Goal: Task Accomplishment & Management: Complete application form

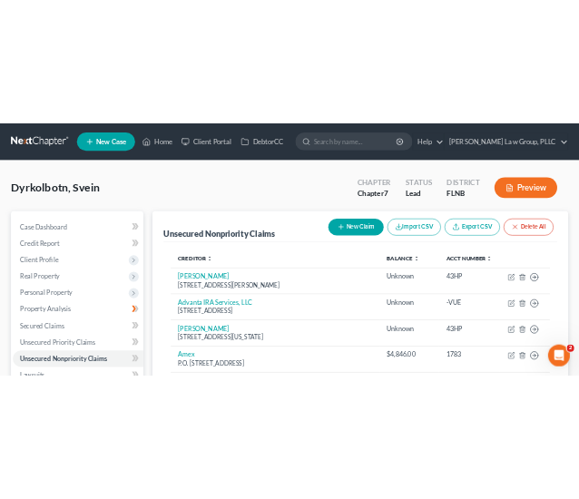
scroll to position [96, 0]
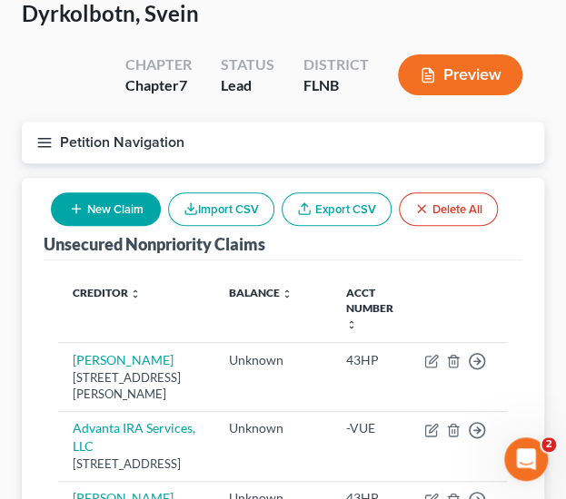
click at [87, 207] on button "New Claim" at bounding box center [106, 210] width 110 height 34
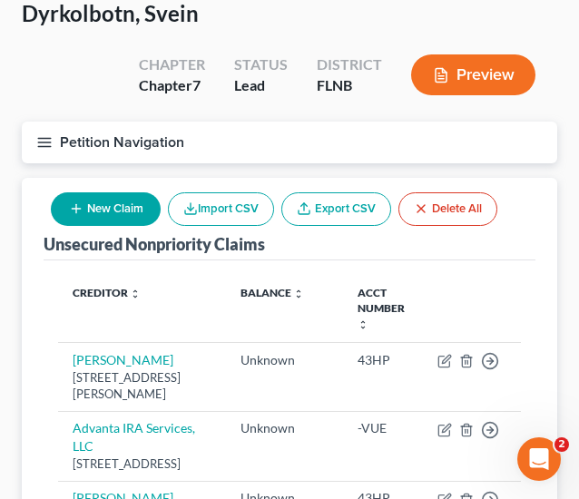
select select "0"
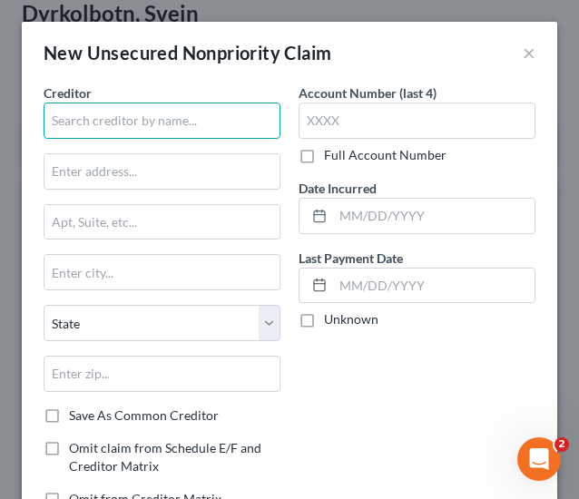
click at [135, 104] on input "text" at bounding box center [162, 121] width 237 height 36
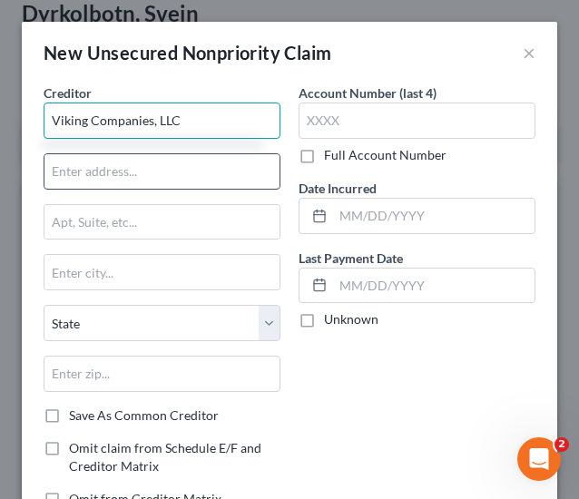
type input "Viking Companies, LLC"
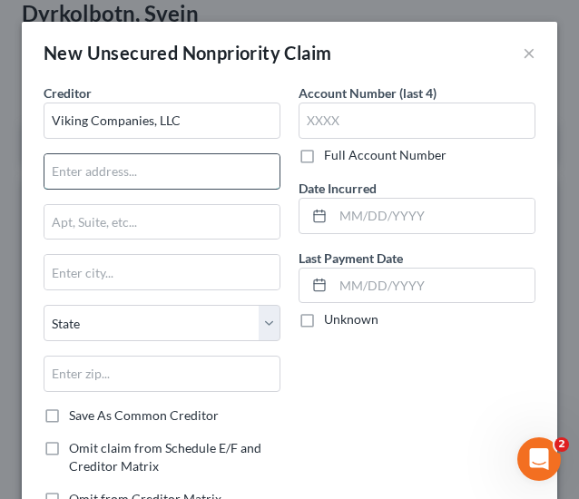
click at [145, 159] on input "text" at bounding box center [161, 171] width 235 height 35
click at [140, 166] on input "text" at bounding box center [161, 171] width 235 height 35
type input "[STREET_ADDRESS]"
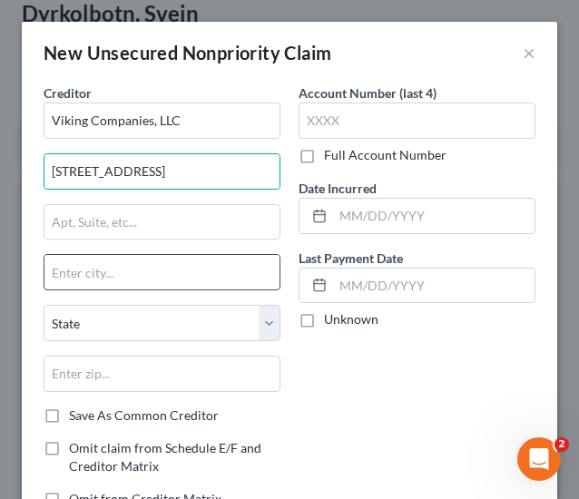
click at [161, 267] on input "text" at bounding box center [161, 272] width 235 height 35
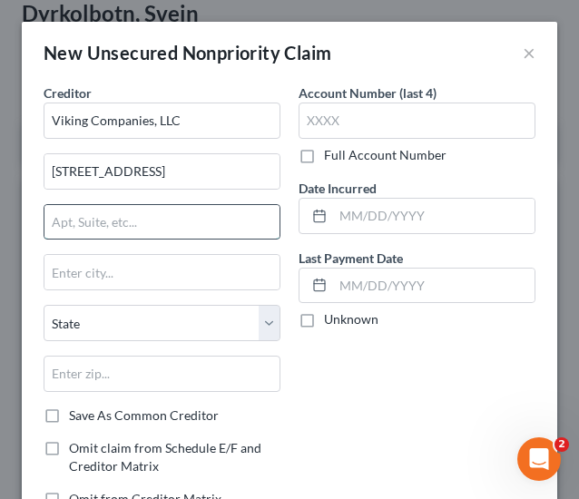
click at [154, 222] on input "text" at bounding box center [161, 222] width 235 height 35
type input "Ste 180"
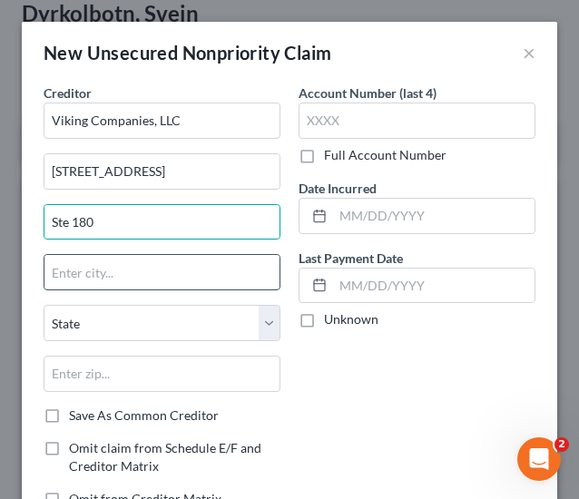
click at [154, 270] on input "text" at bounding box center [161, 272] width 235 height 35
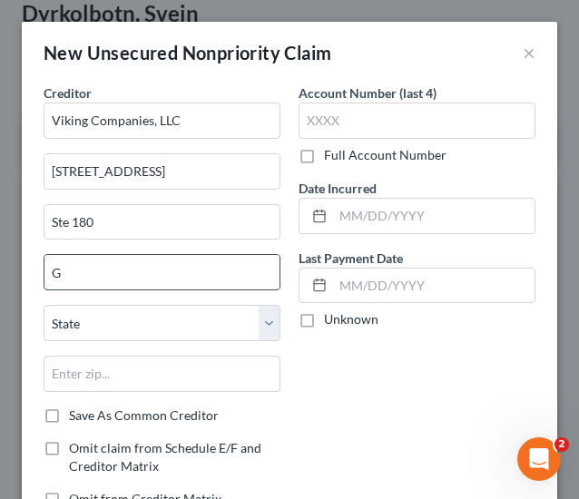
type input "[GEOGRAPHIC_DATA]"
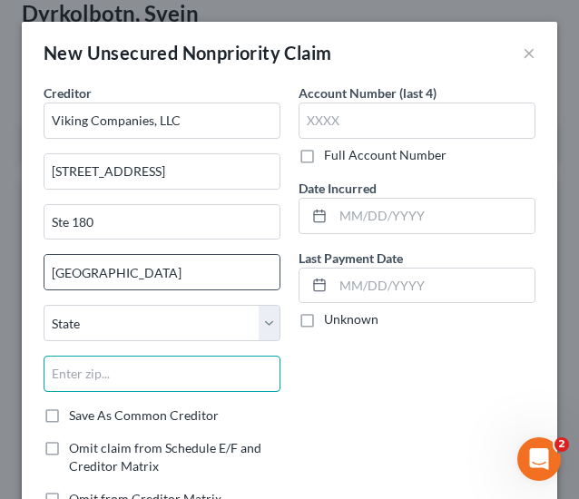
type input "32601"
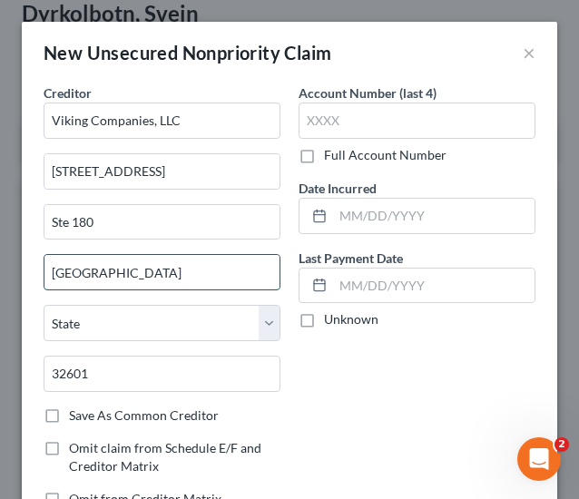
select select "9"
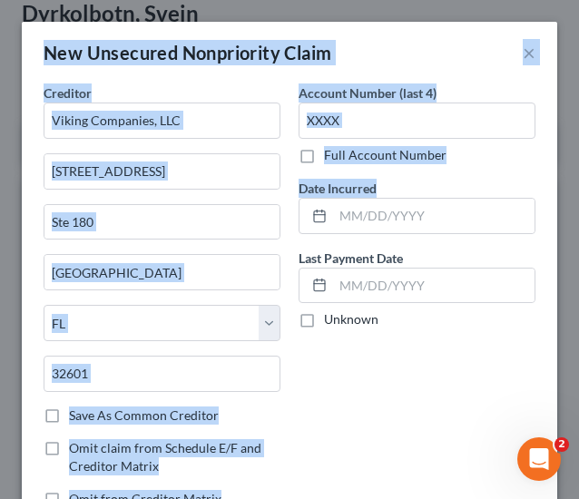
drag, startPoint x: 562, startPoint y: 184, endPoint x: 579, endPoint y: 260, distance: 77.3
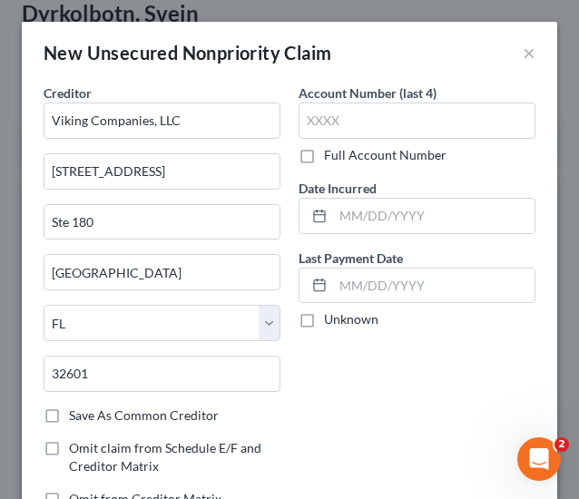
click at [521, 289] on div "Account Number (last 4) Full Account Number Date Incurred Last Payment Date Unk…" at bounding box center [417, 304] width 255 height 440
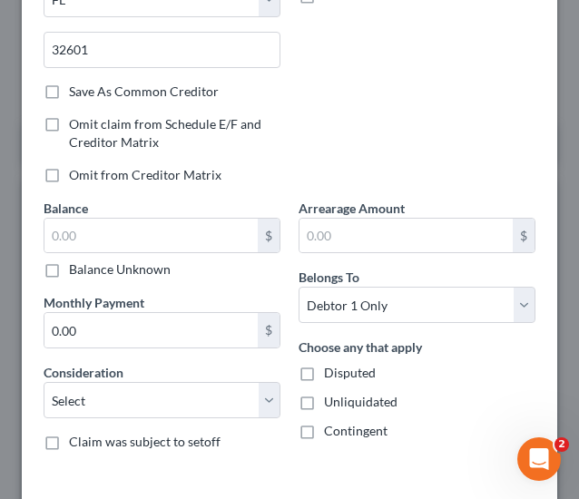
scroll to position [340, 0]
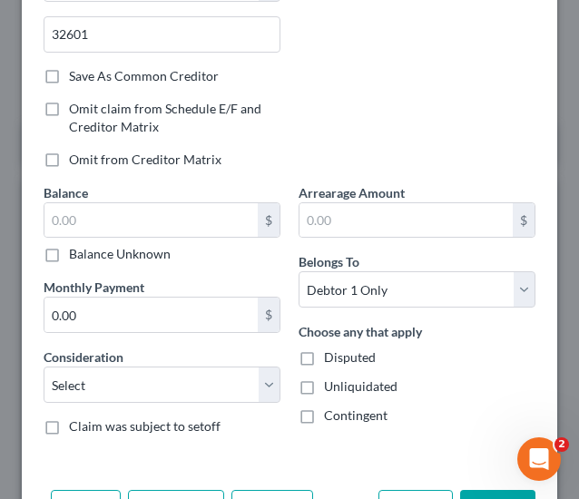
click at [131, 248] on label "Balance Unknown" at bounding box center [120, 254] width 102 height 18
click at [88, 248] on input "Balance Unknown" at bounding box center [82, 251] width 12 height 12
checkbox input "true"
type input "0.00"
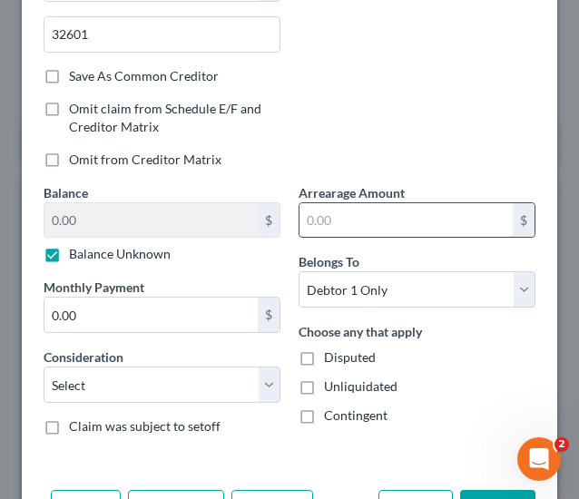
click at [334, 220] on input "text" at bounding box center [406, 220] width 213 height 35
type input "0"
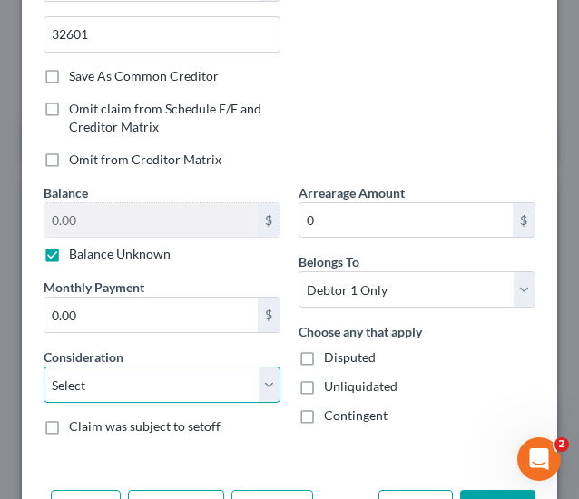
click at [183, 383] on select "Select Cable / Satellite Services Collection Agency Credit Card Debt Debt Couns…" at bounding box center [162, 385] width 237 height 36
select select "14"
click at [44, 367] on select "Select Cable / Satellite Services Collection Agency Credit Card Debt Debt Couns…" at bounding box center [162, 385] width 237 height 36
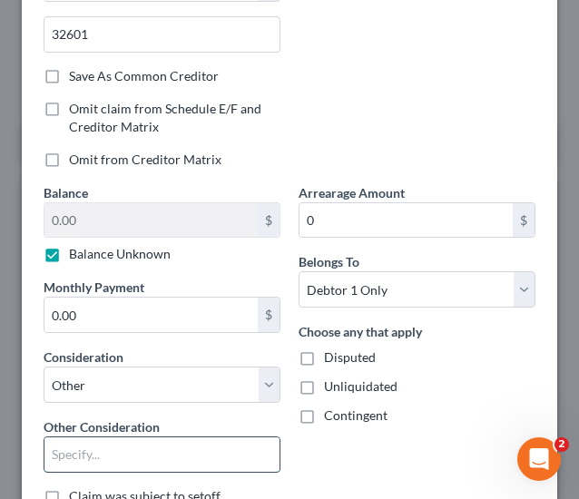
click at [138, 442] on input "text" at bounding box center [161, 455] width 235 height 35
type input "L"
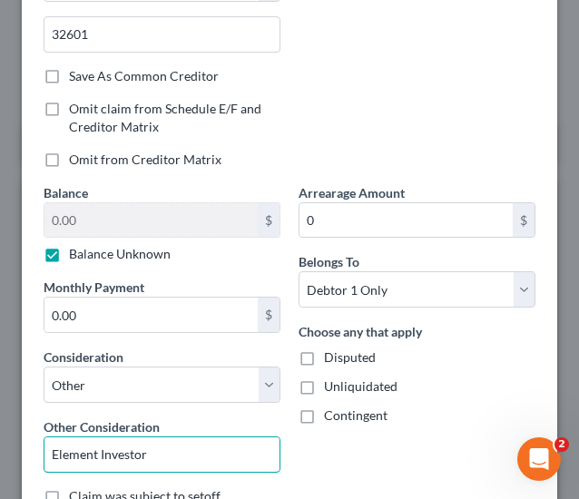
type input "Element Investor"
click at [365, 466] on div "Arrearage Amount 0 $ Belongs To * Select Debtor 1 Only Debtor 2 Only Debtor 1 A…" at bounding box center [417, 351] width 255 height 337
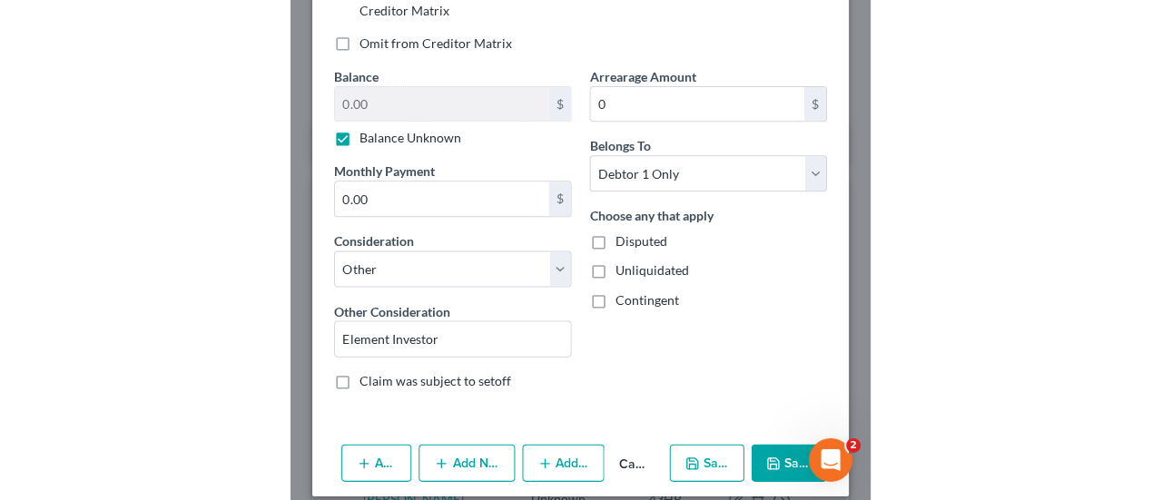
scroll to position [469, 0]
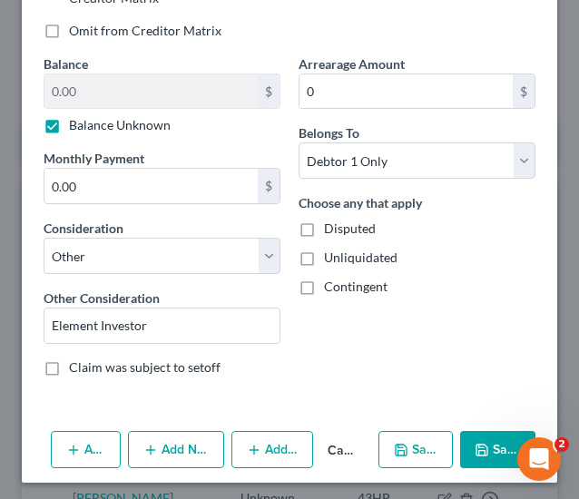
click at [358, 279] on span "Contingent" at bounding box center [356, 286] width 64 height 15
click at [343, 278] on input "Contingent" at bounding box center [337, 284] width 12 height 12
checkbox input "true"
click at [358, 250] on span "Unliquidated" at bounding box center [361, 257] width 74 height 15
click at [343, 249] on input "Unliquidated" at bounding box center [337, 255] width 12 height 12
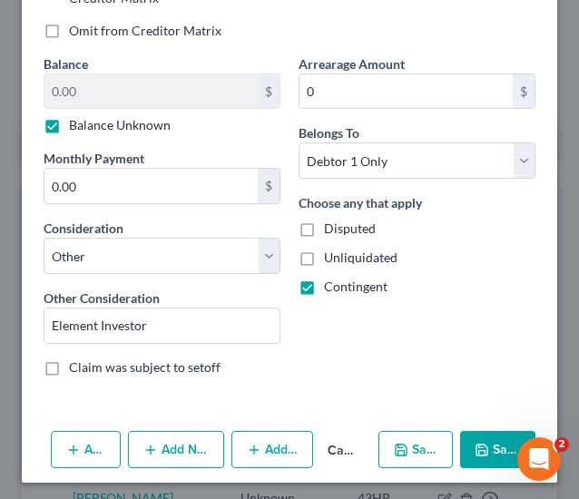
checkbox input "true"
click at [351, 232] on label "Disputed" at bounding box center [350, 229] width 52 height 18
click at [343, 232] on input "Disputed" at bounding box center [337, 226] width 12 height 12
checkbox input "true"
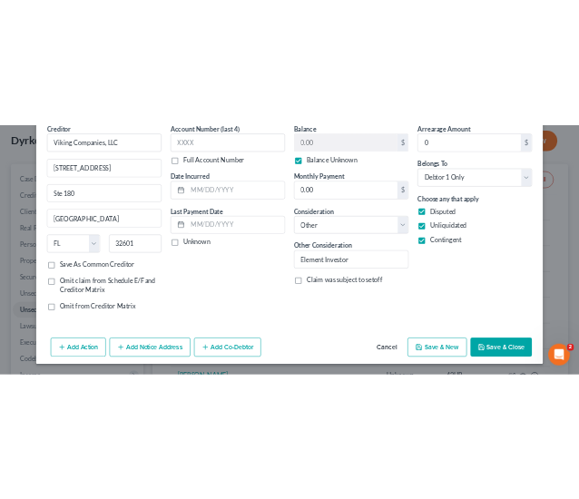
scroll to position [82, 0]
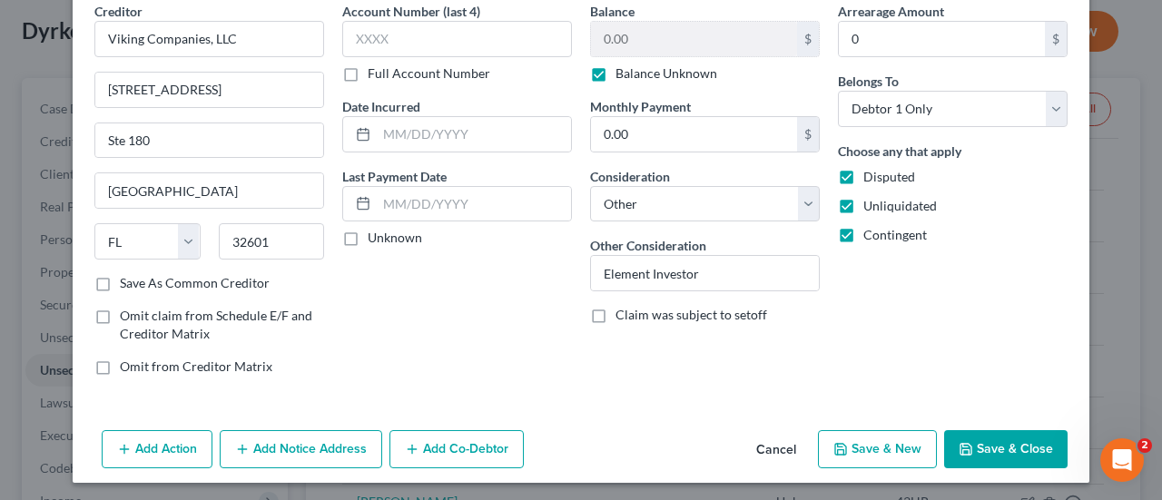
click at [890, 453] on button "Save & New" at bounding box center [877, 449] width 119 height 38
select select "0"
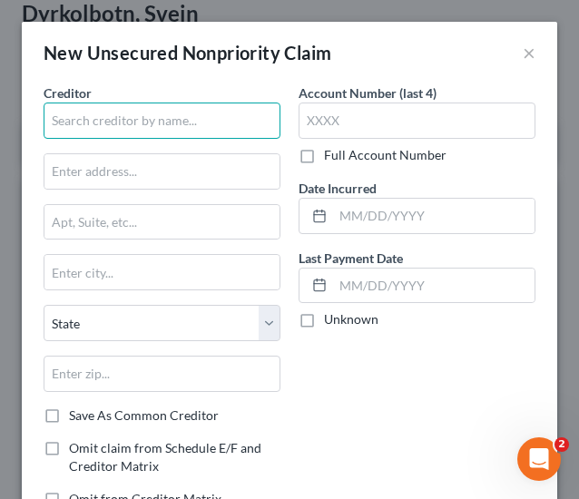
click at [196, 103] on input "text" at bounding box center [162, 121] width 237 height 36
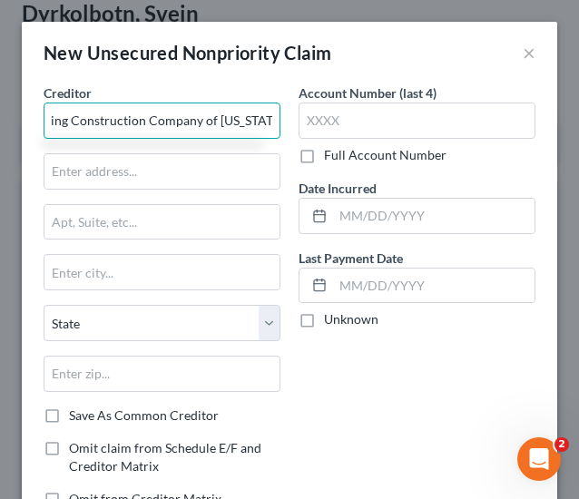
scroll to position [0, 35]
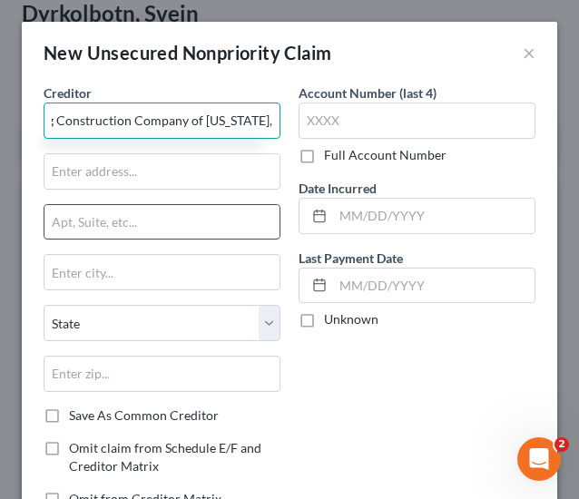
type input "Viking Construction Company of [US_STATE], LLC"
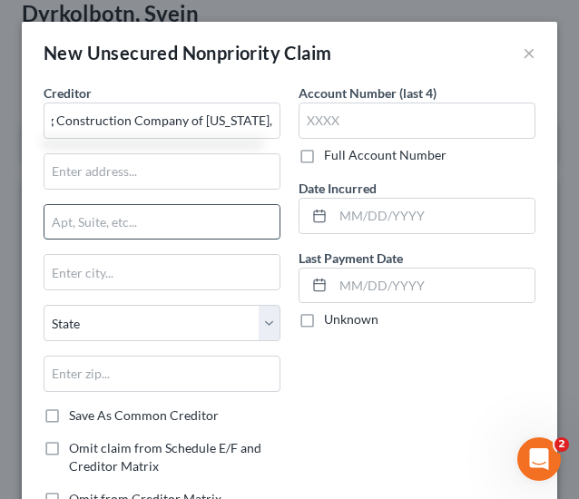
click at [151, 232] on input "text" at bounding box center [161, 222] width 235 height 35
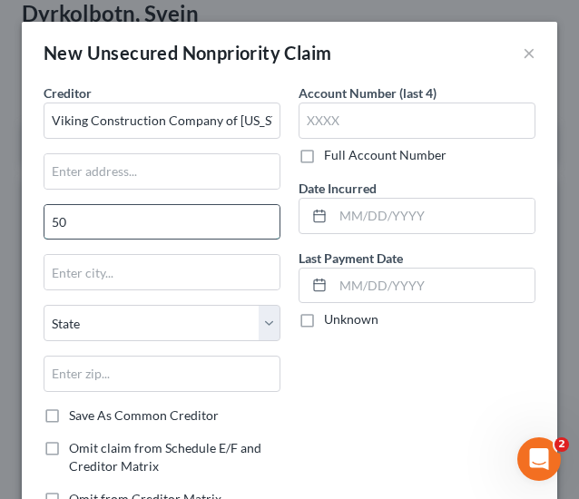
type input "5"
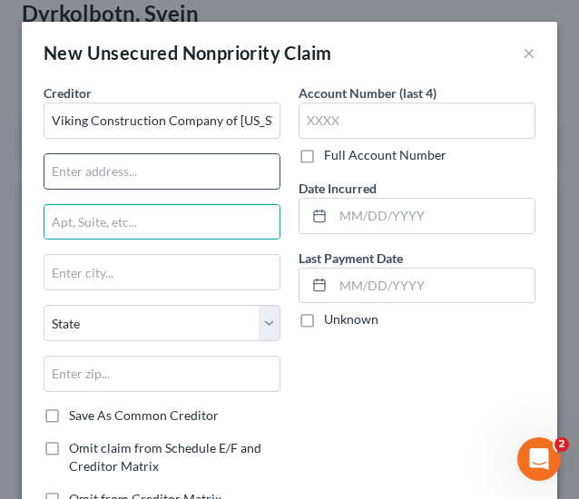
click at [133, 173] on input "text" at bounding box center [161, 171] width 235 height 35
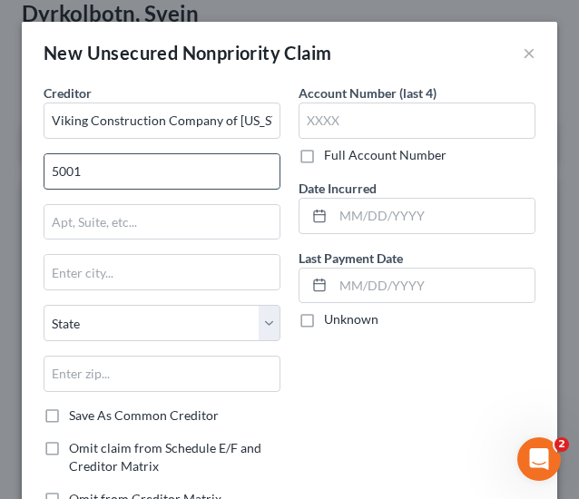
type input "[STREET_ADDRESS]"
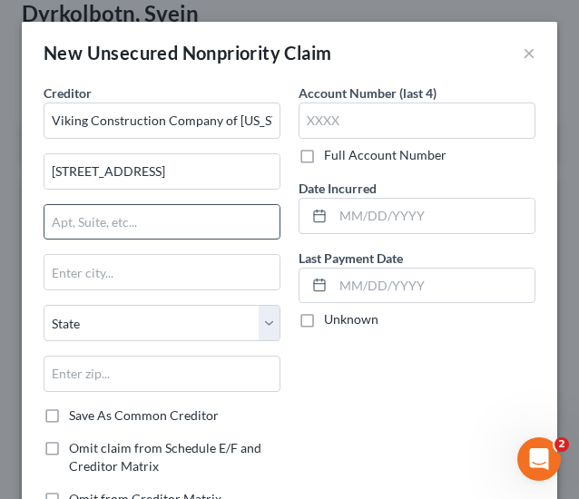
click at [149, 208] on input "text" at bounding box center [161, 222] width 235 height 35
click at [104, 215] on input "text" at bounding box center [161, 222] width 235 height 35
type input "Ste 180"
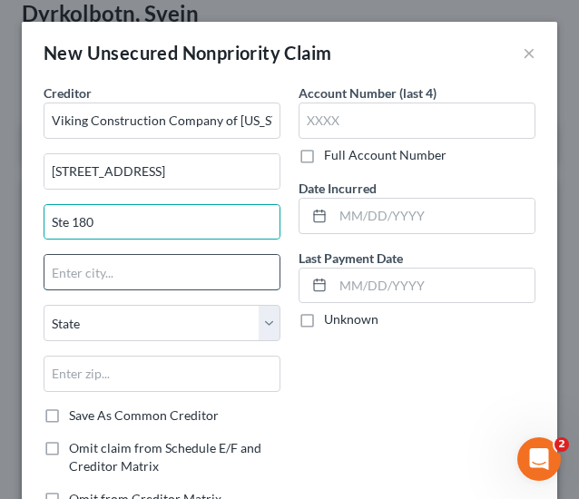
click at [110, 262] on input "text" at bounding box center [161, 272] width 235 height 35
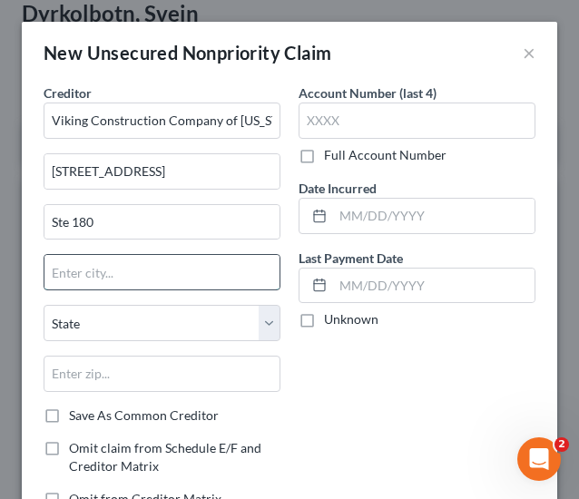
type input "[GEOGRAPHIC_DATA]"
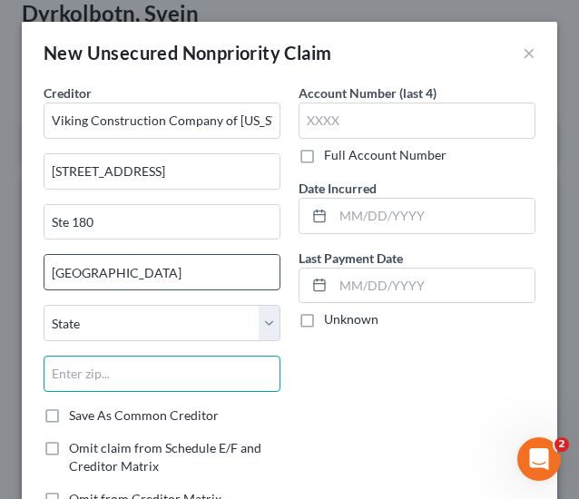
type input "32601"
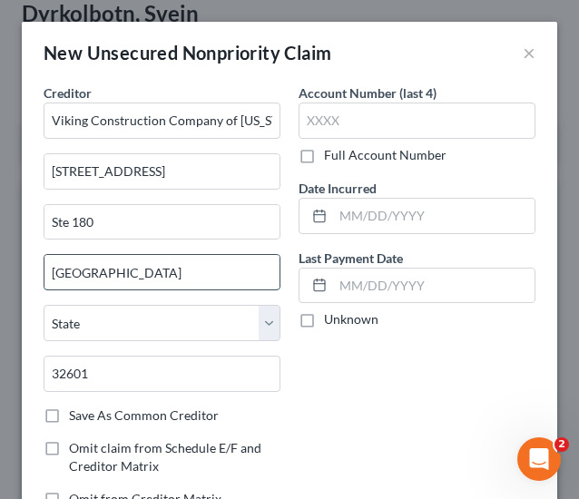
select select "9"
click at [329, 382] on div "Account Number (last 4) Full Account Number Date Incurred Last Payment Date Unk…" at bounding box center [417, 304] width 255 height 440
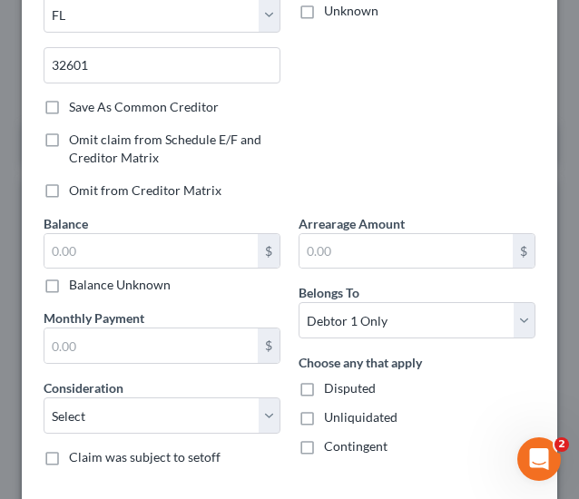
scroll to position [353, 0]
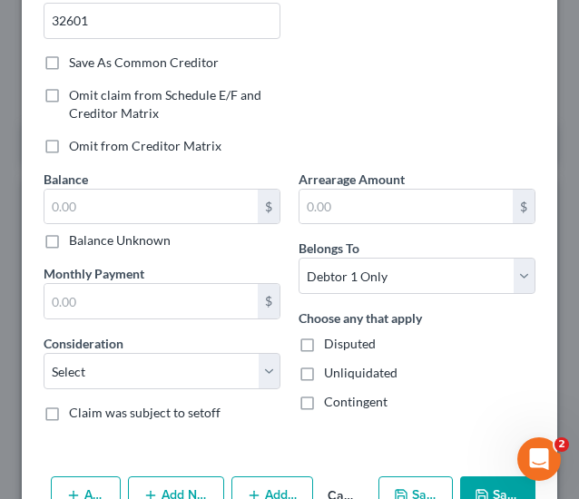
click at [135, 242] on label "Balance Unknown" at bounding box center [120, 241] width 102 height 18
click at [88, 242] on input "Balance Unknown" at bounding box center [82, 238] width 12 height 12
checkbox input "true"
type input "0.00"
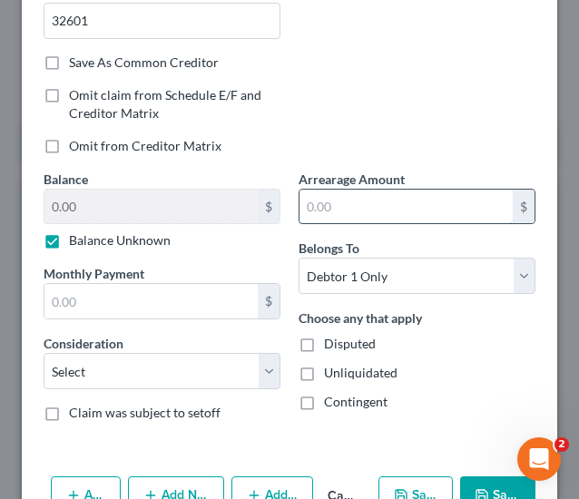
click at [326, 208] on input "text" at bounding box center [406, 207] width 213 height 35
type input "0"
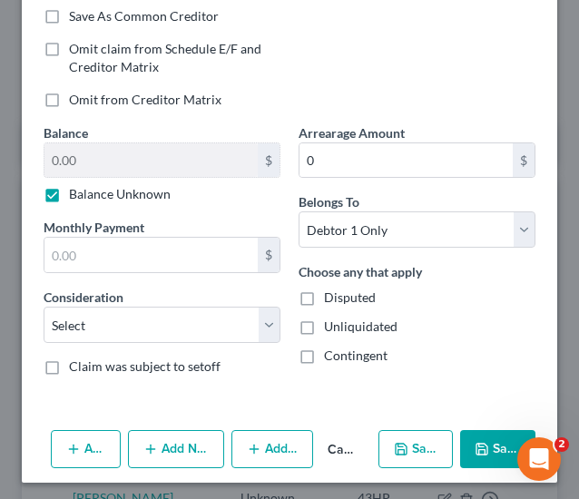
click at [362, 351] on span "Contingent" at bounding box center [356, 355] width 64 height 15
click at [343, 351] on input "Contingent" at bounding box center [337, 353] width 12 height 12
checkbox input "true"
click at [354, 319] on span "Unliquidated" at bounding box center [361, 326] width 74 height 15
click at [343, 319] on input "Unliquidated" at bounding box center [337, 324] width 12 height 12
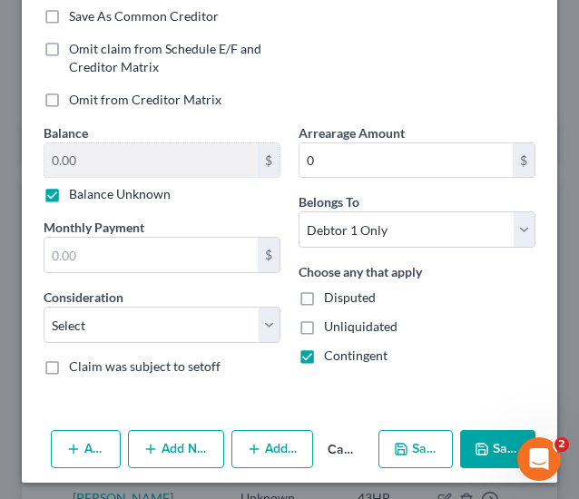
checkbox input "true"
click at [340, 291] on span "Disputed" at bounding box center [350, 297] width 52 height 15
click at [340, 291] on input "Disputed" at bounding box center [337, 295] width 12 height 12
checkbox input "true"
click at [403, 430] on button "Save & New" at bounding box center [416, 449] width 74 height 38
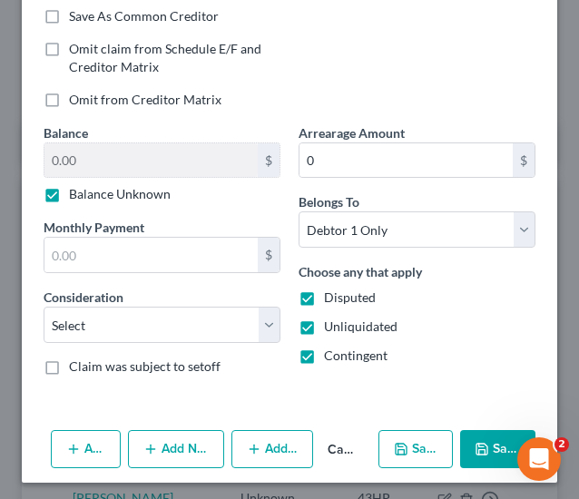
select select "0"
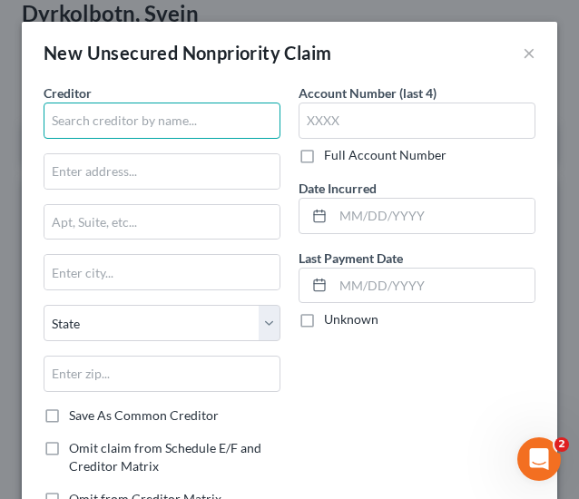
click at [152, 119] on input "text" at bounding box center [162, 121] width 237 height 36
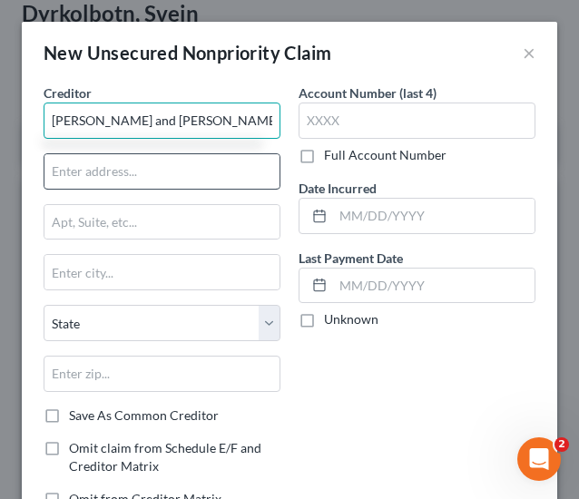
type input "[PERSON_NAME] and [PERSON_NAME]"
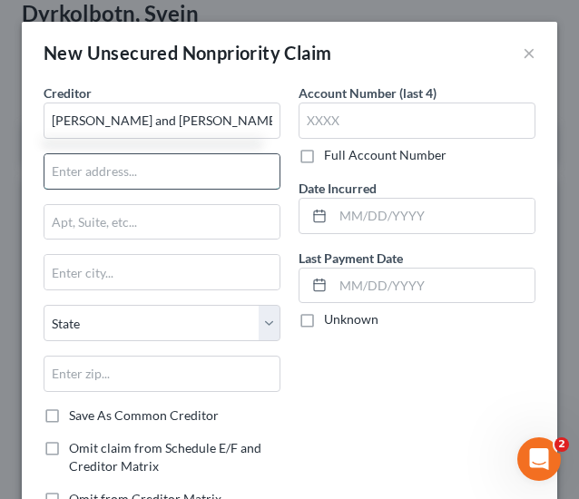
click at [131, 173] on input "text" at bounding box center [161, 171] width 235 height 35
click at [143, 157] on input "1708 SW" at bounding box center [161, 171] width 235 height 35
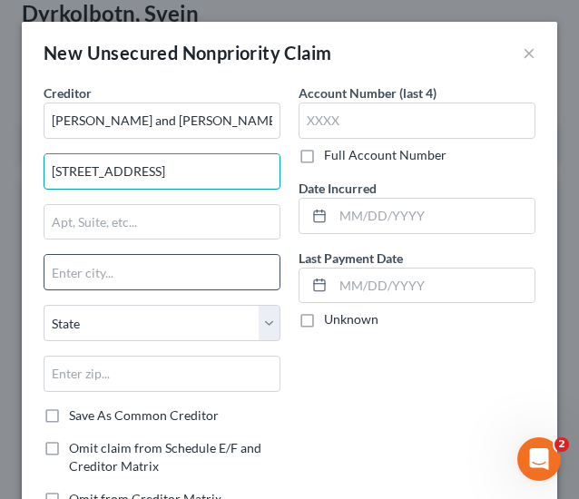
type input "[STREET_ADDRESS]"
click at [165, 284] on input "text" at bounding box center [161, 272] width 235 height 35
type input "[GEOGRAPHIC_DATA]"
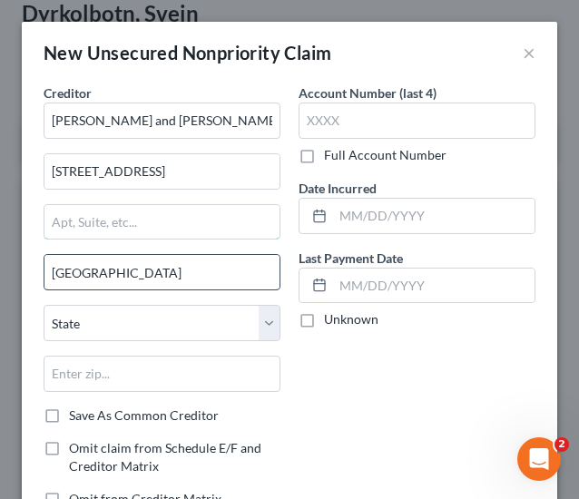
type input "437 C"
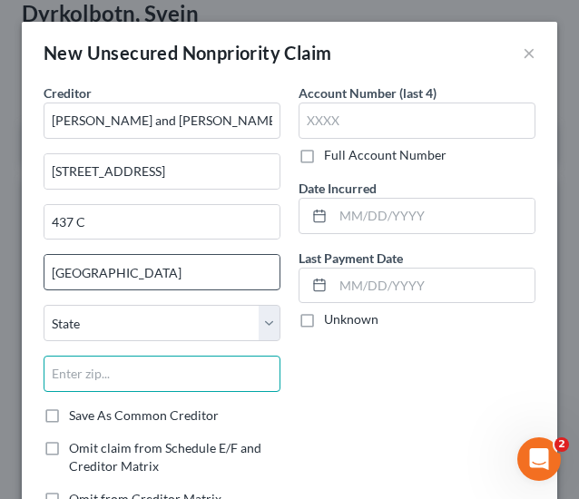
type input "32601"
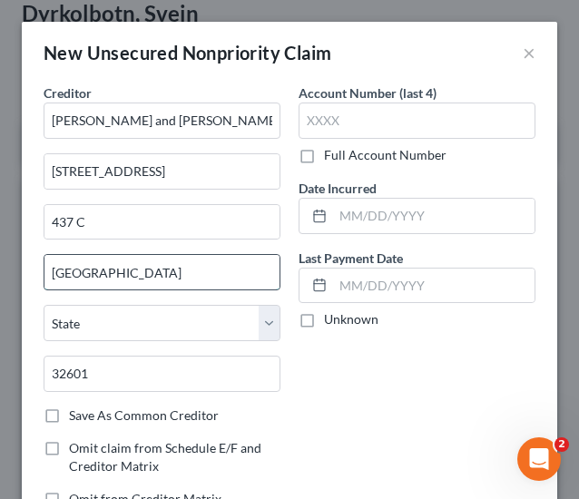
select select "9"
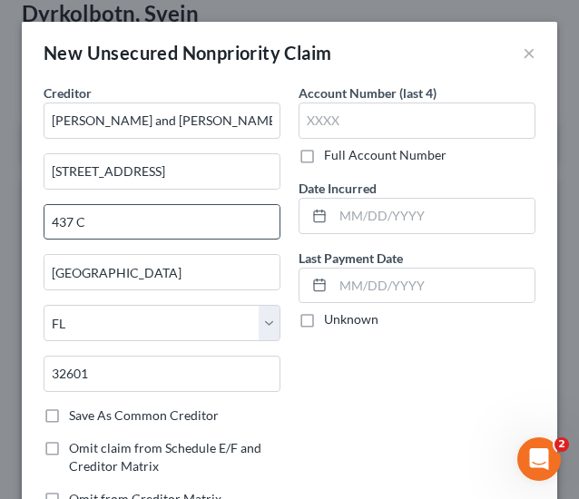
click at [157, 228] on input "437 C" at bounding box center [161, 222] width 235 height 35
click at [329, 426] on div "Account Number (last 4) Full Account Number Date Incurred Last Payment Date Unk…" at bounding box center [417, 304] width 255 height 440
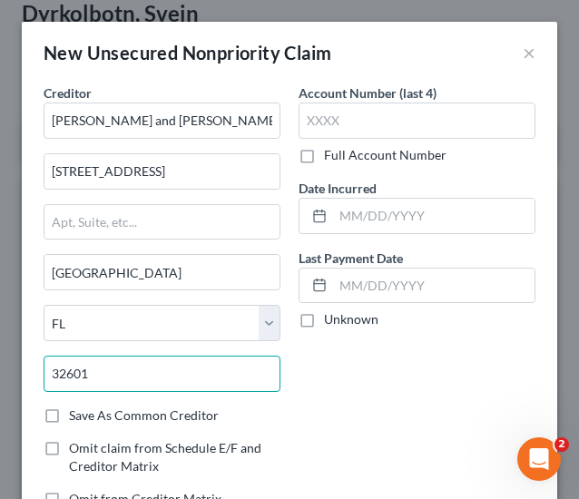
click at [199, 375] on input "32601" at bounding box center [162, 374] width 237 height 36
type input "32607"
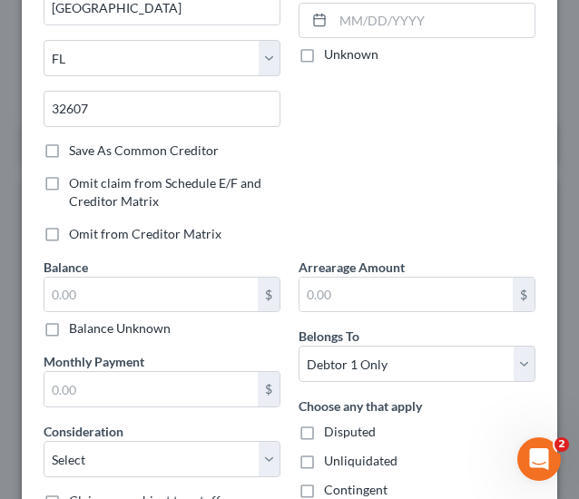
scroll to position [282, 0]
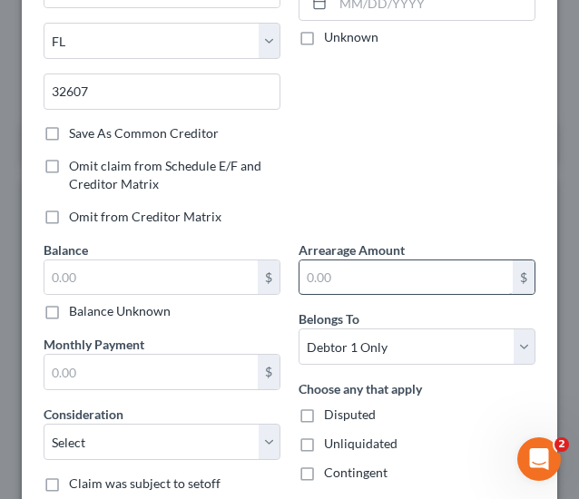
click at [405, 272] on input "text" at bounding box center [406, 278] width 213 height 35
type input "0"
click at [124, 306] on label "Balance Unknown" at bounding box center [120, 311] width 102 height 18
click at [88, 306] on input "Balance Unknown" at bounding box center [82, 308] width 12 height 12
checkbox input "true"
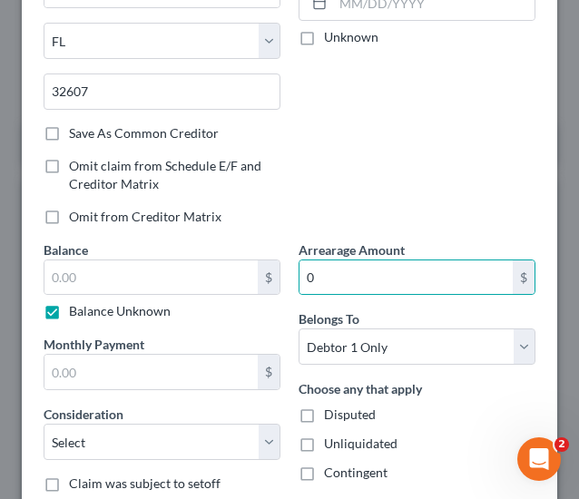
type input "0.00"
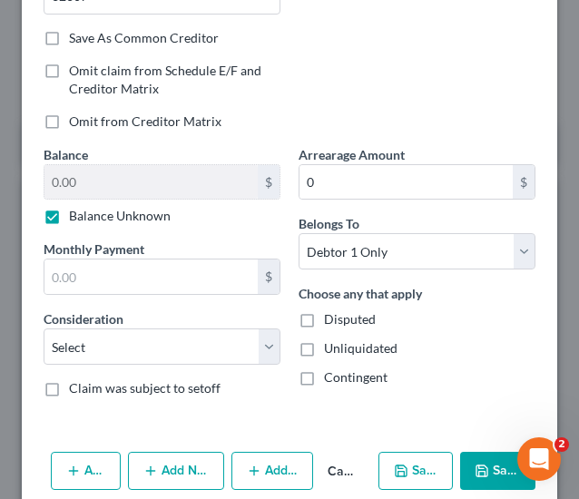
scroll to position [400, 0]
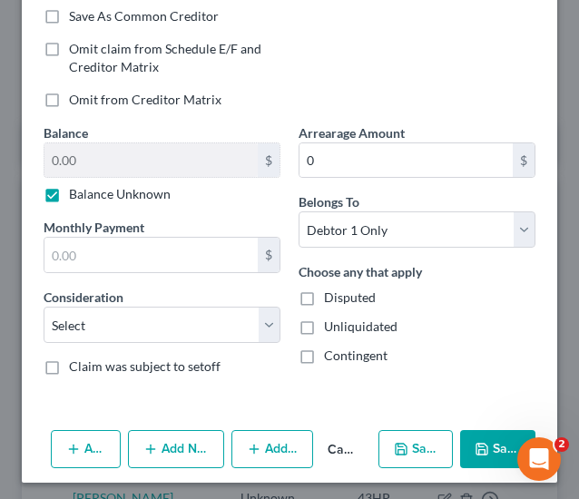
click at [354, 296] on span "Disputed" at bounding box center [350, 297] width 52 height 15
click at [343, 296] on input "Disputed" at bounding box center [337, 295] width 12 height 12
checkbox input "true"
click at [354, 319] on span "Unliquidated" at bounding box center [361, 326] width 74 height 15
click at [343, 318] on input "Unliquidated" at bounding box center [337, 324] width 12 height 12
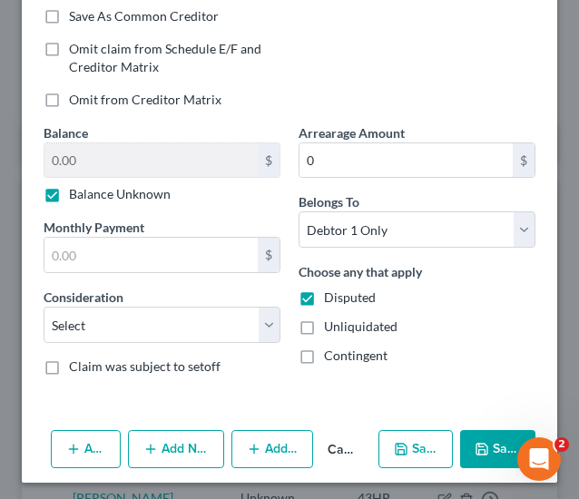
checkbox input "true"
click at [358, 350] on span "Contingent" at bounding box center [356, 355] width 64 height 15
click at [343, 350] on input "Contingent" at bounding box center [337, 353] width 12 height 12
checkbox input "true"
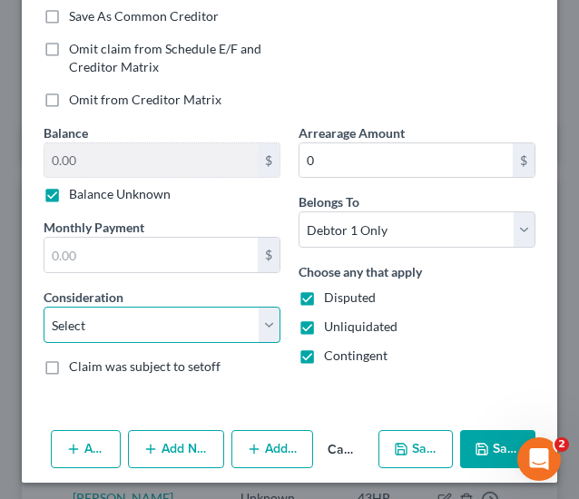
click at [168, 313] on select "Select Cable / Satellite Services Collection Agency Credit Card Debt Debt Couns…" at bounding box center [162, 325] width 237 height 36
select select "14"
click at [44, 307] on select "Select Cable / Satellite Services Collection Agency Credit Card Debt Debt Couns…" at bounding box center [162, 325] width 237 height 36
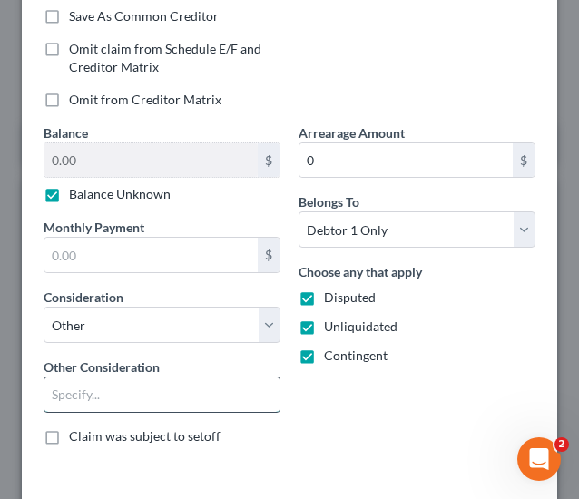
click at [158, 378] on input "text" at bounding box center [161, 395] width 235 height 35
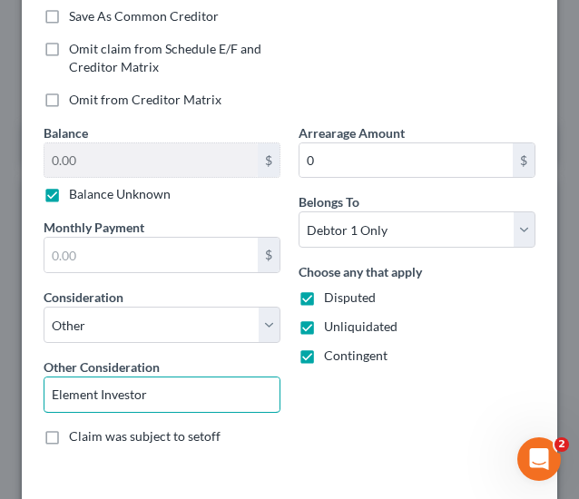
type input "Element Investor"
click at [438, 471] on div "Creditor * [PERSON_NAME] and [PERSON_NAME] [STREET_ADDRESS] [GEOGRAPHIC_DATA] […" at bounding box center [290, 88] width 536 height 809
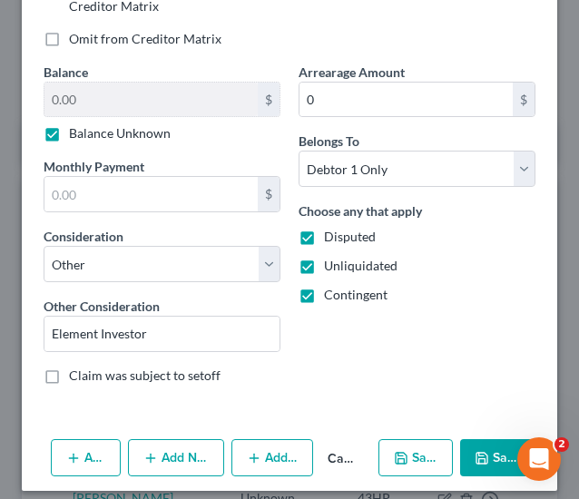
scroll to position [469, 0]
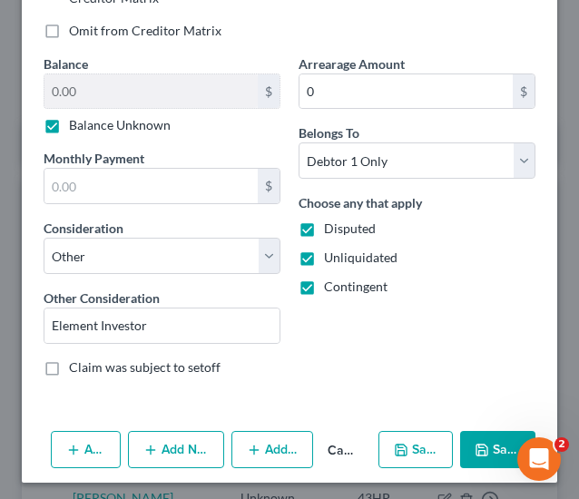
click at [400, 448] on icon "button" at bounding box center [401, 450] width 15 height 15
select select "0"
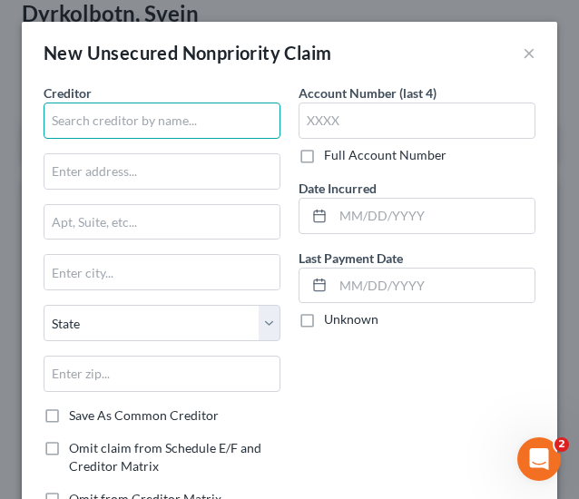
click at [160, 125] on input "text" at bounding box center [162, 121] width 237 height 36
type input "Waterpoint Capital, LLC"
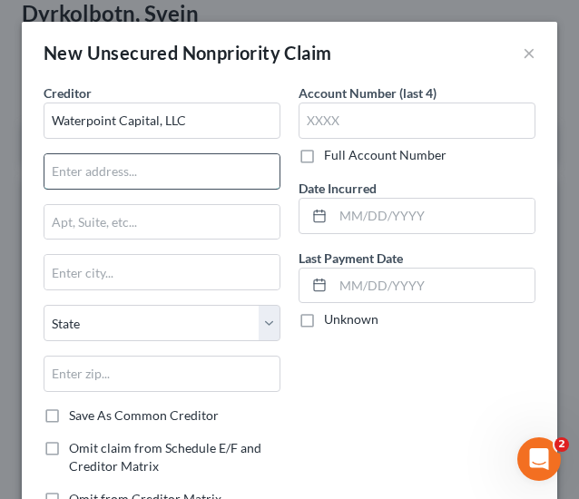
click at [125, 186] on input "text" at bounding box center [161, 171] width 235 height 35
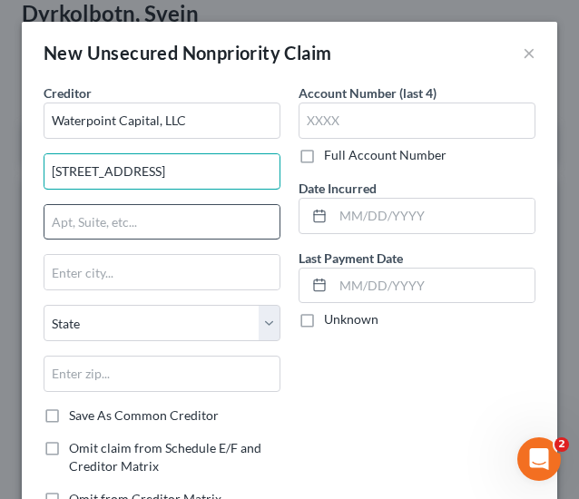
type input "[STREET_ADDRESS]"
click at [183, 222] on input "text" at bounding box center [161, 222] width 235 height 35
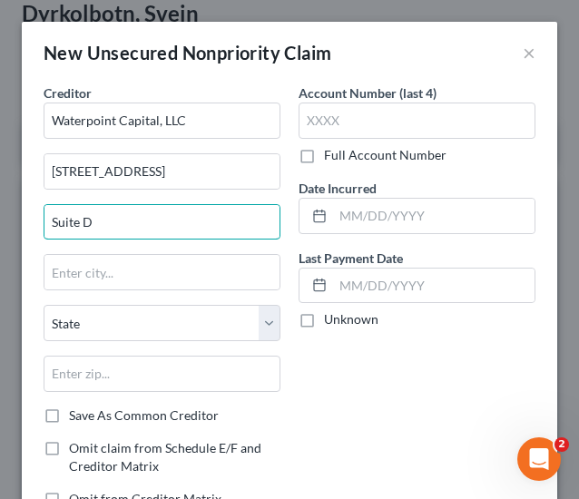
type input "Suite D"
click at [365, 370] on div "Account Number (last 4) Full Account Number Date Incurred Last Payment Date Unk…" at bounding box center [417, 304] width 255 height 440
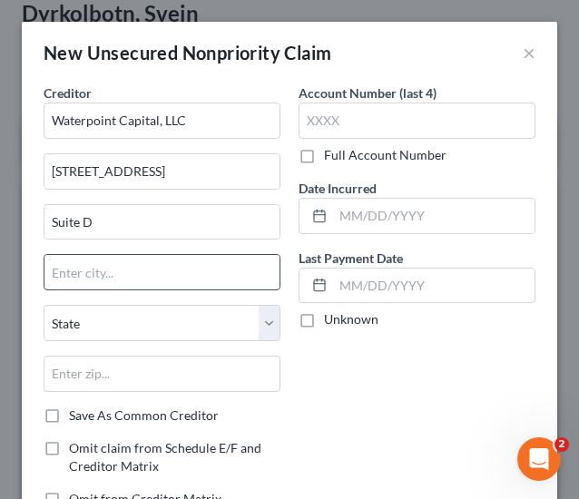
click at [171, 280] on input "text" at bounding box center [161, 272] width 235 height 35
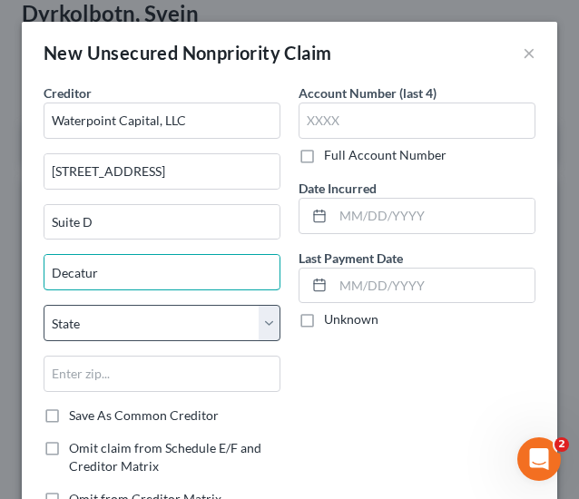
type input "Decatur"
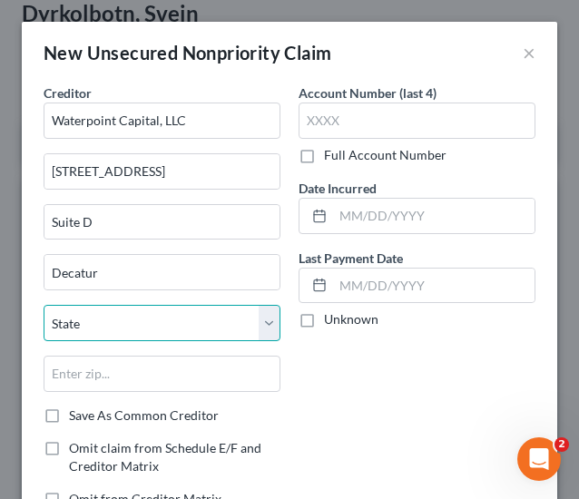
click at [173, 317] on select "State [US_STATE] AK AR AZ CA CO CT DE DC [GEOGRAPHIC_DATA] [GEOGRAPHIC_DATA] GU…" at bounding box center [162, 323] width 237 height 36
select select "0"
click at [44, 305] on select "State [US_STATE] AK AR AZ CA CO CT DE DC [GEOGRAPHIC_DATA] [GEOGRAPHIC_DATA] GU…" at bounding box center [162, 323] width 237 height 36
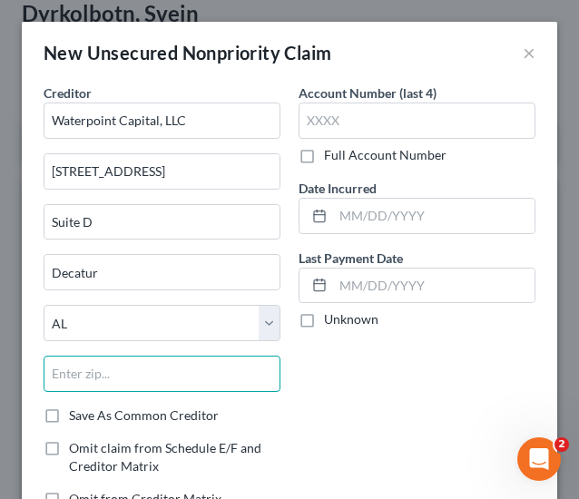
click at [138, 384] on input "text" at bounding box center [162, 374] width 237 height 36
type input "35601"
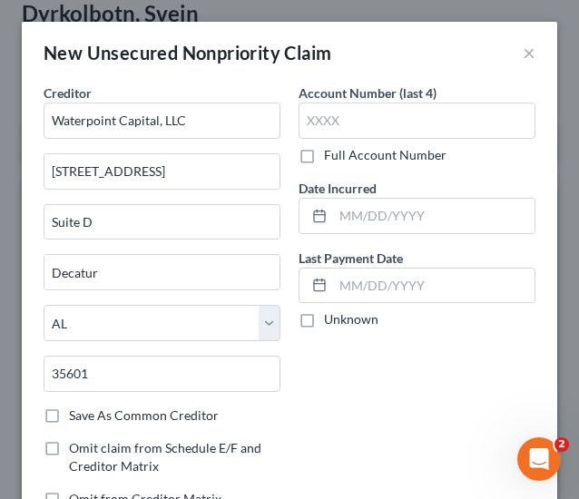
click at [441, 402] on div "Account Number (last 4) Full Account Number Date Incurred Last Payment Date Unk…" at bounding box center [417, 304] width 255 height 440
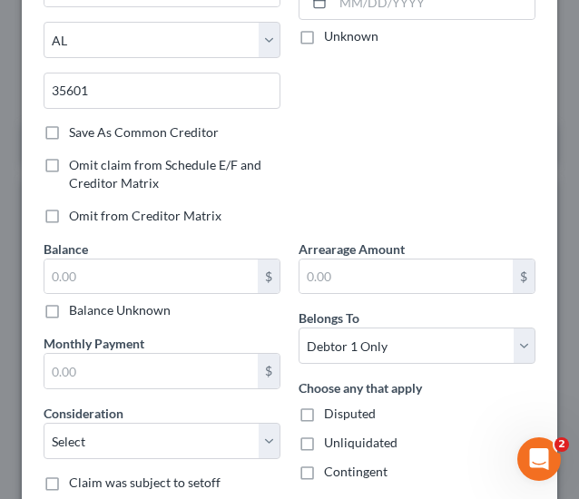
scroll to position [291, 0]
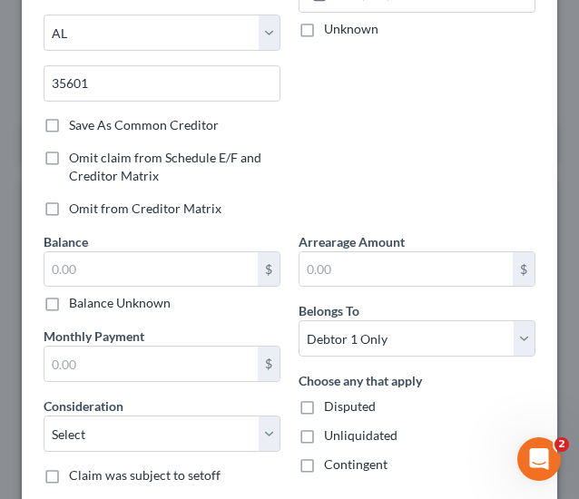
click at [138, 308] on label "Balance Unknown" at bounding box center [120, 303] width 102 height 18
click at [88, 306] on input "Balance Unknown" at bounding box center [82, 300] width 12 height 12
checkbox input "true"
type input "0.00"
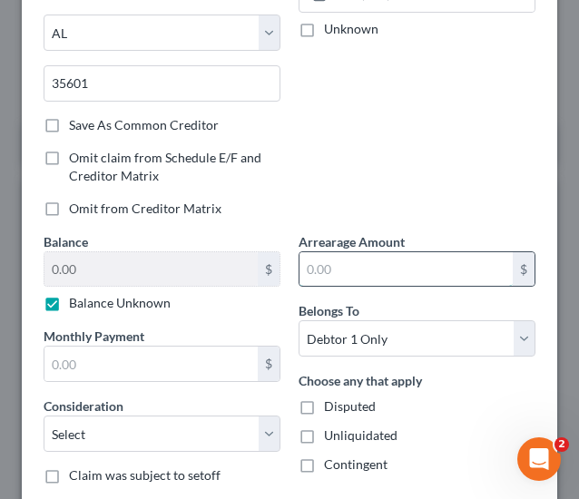
click at [336, 266] on input "text" at bounding box center [406, 269] width 213 height 35
type input "0"
click at [445, 137] on div "Account Number (last 4) Full Account Number Date Incurred Last Payment Date Unk…" at bounding box center [417, 13] width 255 height 440
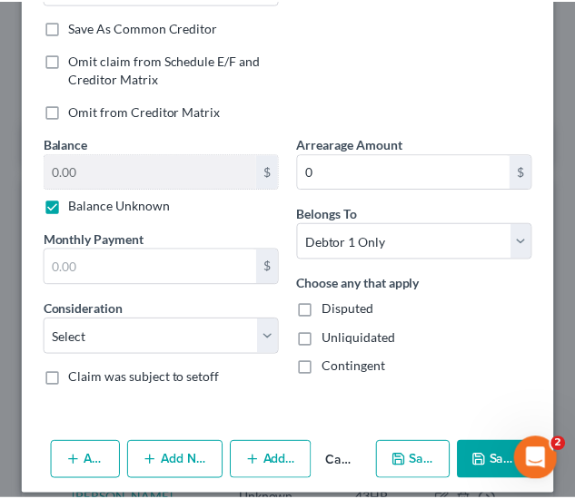
scroll to position [400, 0]
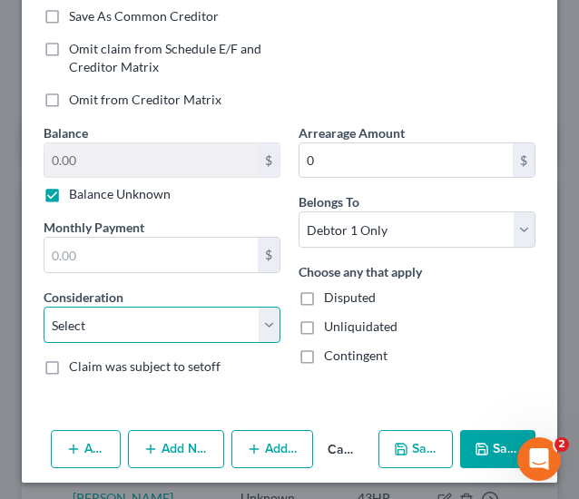
click at [188, 329] on select "Select Cable / Satellite Services Collection Agency Credit Card Debt Debt Couns…" at bounding box center [162, 325] width 237 height 36
select select "14"
click at [44, 307] on select "Select Cable / Satellite Services Collection Agency Credit Card Debt Debt Couns…" at bounding box center [162, 325] width 237 height 36
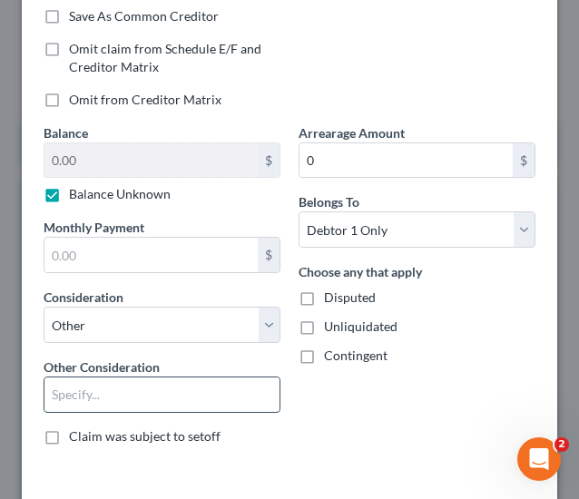
click at [153, 388] on input "text" at bounding box center [161, 395] width 235 height 35
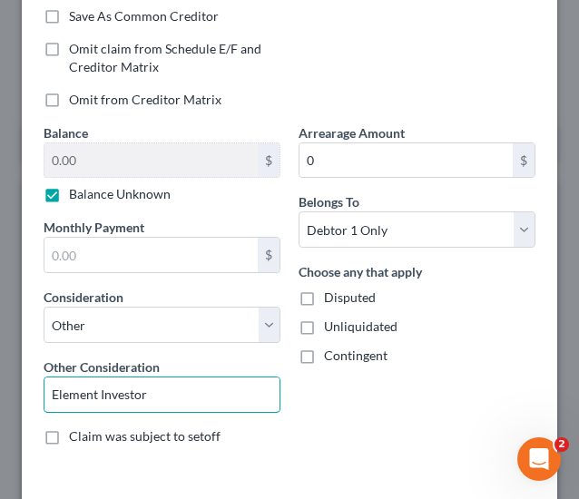
type input "Element Investor"
click at [357, 290] on span "Disputed" at bounding box center [350, 297] width 52 height 15
click at [343, 289] on input "Disputed" at bounding box center [337, 295] width 12 height 12
checkbox input "true"
click at [361, 326] on span "Unliquidated" at bounding box center [361, 326] width 74 height 15
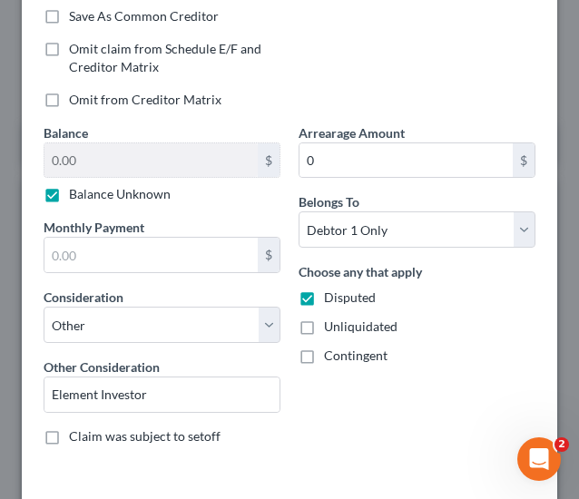
click at [343, 326] on input "Unliquidated" at bounding box center [337, 324] width 12 height 12
checkbox input "true"
click at [363, 350] on span "Contingent" at bounding box center [356, 355] width 64 height 15
click at [343, 350] on input "Contingent" at bounding box center [337, 353] width 12 height 12
checkbox input "true"
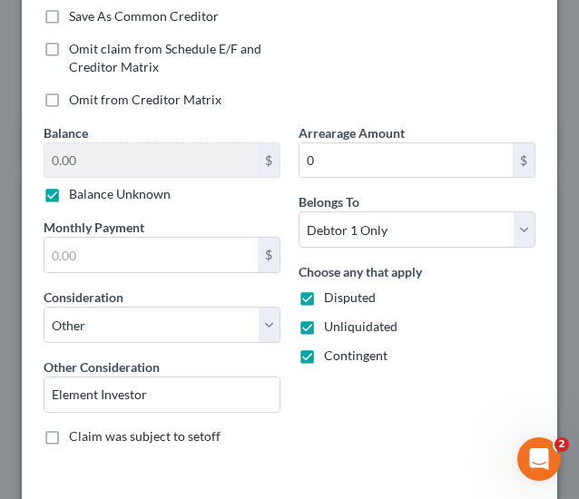
click at [381, 437] on div "Arrearage Amount 0 $ Belongs To * Select Debtor 1 Only Debtor 2 Only Debtor 1 A…" at bounding box center [417, 292] width 255 height 337
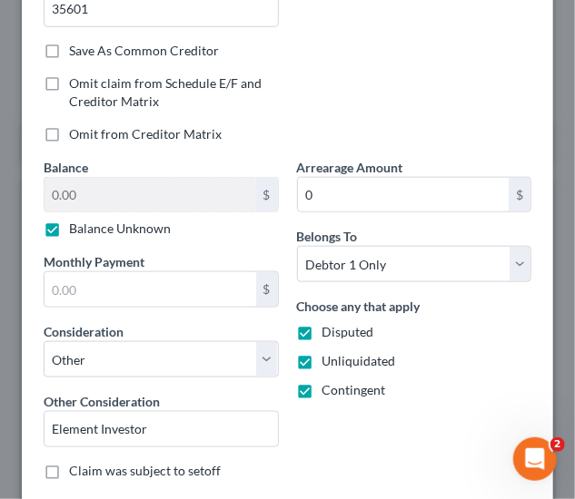
scroll to position [469, 0]
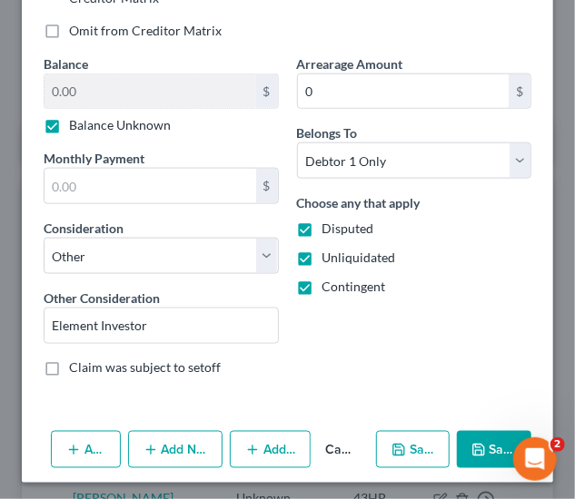
click at [410, 449] on button "Save & New" at bounding box center [413, 450] width 74 height 38
select select "0"
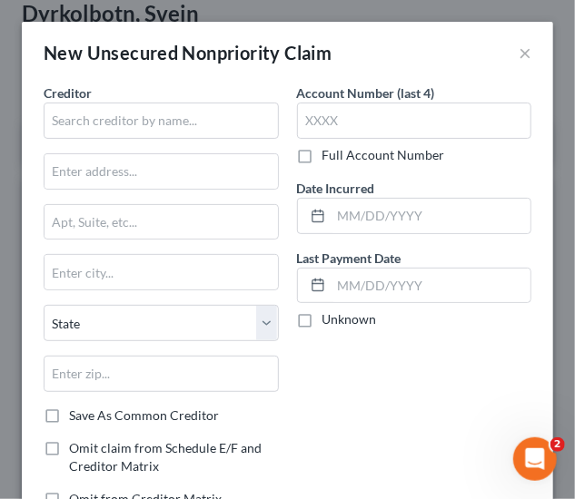
type input "0.00"
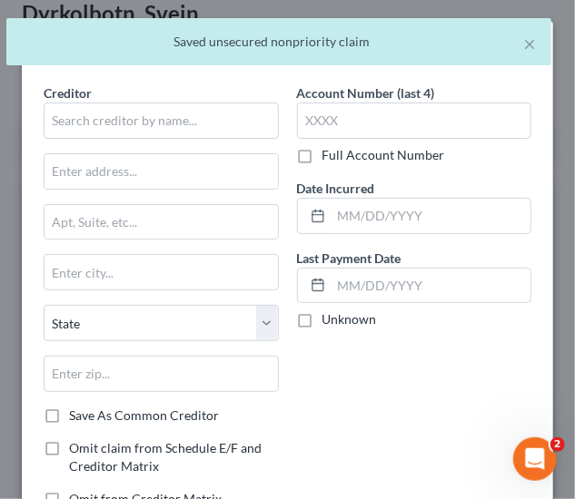
click at [154, 143] on div "Creditor * State [US_STATE] AK AR AZ CA CO [GEOGRAPHIC_DATA] DE DC [GEOGRAPHIC_…" at bounding box center [161, 245] width 235 height 323
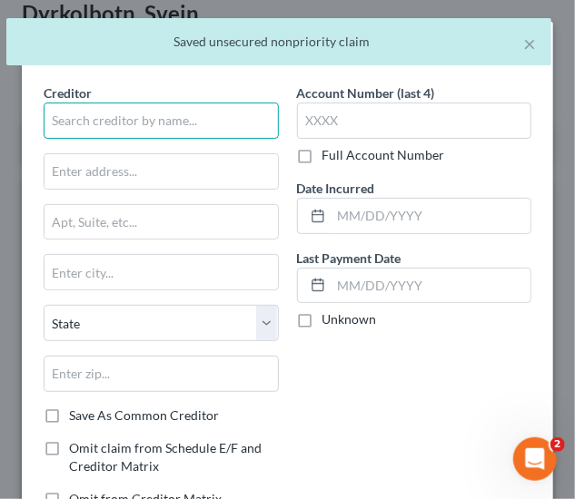
click at [156, 133] on input "text" at bounding box center [161, 121] width 235 height 36
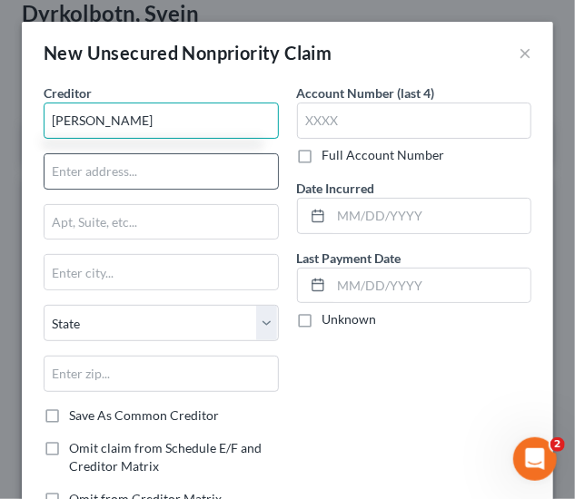
type input "[PERSON_NAME]"
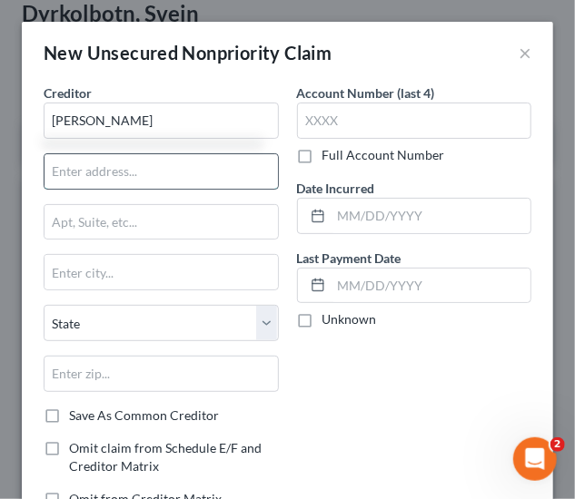
click at [196, 154] on input "text" at bounding box center [160, 171] width 233 height 35
click at [163, 157] on input "text" at bounding box center [160, 171] width 233 height 35
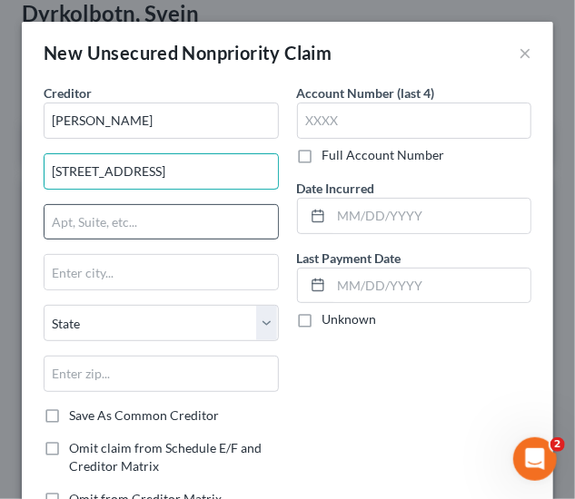
type input "[STREET_ADDRESS]"
click at [188, 219] on input "text" at bounding box center [160, 222] width 233 height 35
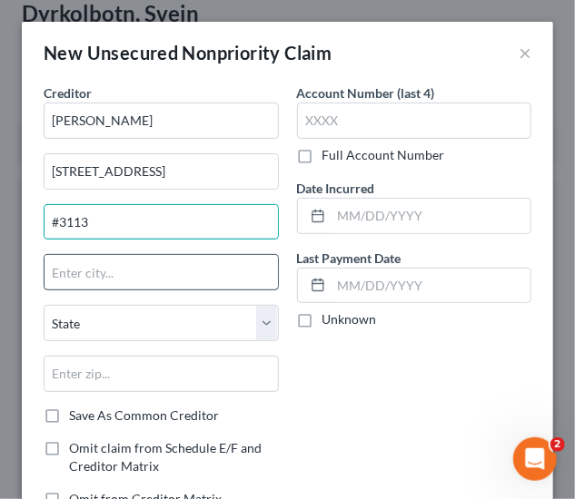
type input "#3113"
click at [193, 272] on input "text" at bounding box center [160, 272] width 233 height 35
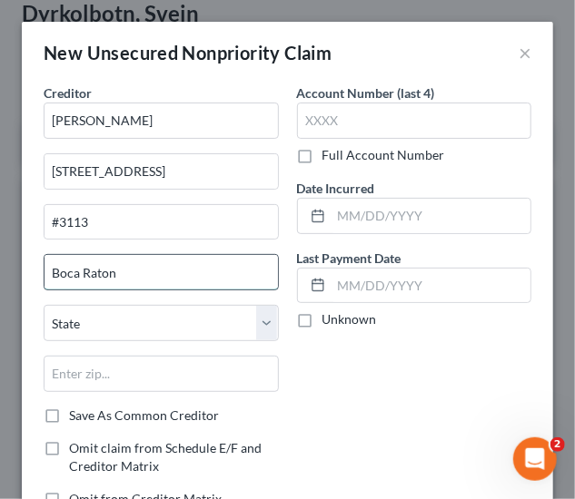
type input "Boca Raton"
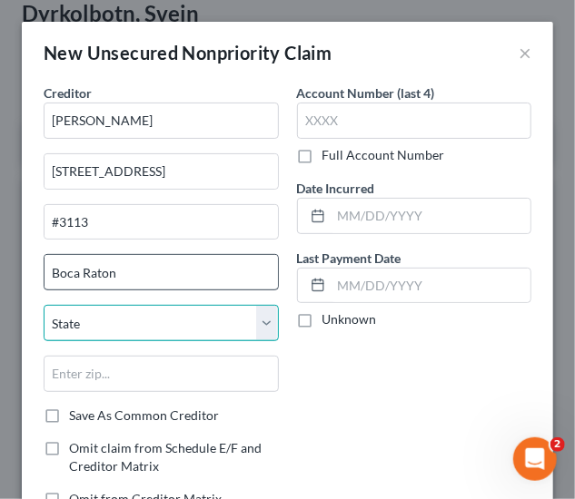
select select "9"
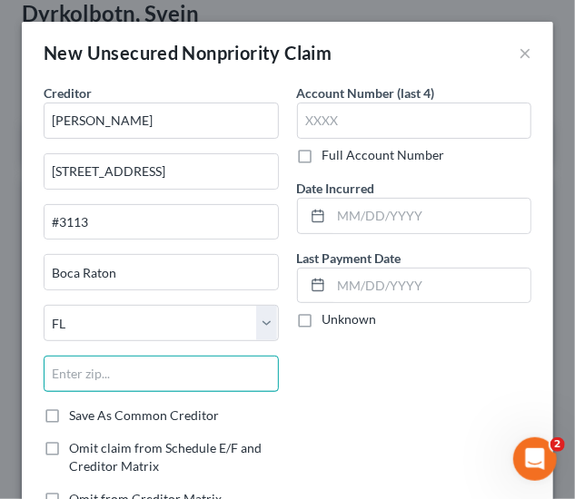
click at [212, 380] on input "text" at bounding box center [161, 374] width 235 height 36
type input "33486"
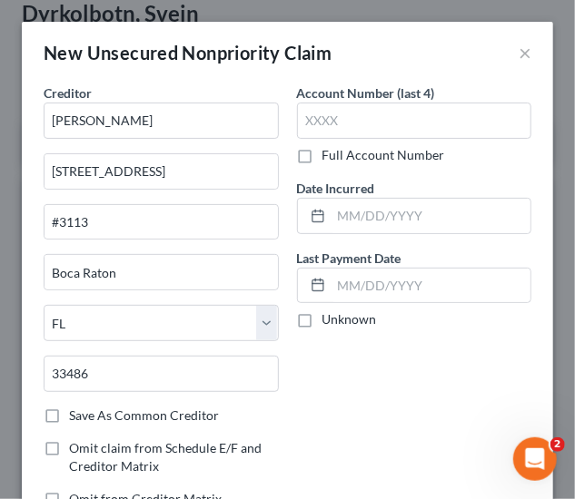
click at [461, 382] on div "Account Number (last 4) Full Account Number Date Incurred Last Payment Date Unk…" at bounding box center [414, 304] width 253 height 440
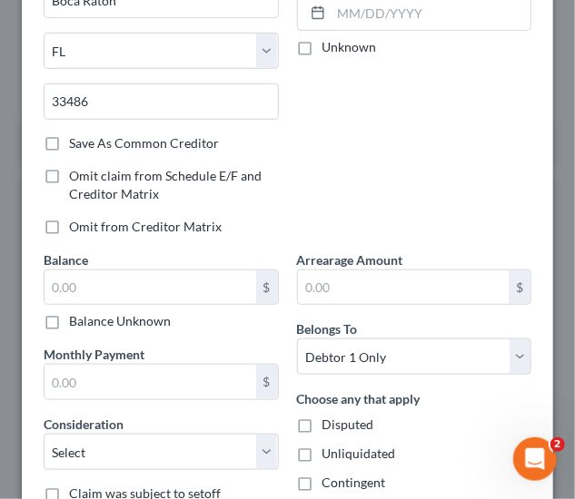
scroll to position [291, 0]
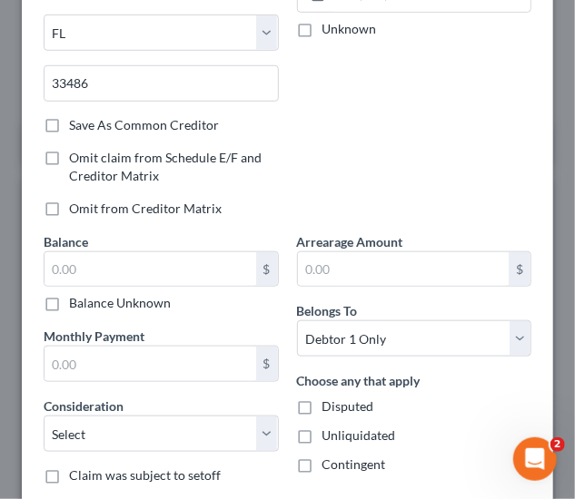
click at [148, 303] on label "Balance Unknown" at bounding box center [120, 303] width 102 height 18
click at [88, 303] on input "Balance Unknown" at bounding box center [82, 300] width 12 height 12
checkbox input "true"
type input "0.00"
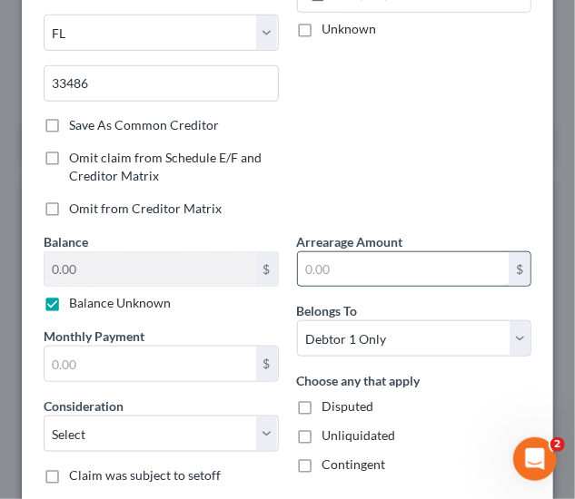
click at [345, 253] on input "text" at bounding box center [404, 269] width 212 height 35
type input "0"
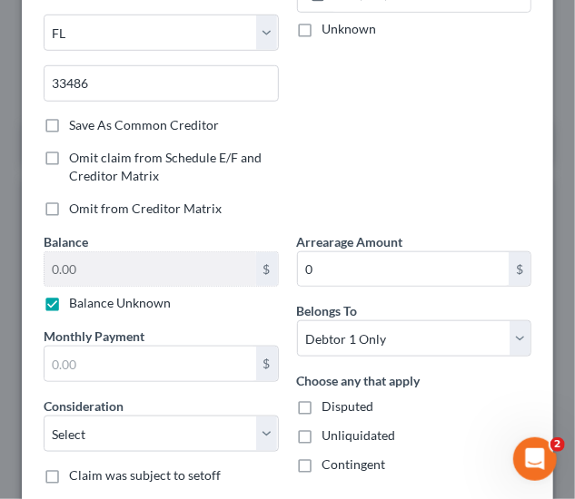
click at [434, 195] on div "Account Number (last 4) Full Account Number Date Incurred Last Payment Date Unk…" at bounding box center [414, 13] width 253 height 440
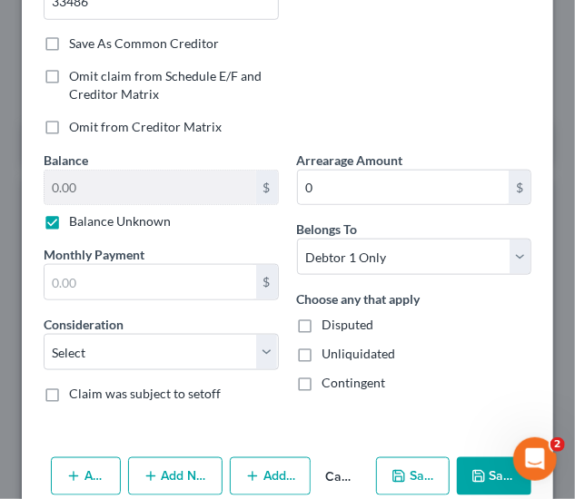
scroll to position [400, 0]
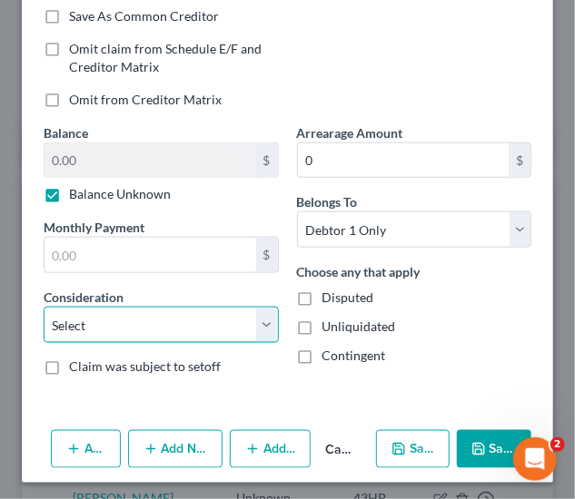
click at [212, 332] on select "Select Cable / Satellite Services Collection Agency Credit Card Debt Debt Couns…" at bounding box center [161, 325] width 235 height 36
select select "14"
click at [44, 307] on select "Select Cable / Satellite Services Collection Agency Credit Card Debt Debt Couns…" at bounding box center [161, 325] width 235 height 36
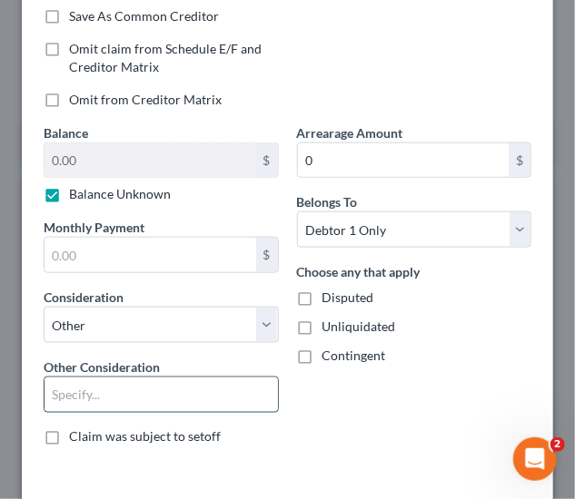
click at [150, 386] on input "text" at bounding box center [160, 395] width 233 height 35
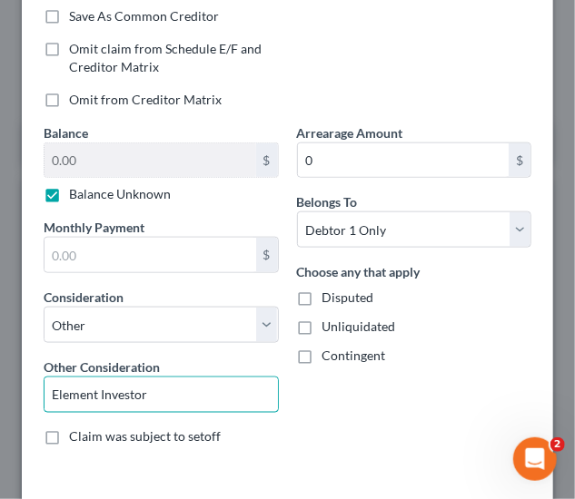
type input "Element Investor"
click at [365, 302] on div "Choose any that apply Disputed Unliquidated Contingent" at bounding box center [414, 313] width 235 height 103
click at [360, 325] on span "Unliquidated" at bounding box center [359, 326] width 74 height 15
click at [341, 325] on input "Unliquidated" at bounding box center [336, 324] width 12 height 12
checkbox input "true"
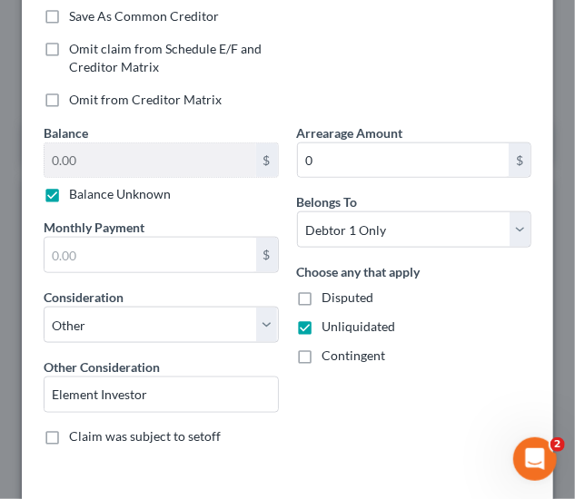
click at [360, 351] on span "Contingent" at bounding box center [354, 355] width 64 height 15
click at [341, 351] on input "Contingent" at bounding box center [336, 353] width 12 height 12
checkbox input "true"
click at [357, 291] on span "Disputed" at bounding box center [348, 297] width 52 height 15
click at [341, 291] on input "Disputed" at bounding box center [336, 295] width 12 height 12
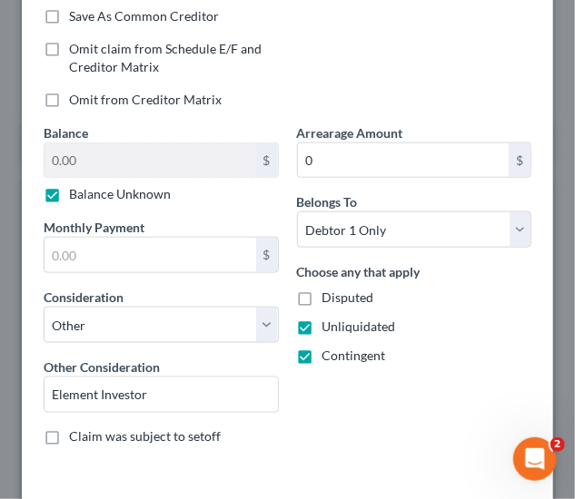
checkbox input "true"
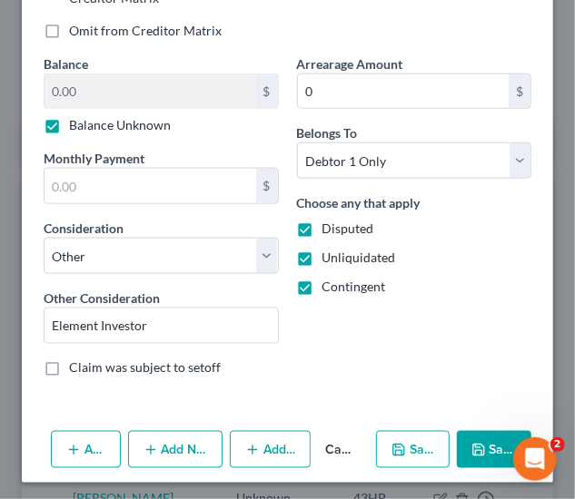
click at [401, 452] on button "Save & New" at bounding box center [413, 450] width 74 height 38
select select "0"
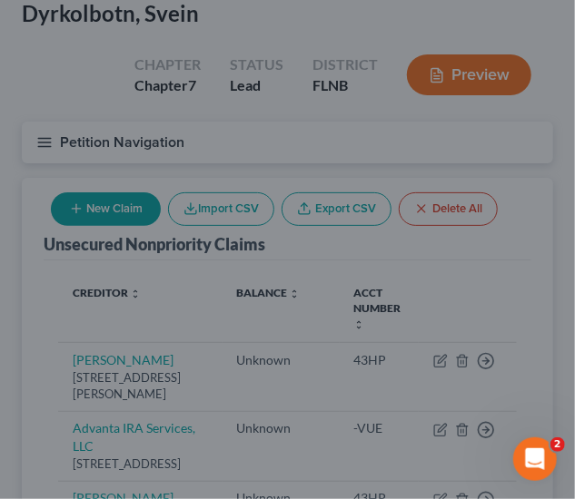
type input "0.00"
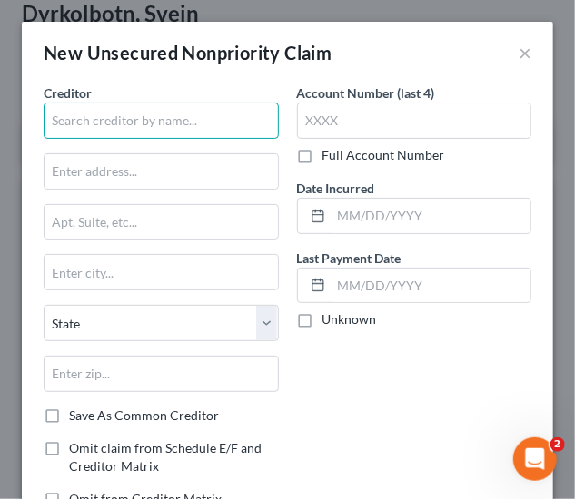
click at [151, 126] on input "text" at bounding box center [161, 121] width 235 height 36
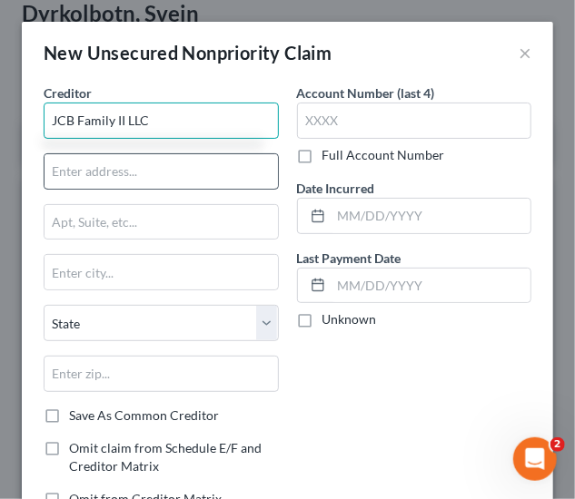
type input "JCB Family II LLC"
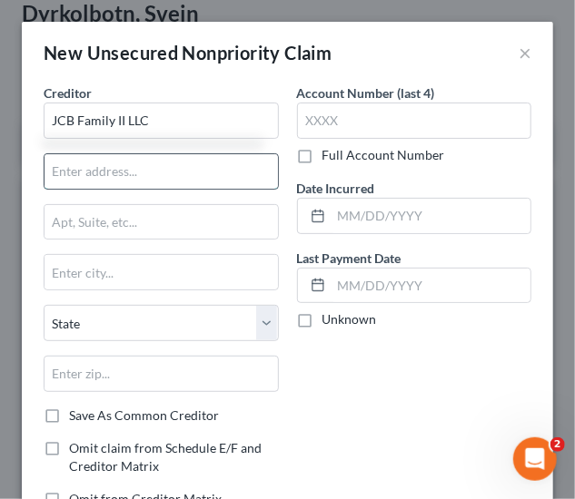
click at [132, 168] on input "text" at bounding box center [160, 171] width 233 height 35
click at [180, 173] on input "text" at bounding box center [160, 171] width 233 height 35
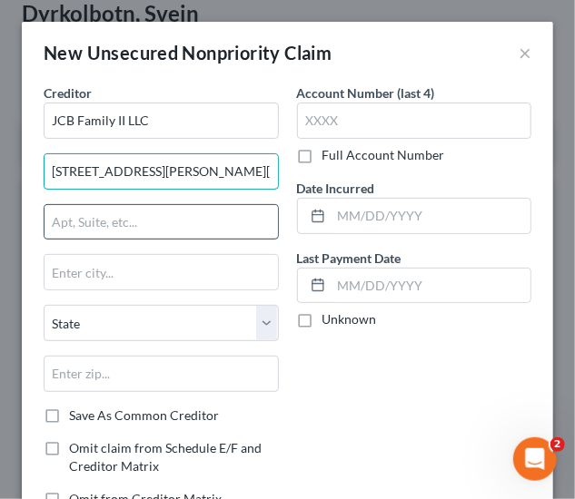
type input "[STREET_ADDRESS][PERSON_NAME][PERSON_NAME]"
click at [194, 210] on input "text" at bounding box center [160, 222] width 233 height 35
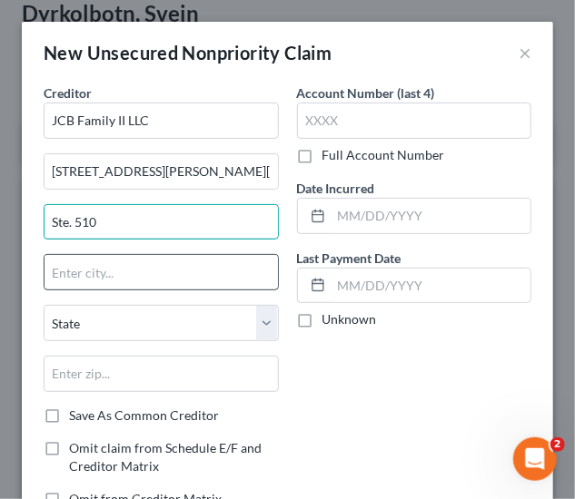
type input "Ste. 510"
click at [174, 268] on input "text" at bounding box center [160, 272] width 233 height 35
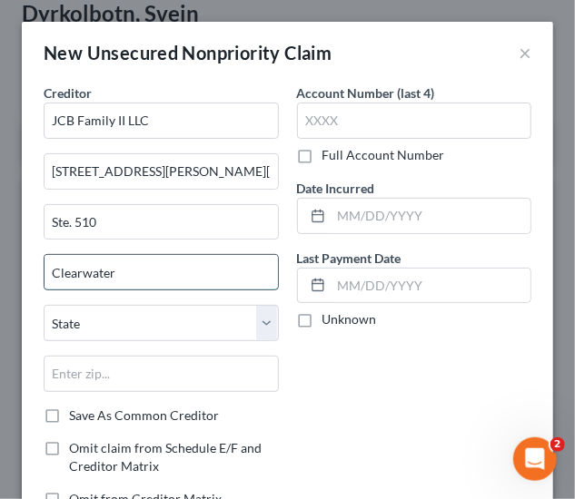
type input "Clearwater"
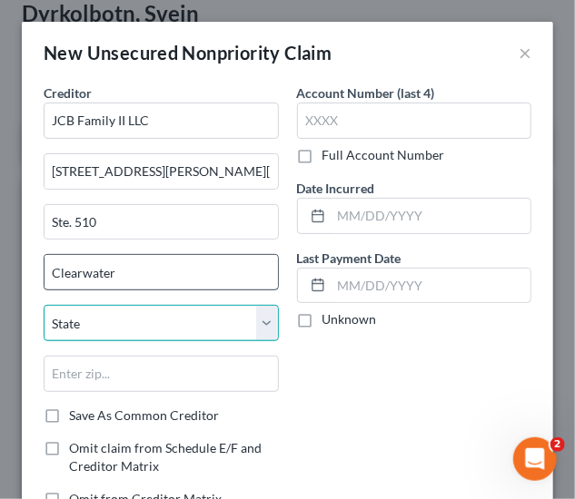
select select "9"
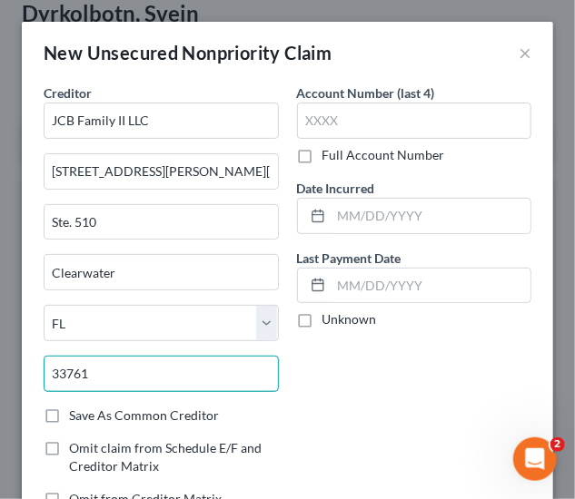
type input "33761"
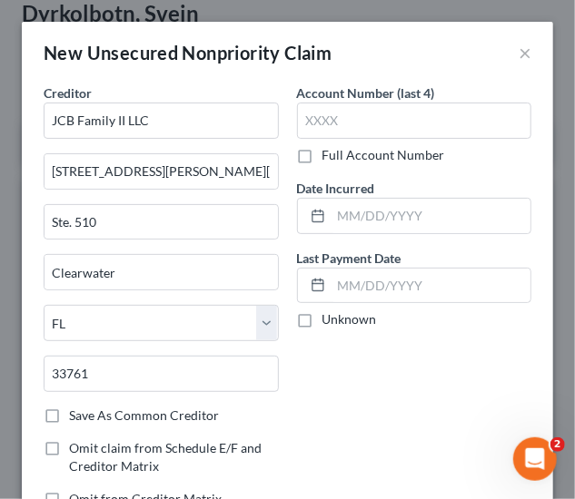
click at [358, 399] on div "Account Number (last 4) Full Account Number Date Incurred Last Payment Date Unk…" at bounding box center [414, 304] width 253 height 440
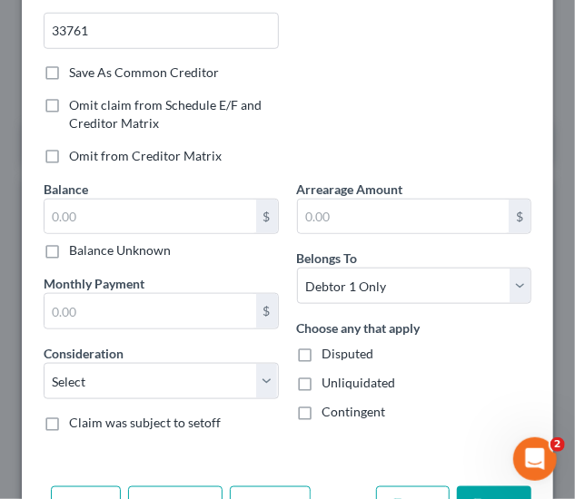
scroll to position [350, 0]
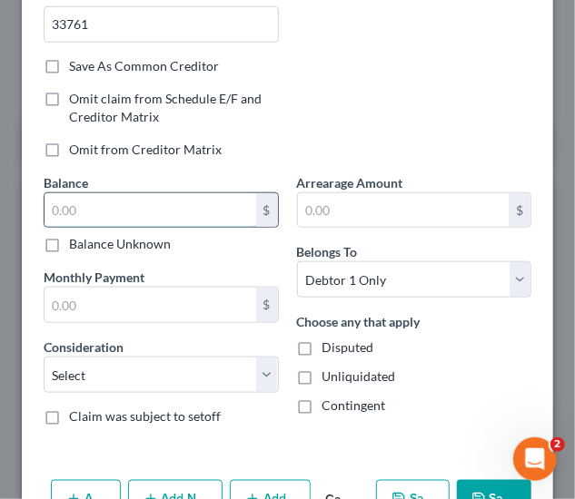
click at [219, 219] on input "text" at bounding box center [150, 210] width 212 height 35
click at [159, 229] on div "$ Balance Unknown" at bounding box center [161, 224] width 235 height 62
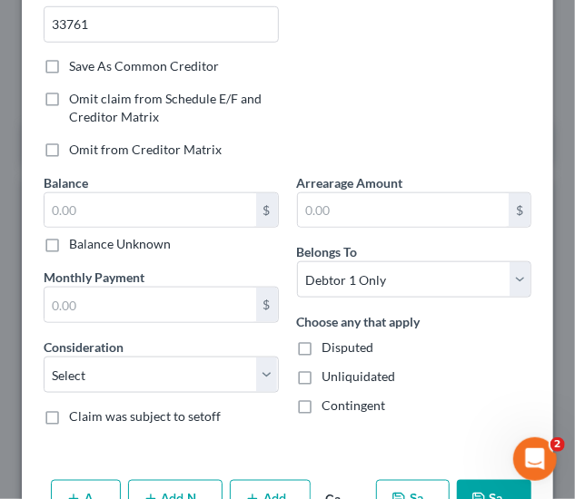
click at [147, 249] on label "Balance Unknown" at bounding box center [120, 244] width 102 height 18
click at [88, 247] on input "Balance Unknown" at bounding box center [82, 241] width 12 height 12
checkbox input "true"
type input "0.00"
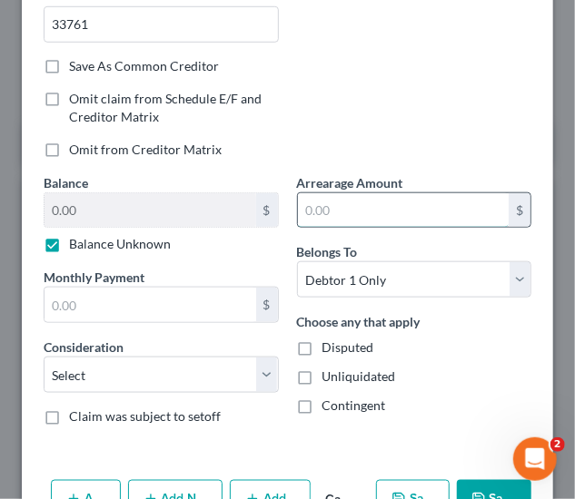
click at [370, 206] on input "text" at bounding box center [404, 210] width 212 height 35
type input "0"
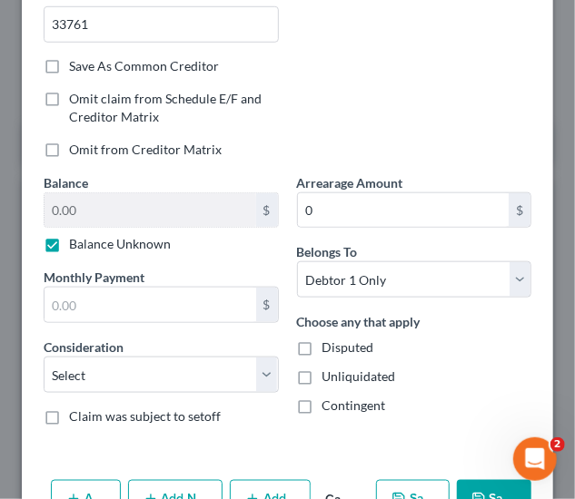
click at [157, 389] on div "Balance 0.00 $ Balance Unknown Balance Undetermined 0.00 $ Balance Unknown Mont…" at bounding box center [161, 306] width 253 height 267
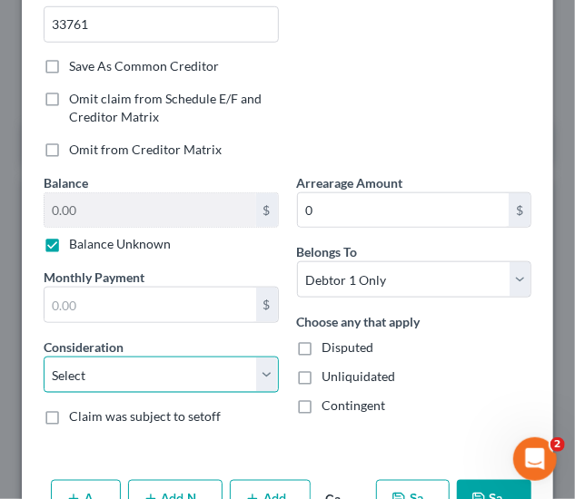
click at [136, 378] on select "Select Cable / Satellite Services Collection Agency Credit Card Debt Debt Couns…" at bounding box center [161, 375] width 235 height 36
select select "14"
click at [44, 357] on select "Select Cable / Satellite Services Collection Agency Credit Card Debt Debt Couns…" at bounding box center [161, 375] width 235 height 36
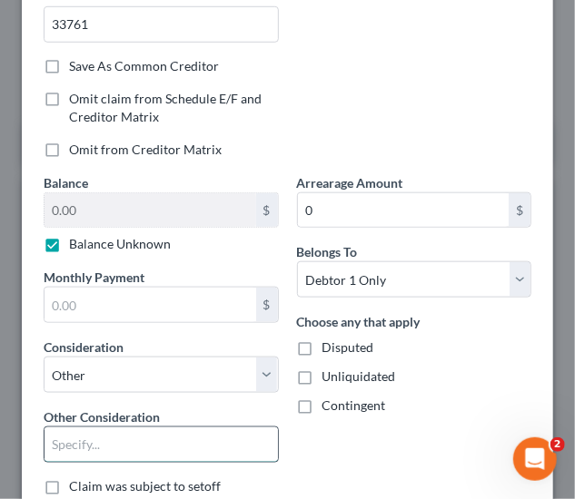
click at [116, 448] on input "text" at bounding box center [160, 445] width 233 height 35
type input "Element Investor"
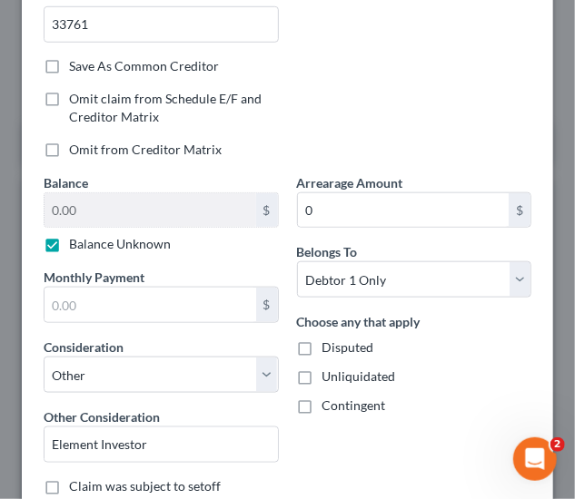
click at [328, 398] on span "Contingent" at bounding box center [354, 405] width 64 height 15
click at [330, 397] on input "Contingent" at bounding box center [336, 403] width 12 height 12
checkbox input "true"
click at [322, 373] on span "Unliquidated" at bounding box center [359, 376] width 74 height 15
click at [330, 373] on input "Unliquidated" at bounding box center [336, 374] width 12 height 12
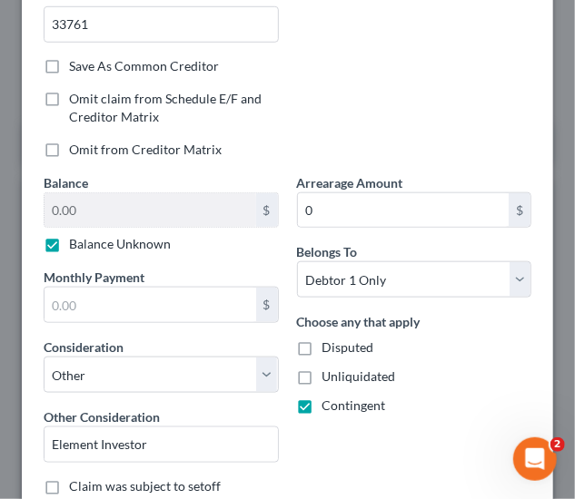
checkbox input "true"
click at [322, 346] on span "Disputed" at bounding box center [348, 347] width 52 height 15
click at [330, 346] on input "Disputed" at bounding box center [336, 345] width 12 height 12
checkbox input "true"
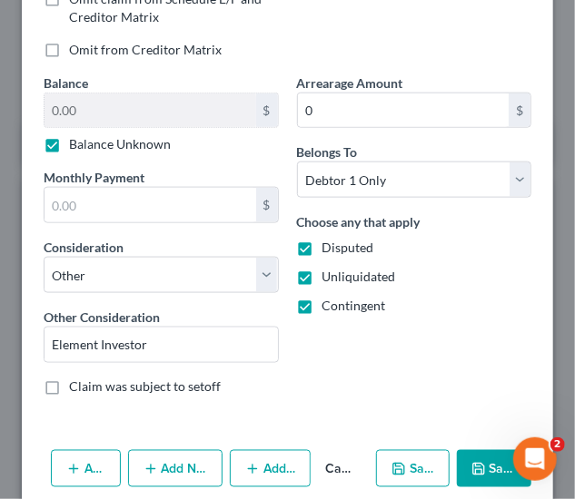
scroll to position [469, 0]
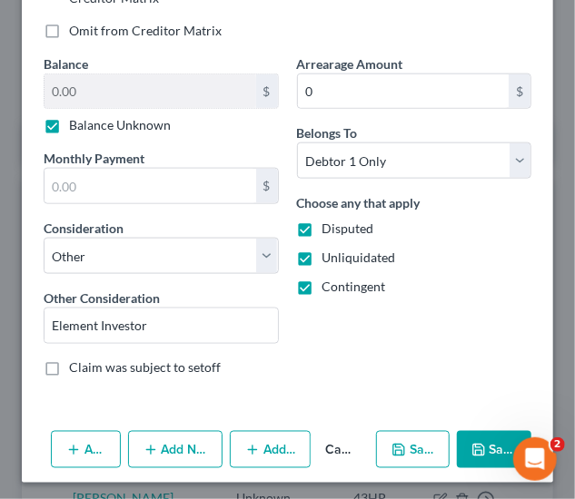
click at [401, 451] on button "Save & New" at bounding box center [413, 450] width 74 height 38
select select "0"
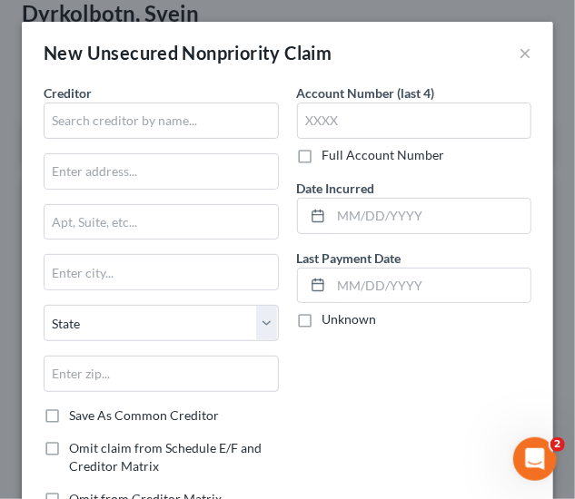
type input "0.00"
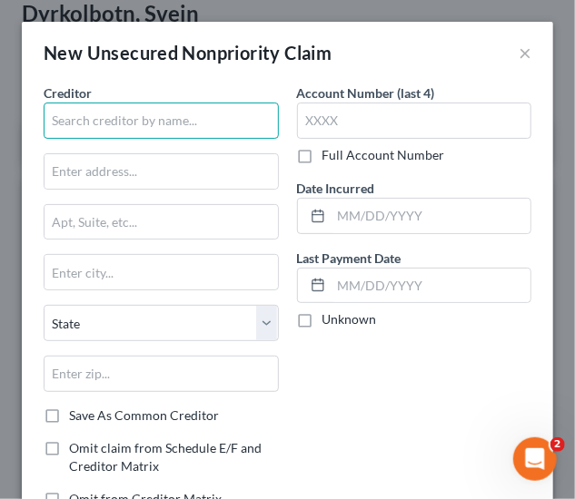
click at [78, 128] on input "text" at bounding box center [161, 121] width 235 height 36
type input "ATRJR IRA, LLC"
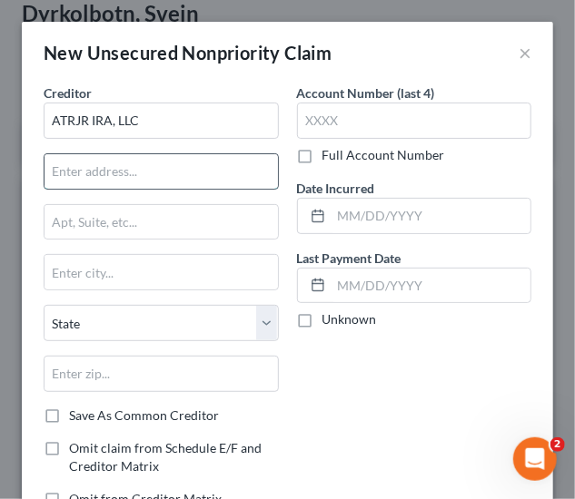
click at [75, 181] on input "text" at bounding box center [160, 171] width 233 height 35
type input "[STREET_ADDRESS][PERSON_NAME]"
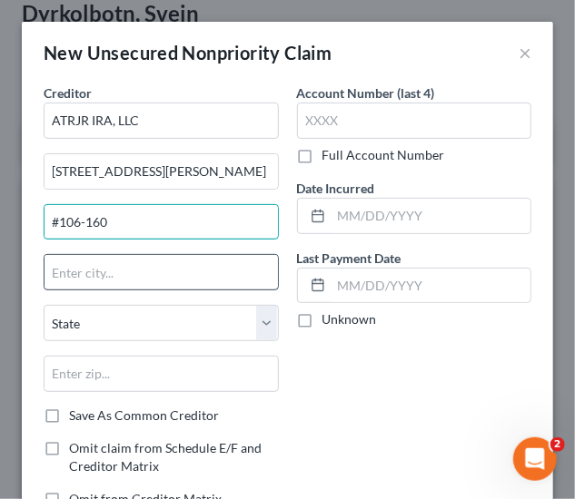
type input "#106-160"
click at [105, 262] on input "text" at bounding box center [160, 272] width 233 height 35
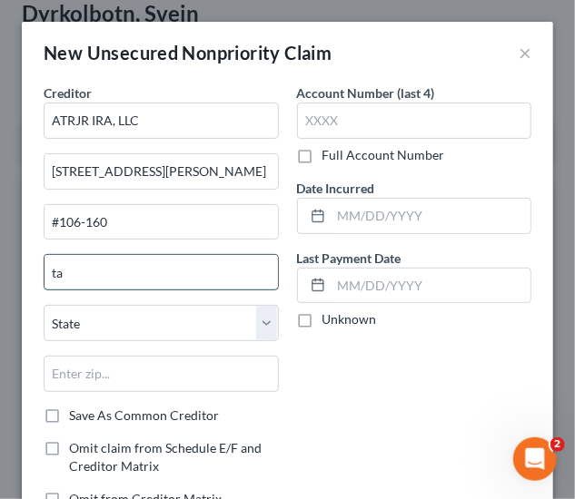
type input "t"
type input "[GEOGRAPHIC_DATA]"
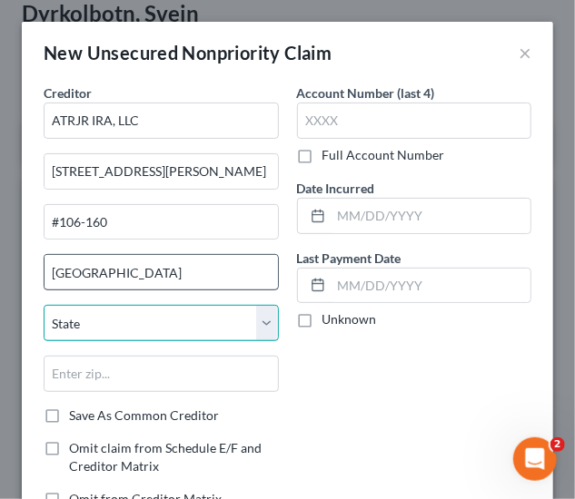
select select "9"
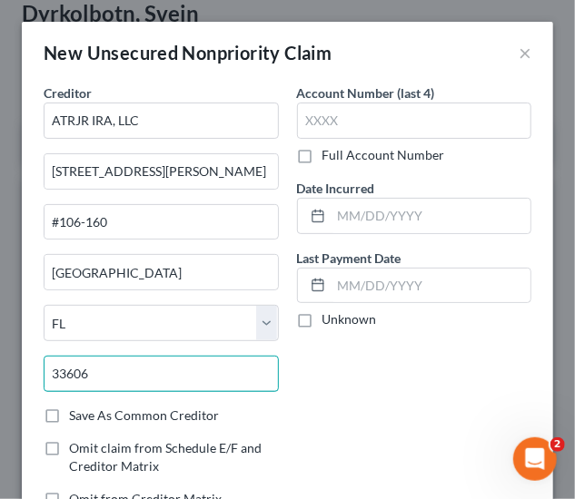
type input "33606"
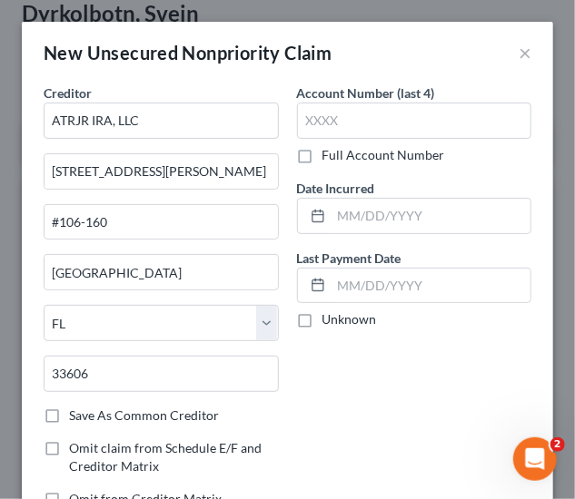
click at [405, 437] on div "Account Number (last 4) Full Account Number Date Incurred Last Payment Date Unk…" at bounding box center [414, 304] width 253 height 440
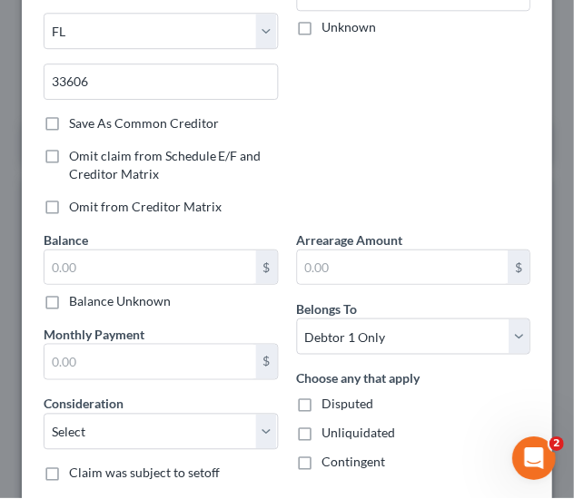
scroll to position [321, 0]
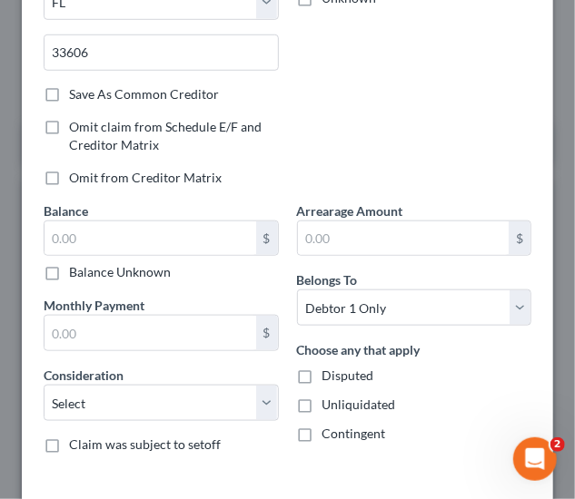
click at [115, 265] on label "Balance Unknown" at bounding box center [120, 272] width 102 height 18
click at [88, 265] on input "Balance Unknown" at bounding box center [82, 269] width 12 height 12
checkbox input "true"
type input "0.00"
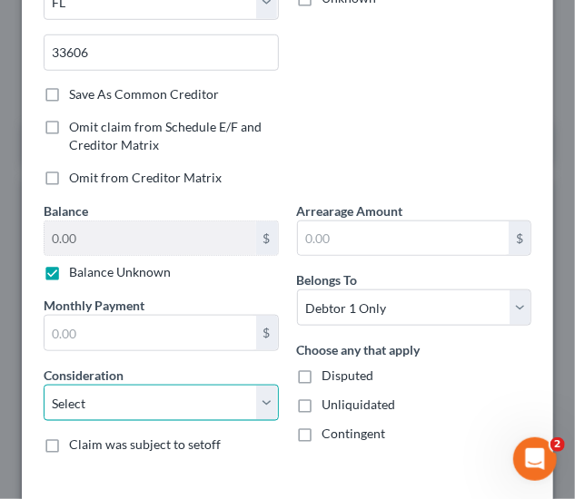
click at [205, 395] on select "Select Cable / Satellite Services Collection Agency Credit Card Debt Debt Couns…" at bounding box center [161, 403] width 235 height 36
select select "14"
click at [44, 385] on select "Select Cable / Satellite Services Collection Agency Credit Card Debt Debt Couns…" at bounding box center [161, 403] width 235 height 36
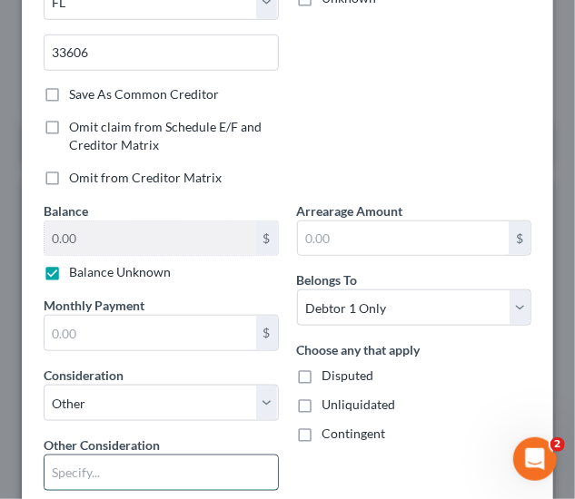
click at [127, 473] on input "text" at bounding box center [160, 473] width 233 height 35
click at [127, 473] on input "Element Investor" at bounding box center [160, 473] width 233 height 35
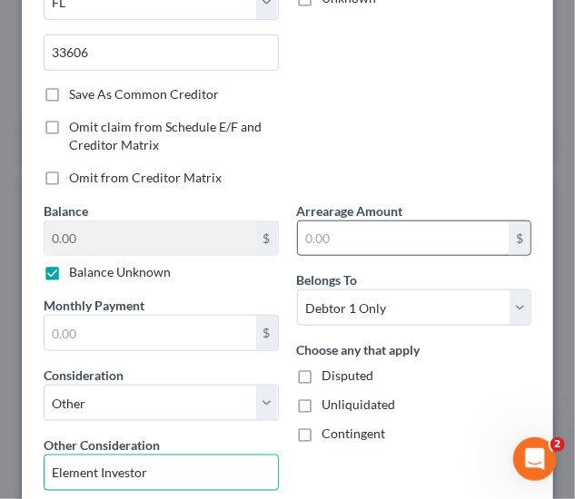
type input "Element Investor"
click at [397, 248] on input "text" at bounding box center [404, 239] width 212 height 35
type input "0"
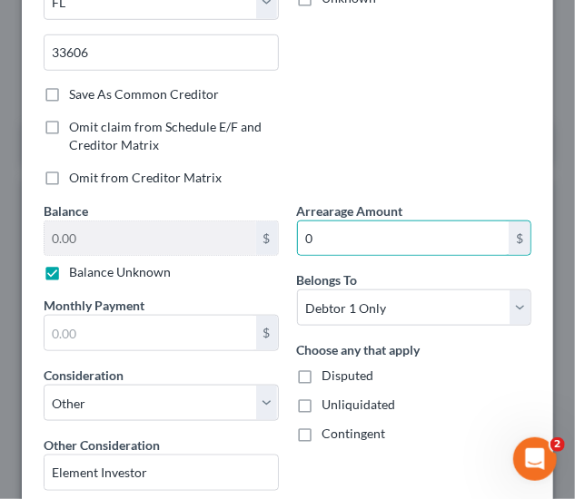
click at [355, 377] on span "Disputed" at bounding box center [348, 375] width 52 height 15
click at [341, 377] on input "Disputed" at bounding box center [336, 373] width 12 height 12
checkbox input "true"
click at [356, 402] on span "Unliquidated" at bounding box center [359, 404] width 74 height 15
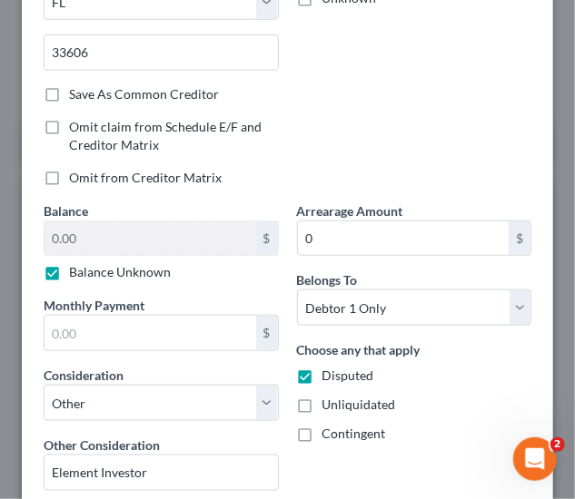
click at [341, 402] on input "Unliquidated" at bounding box center [336, 402] width 12 height 12
checkbox input "true"
click at [356, 428] on span "Contingent" at bounding box center [354, 433] width 64 height 15
click at [341, 428] on input "Contingent" at bounding box center [336, 431] width 12 height 12
checkbox input "true"
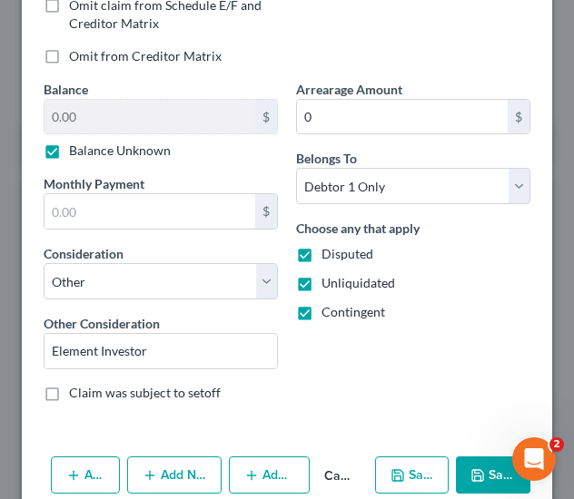
scroll to position [469, 0]
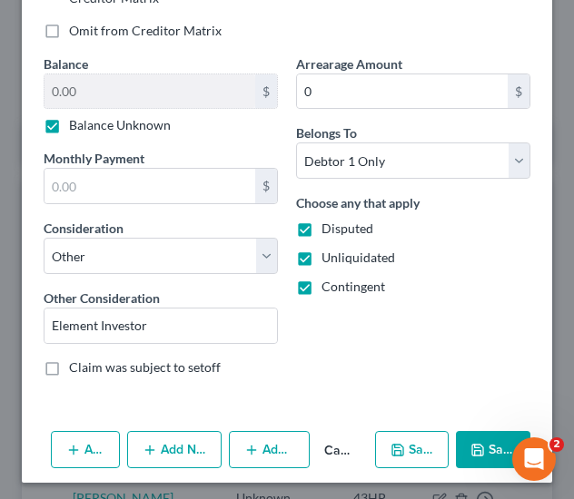
click at [403, 451] on button "Save & New" at bounding box center [412, 450] width 74 height 38
select select "0"
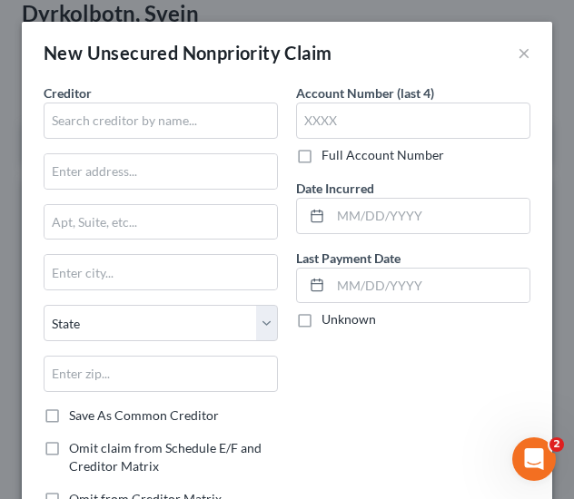
type input "0.00"
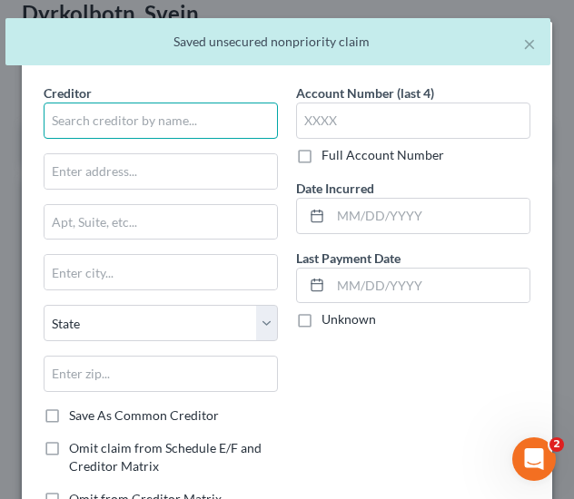
click at [99, 122] on input "text" at bounding box center [161, 121] width 234 height 36
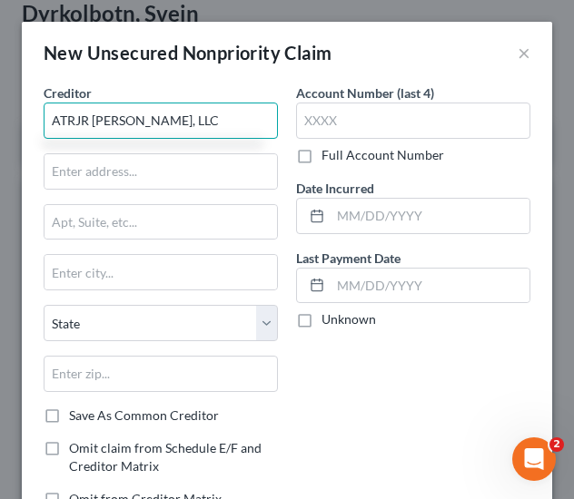
type input "ATRJR [PERSON_NAME], LLC"
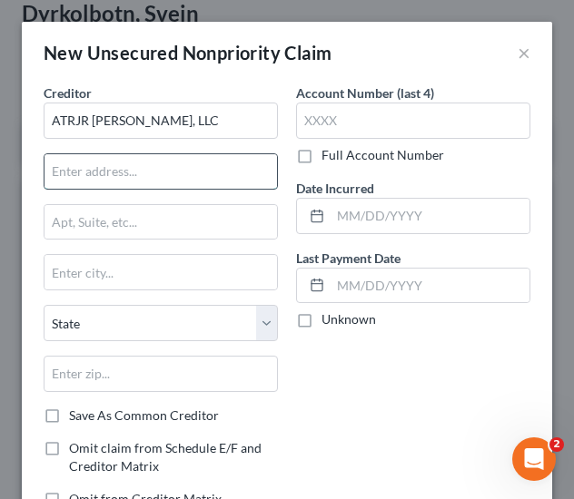
click at [115, 175] on input "text" at bounding box center [160, 171] width 232 height 35
type input "[STREET_ADDRESS][PERSON_NAME]"
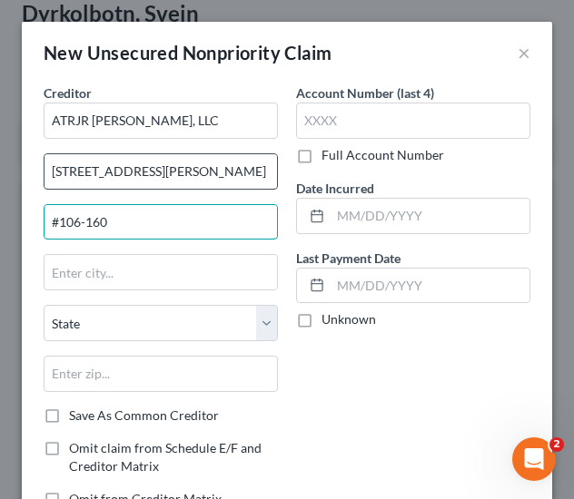
type input "#106-160"
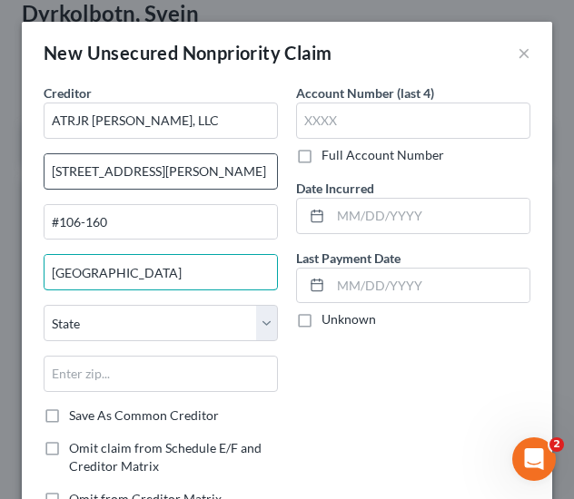
type input "[GEOGRAPHIC_DATA]"
select select "9"
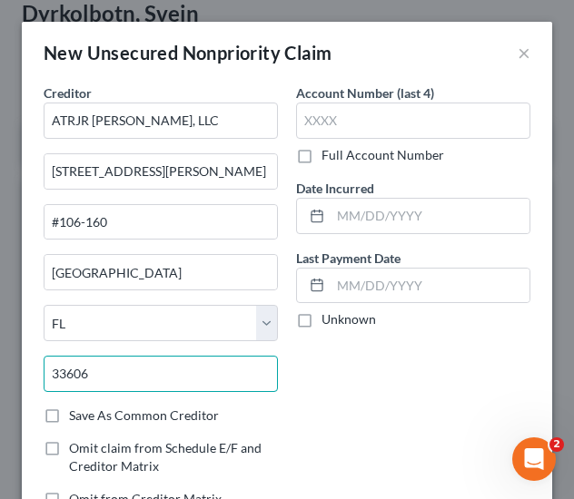
type input "33606"
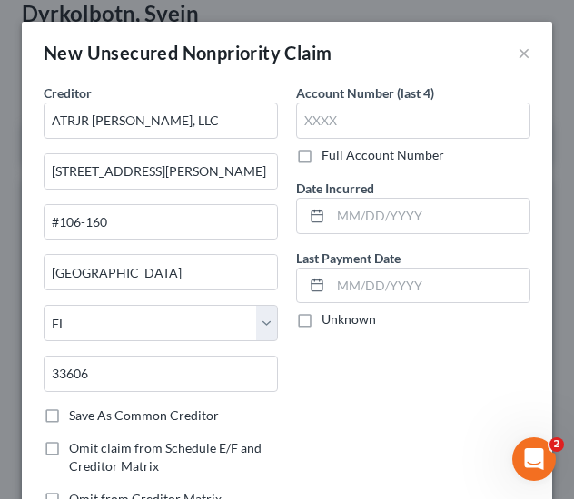
click at [366, 414] on div "Account Number (last 4) Full Account Number Date Incurred Last Payment Date Unk…" at bounding box center [413, 304] width 252 height 440
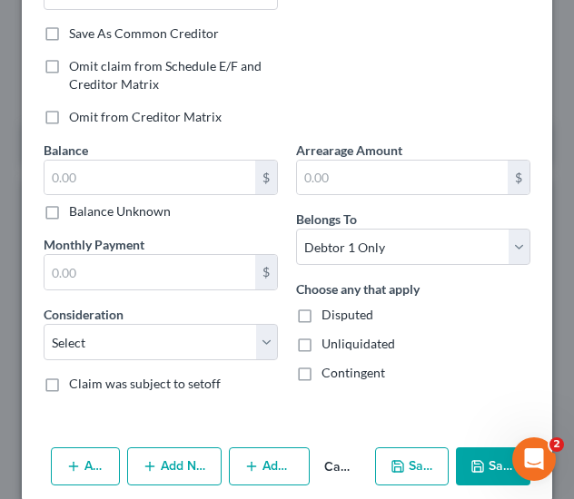
scroll to position [387, 0]
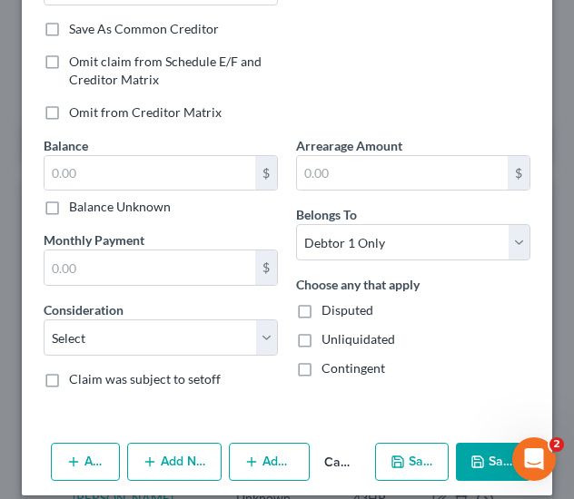
click at [133, 212] on div "Balance $ Balance Unknown Balance Undetermined $ Balance Unknown Monthly Paymen…" at bounding box center [161, 269] width 252 height 267
click at [164, 205] on label "Balance Unknown" at bounding box center [120, 207] width 102 height 18
click at [88, 205] on input "Balance Unknown" at bounding box center [82, 204] width 12 height 12
checkbox input "true"
type input "0.00"
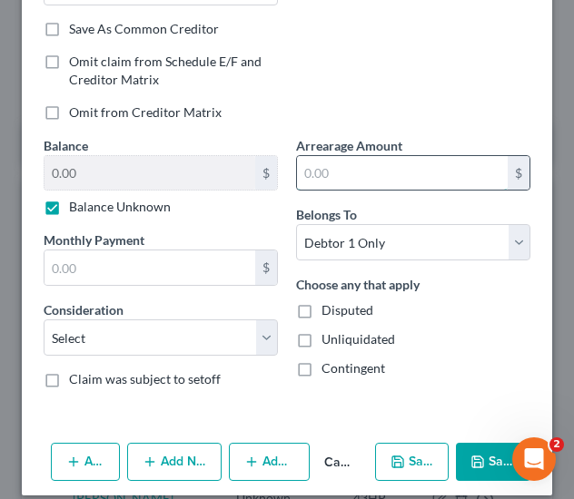
click at [360, 173] on input "text" at bounding box center [402, 173] width 211 height 35
type input "0"
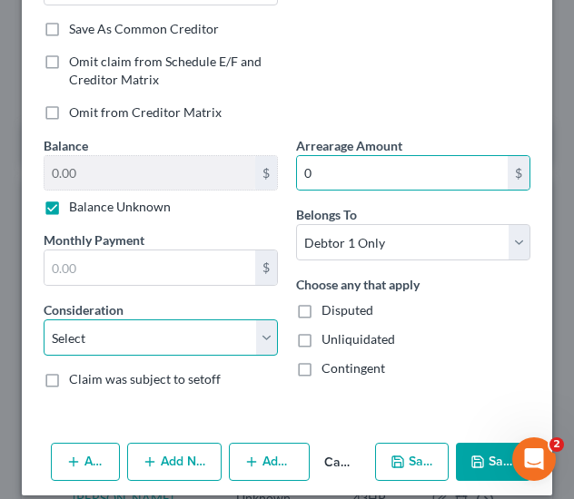
click at [180, 324] on select "Select Cable / Satellite Services Collection Agency Credit Card Debt Debt Couns…" at bounding box center [161, 338] width 234 height 36
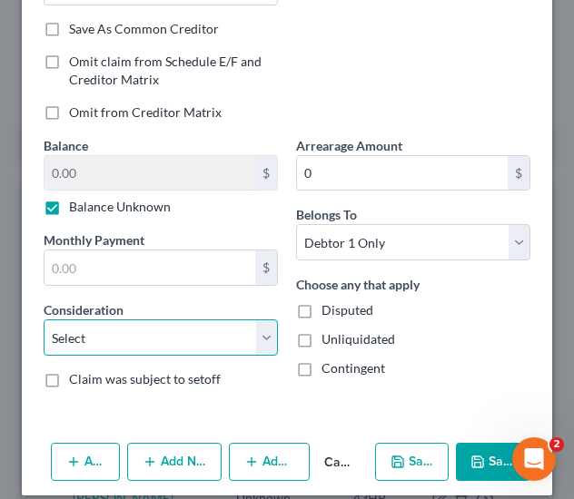
select select "14"
click at [44, 320] on select "Select Cable / Satellite Services Collection Agency Credit Card Debt Debt Couns…" at bounding box center [161, 338] width 234 height 36
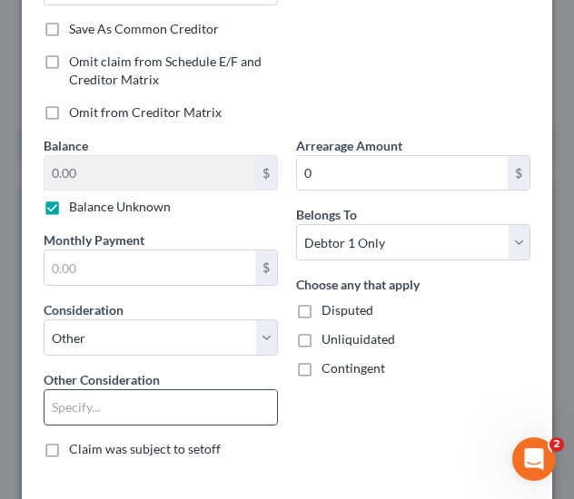
click at [108, 414] on input "text" at bounding box center [160, 407] width 232 height 35
paste input "Element Investor"
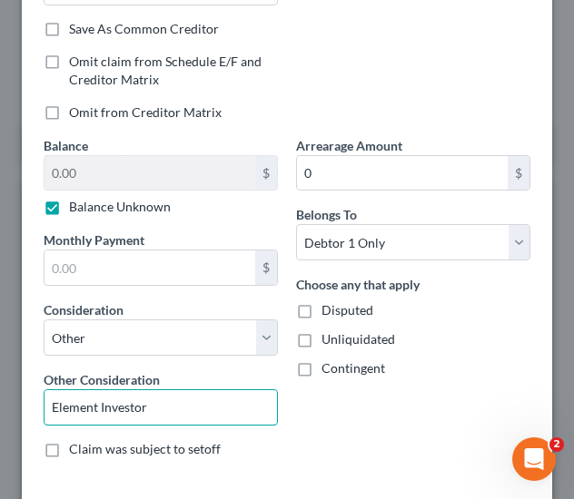
type input "Element Investor"
click at [374, 476] on div "Creditor * ATRJR [PERSON_NAME], LLC [STREET_ADDRESS][PERSON_NAME] Tampa State […" at bounding box center [287, 101] width 530 height 809
click at [338, 371] on label "Contingent" at bounding box center [353, 369] width 64 height 18
click at [338, 371] on input "Contingent" at bounding box center [335, 366] width 12 height 12
checkbox input "true"
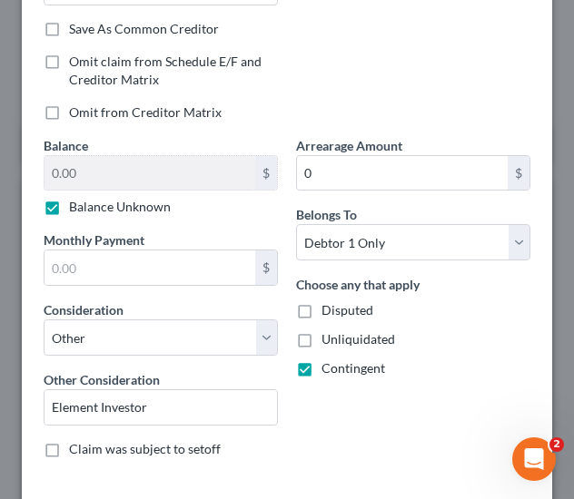
click at [332, 334] on span "Unliquidated" at bounding box center [358, 338] width 74 height 15
click at [332, 334] on input "Unliquidated" at bounding box center [335, 337] width 12 height 12
checkbox input "true"
click at [331, 311] on span "Disputed" at bounding box center [347, 309] width 52 height 15
click at [331, 311] on input "Disputed" at bounding box center [335, 307] width 12 height 12
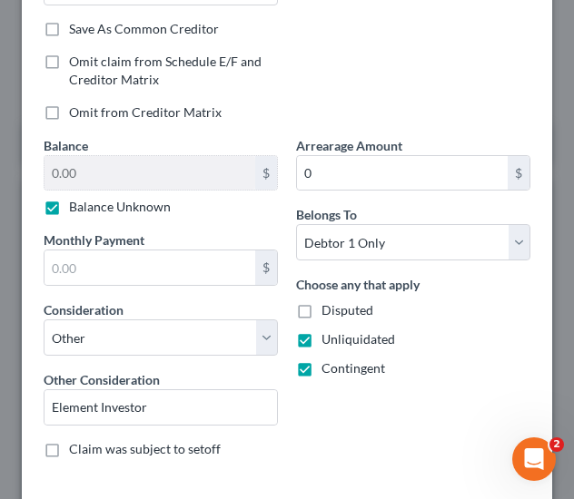
checkbox input "true"
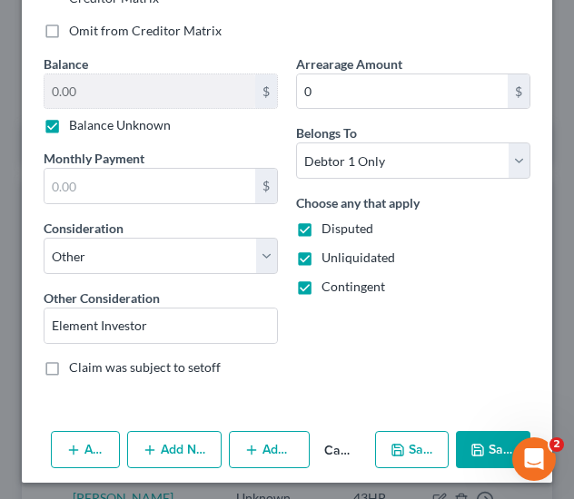
click at [398, 444] on button "Save & New" at bounding box center [412, 450] width 74 height 38
select select "0"
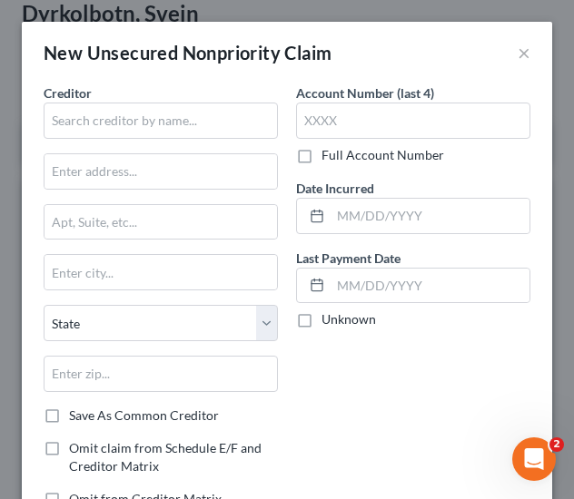
type input "0.00"
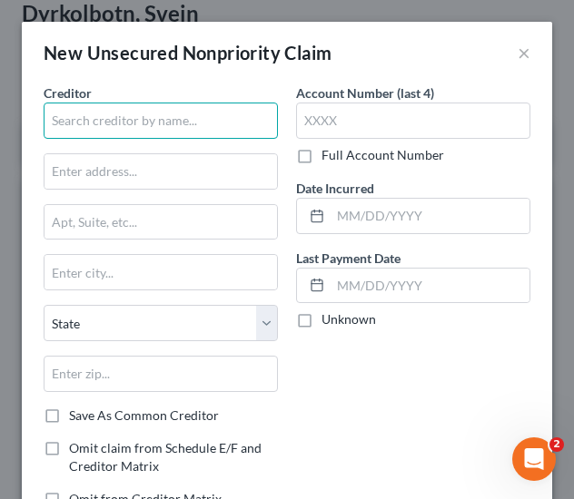
click at [118, 121] on input "text" at bounding box center [161, 121] width 234 height 36
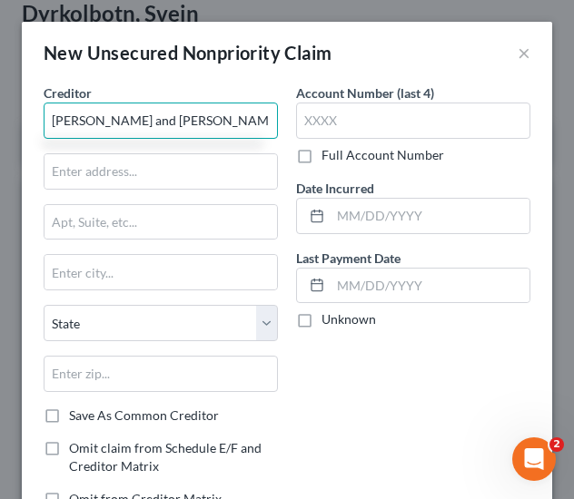
type input "[PERSON_NAME] and [PERSON_NAME]"
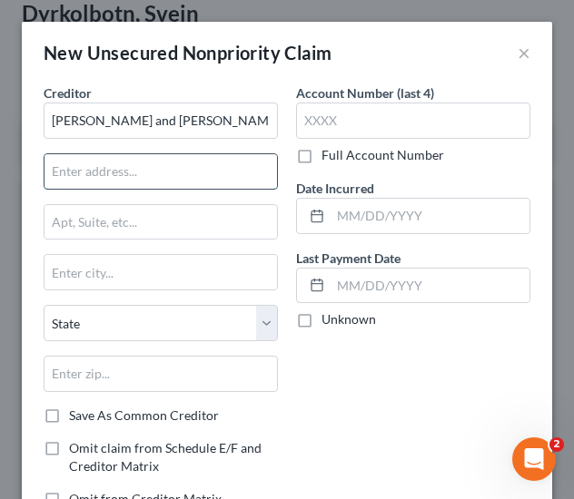
click at [91, 168] on input "text" at bounding box center [160, 171] width 232 height 35
click at [176, 161] on input "262 Navajo" at bounding box center [160, 171] width 232 height 35
click at [155, 173] on input "[STREET_ADDRESS]" at bounding box center [160, 171] width 232 height 35
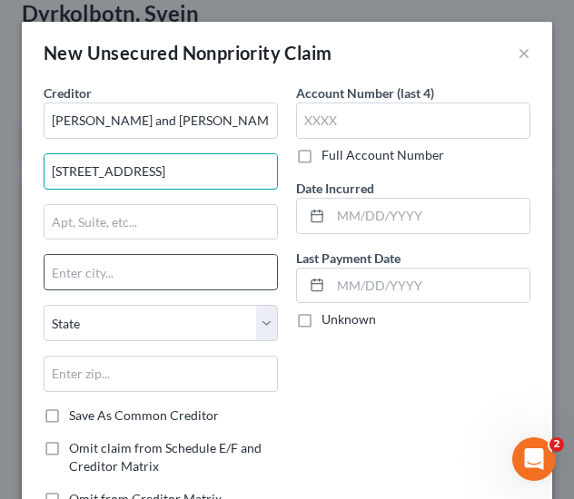
type input "[STREET_ADDRESS]"
click at [127, 279] on input "text" at bounding box center [160, 272] width 232 height 35
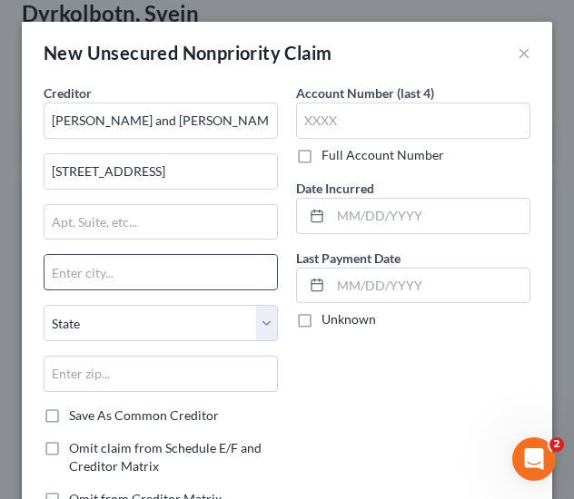
paste input "Tavernier"
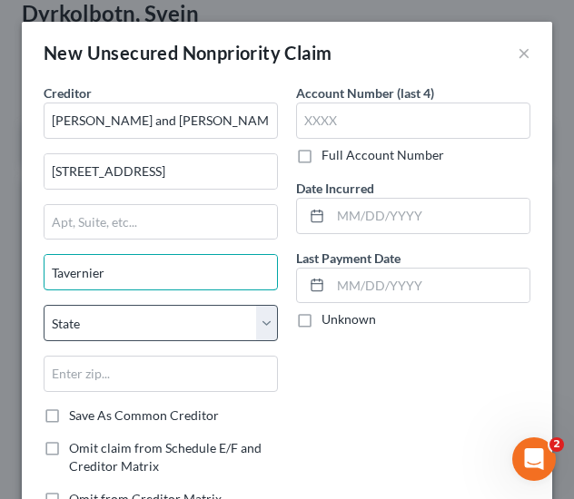
type input "Tavernier"
click at [93, 337] on select "State [US_STATE] AK AR AZ CA CO CT DE DC [GEOGRAPHIC_DATA] [GEOGRAPHIC_DATA] GU…" at bounding box center [161, 323] width 234 height 36
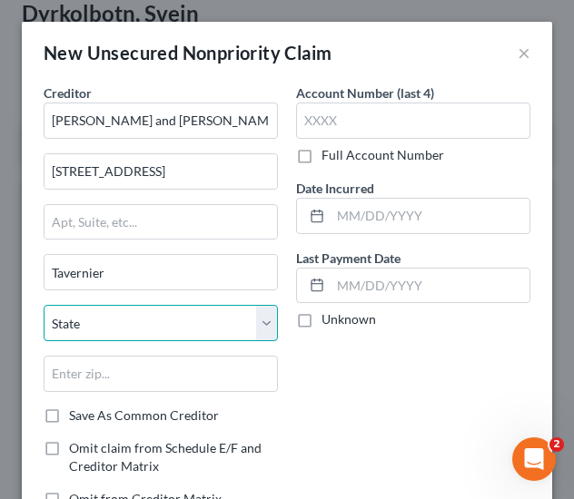
select select "9"
click at [44, 305] on select "State [US_STATE] AK AR AZ CA CO CT DE DC [GEOGRAPHIC_DATA] [GEOGRAPHIC_DATA] GU…" at bounding box center [161, 323] width 234 height 36
click at [314, 387] on div "Account Number (last 4) Full Account Number Date Incurred Last Payment Date Unk…" at bounding box center [413, 304] width 252 height 440
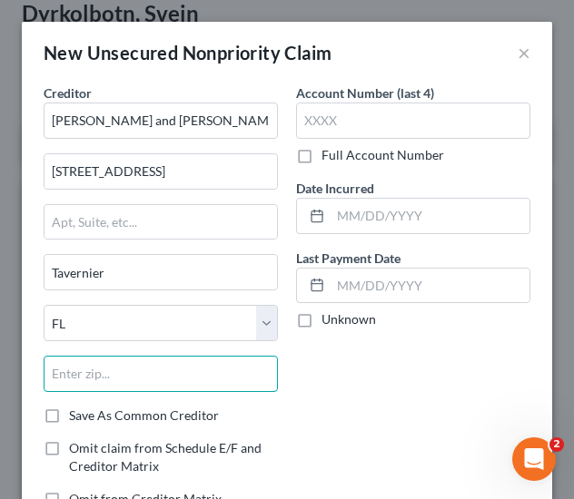
click at [223, 371] on input "text" at bounding box center [161, 374] width 234 height 36
type input "33070"
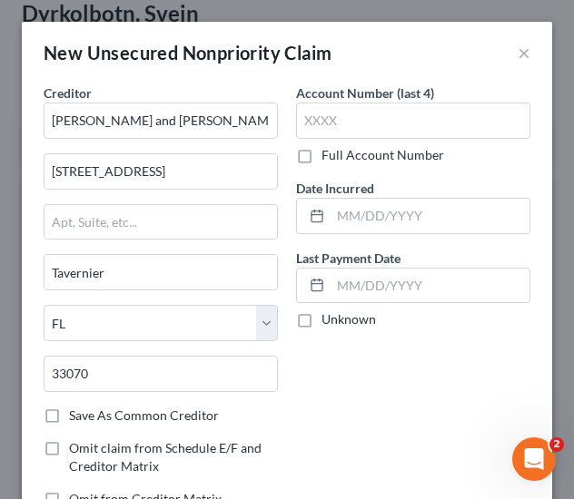
click at [366, 410] on div "Account Number (last 4) Full Account Number Date Incurred Last Payment Date Unk…" at bounding box center [413, 304] width 252 height 440
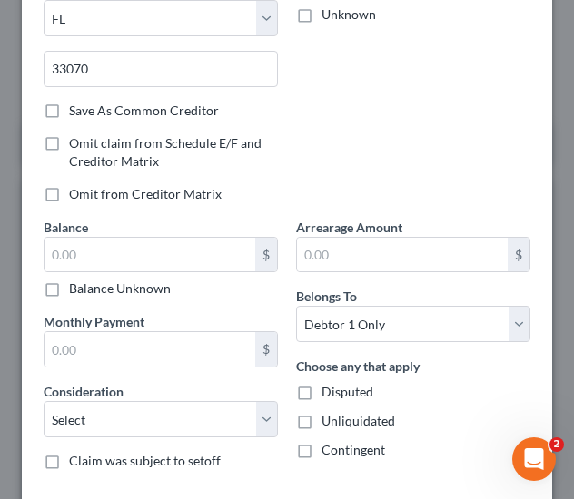
scroll to position [323, 0]
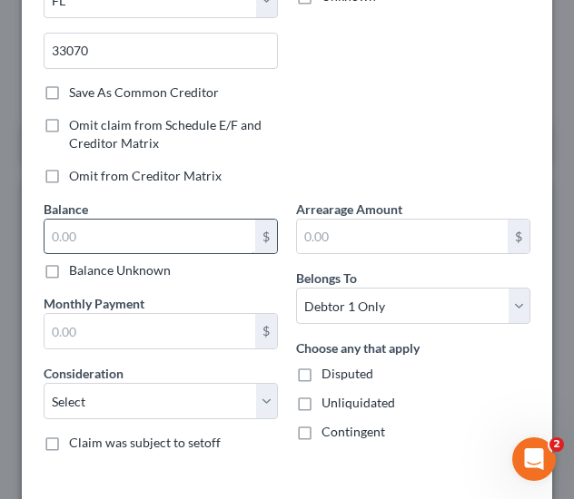
click at [219, 233] on input "text" at bounding box center [149, 237] width 211 height 35
click at [113, 279] on div "Balance $ Balance Unknown Balance Undetermined $ Balance Unknown Monthly Paymen…" at bounding box center [161, 333] width 252 height 267
click at [113, 272] on label "Balance Unknown" at bounding box center [120, 271] width 102 height 18
click at [88, 272] on input "Balance Unknown" at bounding box center [82, 268] width 12 height 12
checkbox input "true"
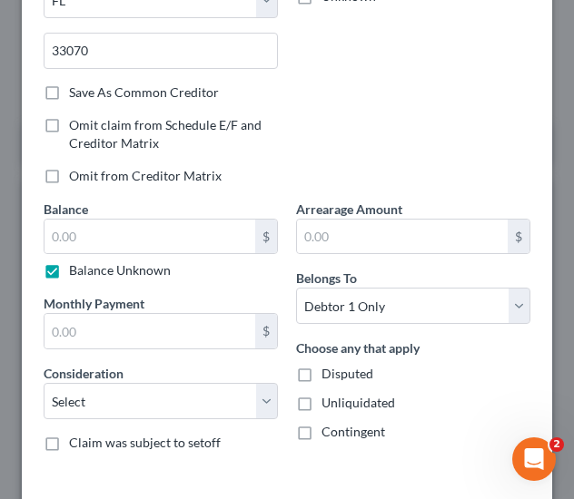
type input "0.00"
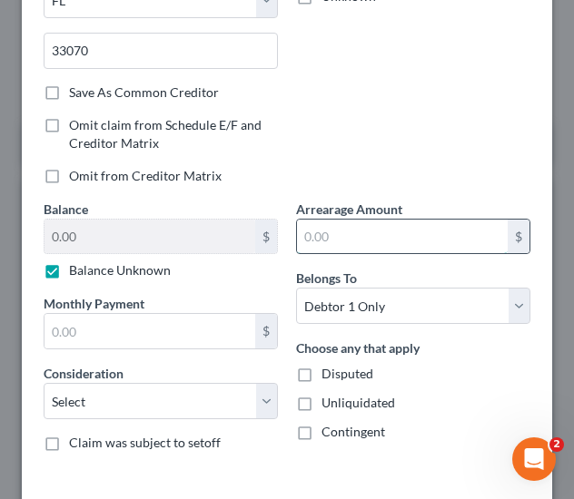
click at [371, 233] on input "text" at bounding box center [402, 237] width 211 height 35
type input "0"
click at [260, 272] on div "Balance Unknown" at bounding box center [161, 271] width 234 height 18
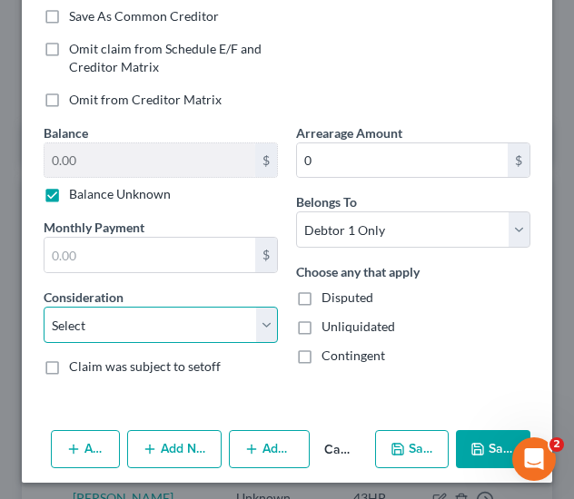
click at [126, 319] on select "Select Cable / Satellite Services Collection Agency Credit Card Debt Debt Couns…" at bounding box center [161, 325] width 234 height 36
select select "14"
click at [44, 307] on select "Select Cable / Satellite Services Collection Agency Credit Card Debt Debt Couns…" at bounding box center [161, 325] width 234 height 36
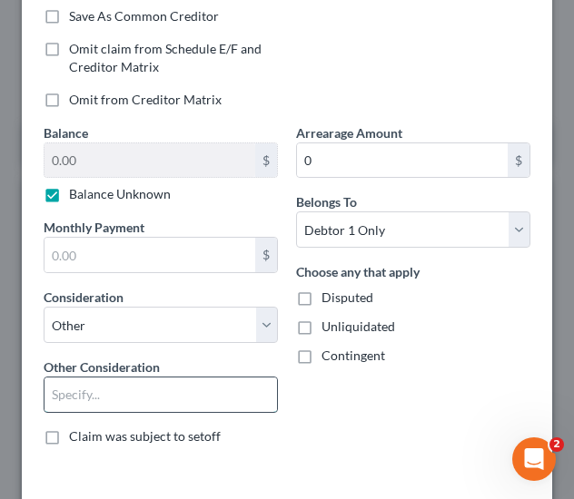
click at [115, 385] on input "text" at bounding box center [160, 395] width 232 height 35
paste input "Tavernier"
click at [162, 388] on input "Tavernier" at bounding box center [160, 395] width 232 height 35
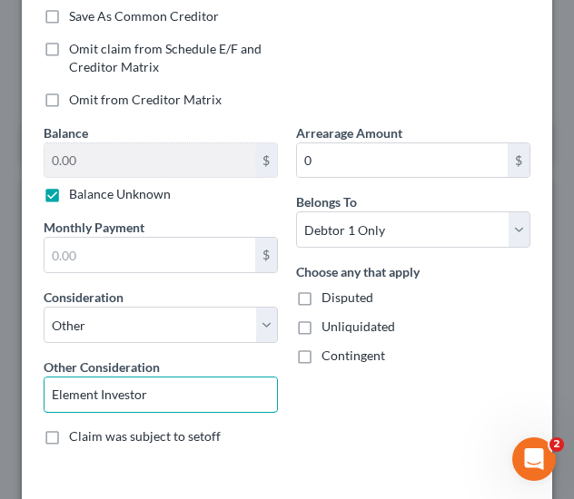
type input "Element Investor"
click at [301, 368] on div "Arrearage Amount 0 $ Belongs To * Select Debtor 1 Only Debtor 2 Only Debtor 1 A…" at bounding box center [413, 292] width 252 height 337
click at [321, 359] on label "Contingent" at bounding box center [353, 356] width 64 height 18
click at [329, 359] on input "Contingent" at bounding box center [335, 353] width 12 height 12
checkbox input "true"
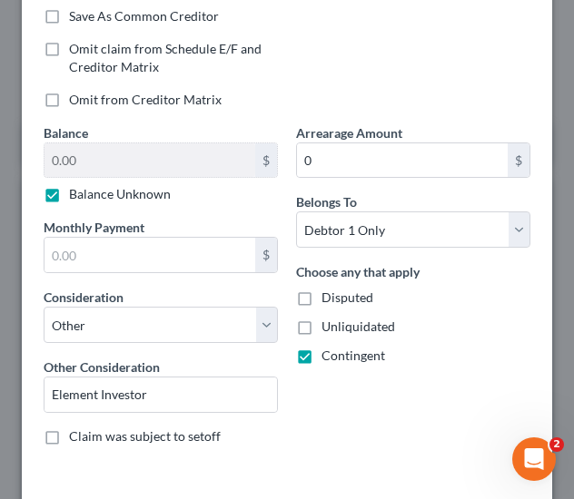
click at [321, 319] on span "Unliquidated" at bounding box center [358, 326] width 74 height 15
click at [329, 319] on input "Unliquidated" at bounding box center [335, 324] width 12 height 12
checkbox input "true"
click at [321, 299] on span "Disputed" at bounding box center [347, 297] width 52 height 15
click at [329, 299] on input "Disputed" at bounding box center [335, 295] width 12 height 12
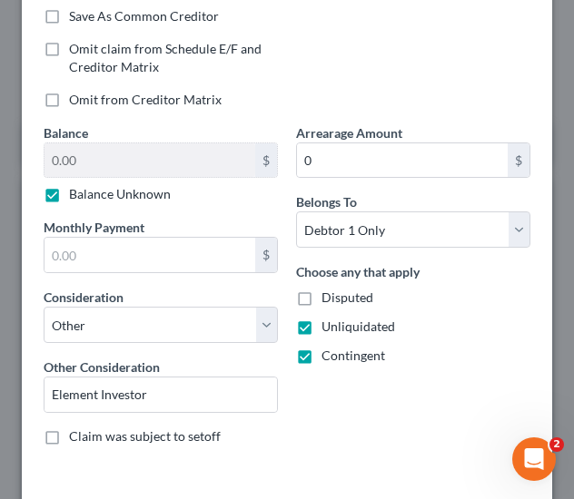
checkbox input "true"
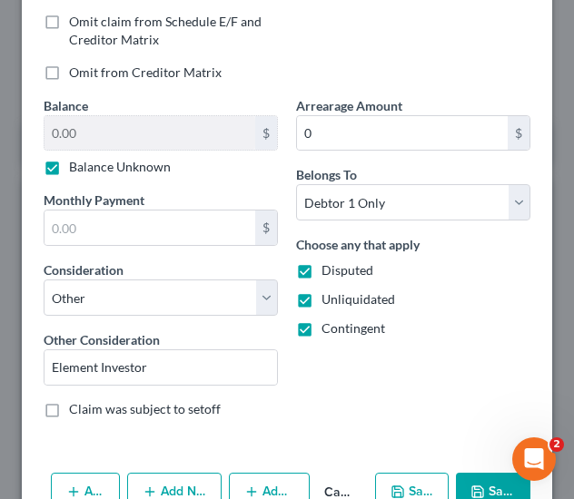
scroll to position [469, 0]
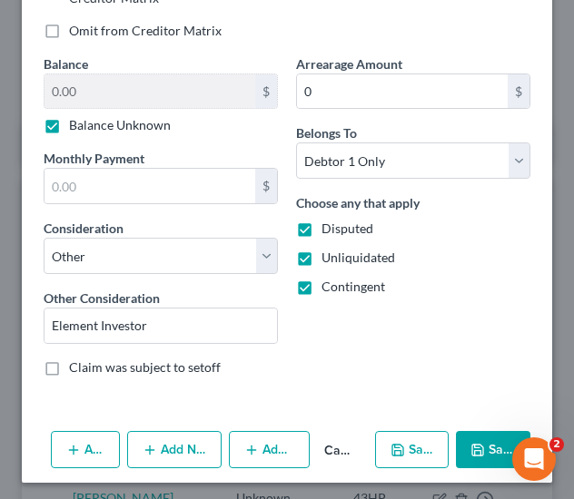
click at [390, 448] on icon "button" at bounding box center [397, 450] width 15 height 15
select select "0"
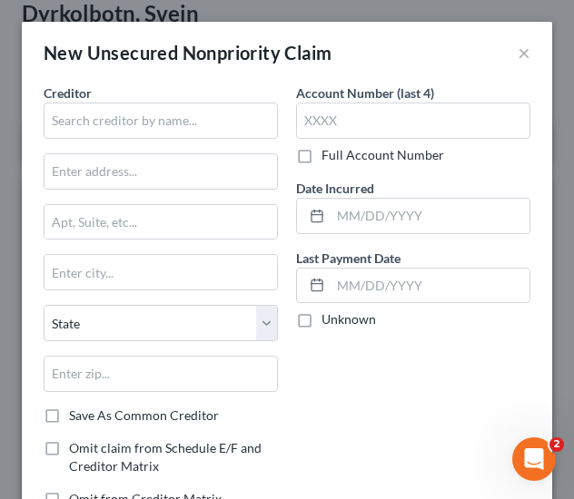
click at [58, 100] on span "Creditor" at bounding box center [68, 92] width 48 height 15
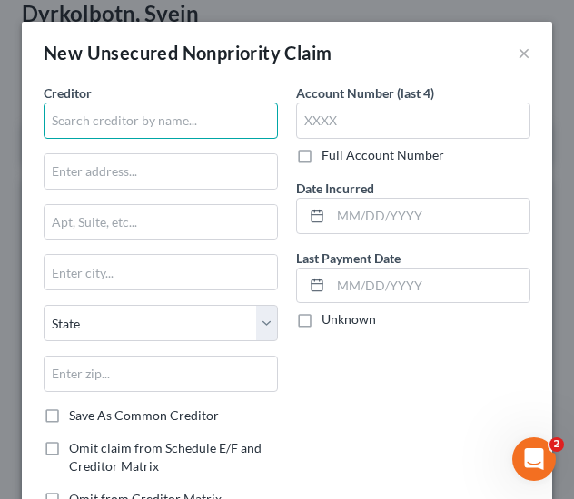
click at [63, 108] on input "text" at bounding box center [161, 121] width 234 height 36
type input "PREH Celebration LLC"
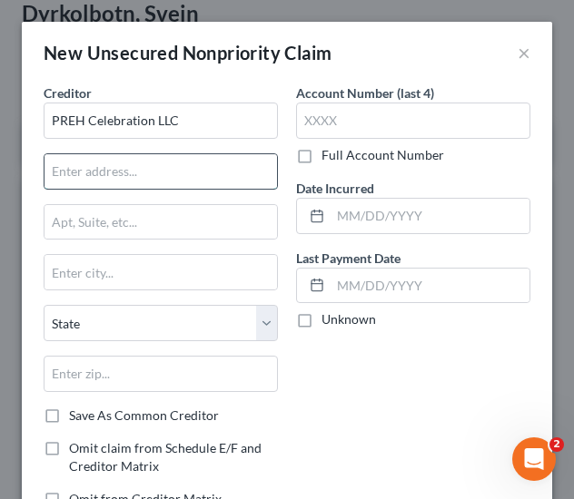
click at [145, 170] on input "text" at bounding box center [160, 171] width 232 height 35
click at [159, 178] on input "401" at bounding box center [160, 171] width 232 height 35
click at [162, 169] on input "401 [GEOGRAPHIC_DATA]" at bounding box center [160, 171] width 232 height 35
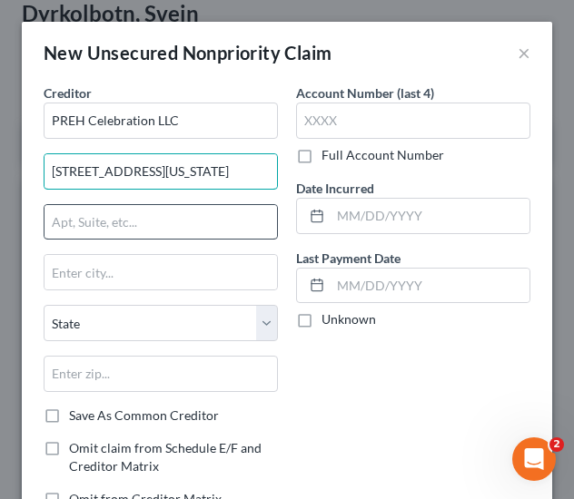
type input "[STREET_ADDRESS][US_STATE]"
click at [158, 215] on input "text" at bounding box center [160, 222] width 232 height 35
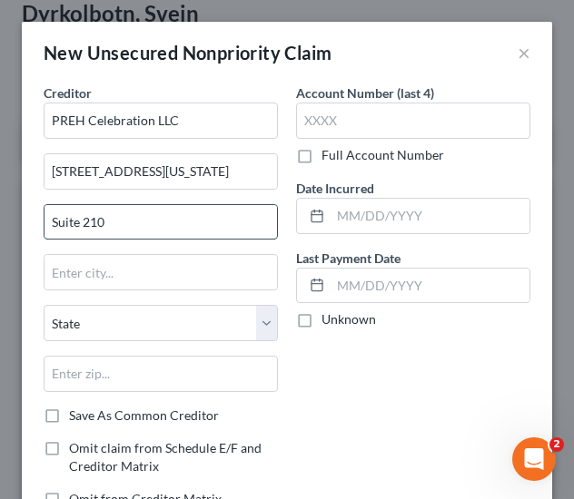
type input "Suite 210"
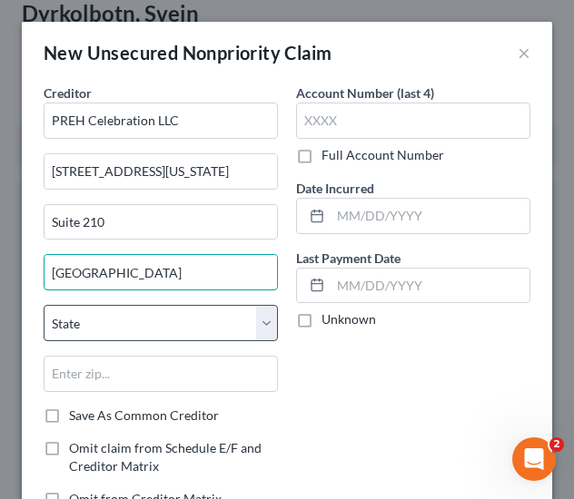
type input "[GEOGRAPHIC_DATA]"
click at [84, 322] on select "State [US_STATE] AK AR AZ CA CO CT DE DC [GEOGRAPHIC_DATA] [GEOGRAPHIC_DATA] GU…" at bounding box center [161, 323] width 234 height 36
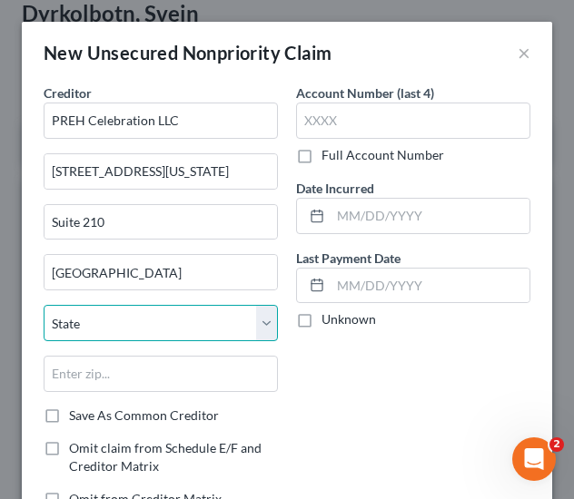
select select "9"
click at [44, 305] on select "State [US_STATE] AK AR AZ CA CO CT DE DC [GEOGRAPHIC_DATA] [GEOGRAPHIC_DATA] GU…" at bounding box center [161, 323] width 234 height 36
click at [337, 356] on div "Account Number (last 4) Full Account Number Date Incurred Last Payment Date Unk…" at bounding box center [413, 304] width 252 height 440
click at [165, 391] on div "State [US_STATE] AK AR AZ CA CO CT DE DC [GEOGRAPHIC_DATA] [GEOGRAPHIC_DATA] GU…" at bounding box center [161, 356] width 252 height 102
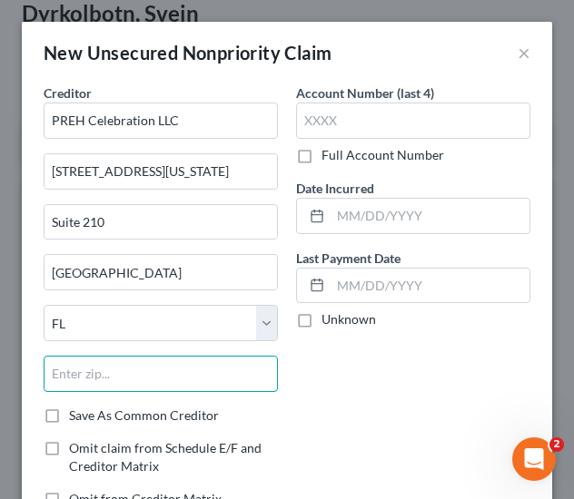
click at [122, 379] on input "text" at bounding box center [161, 374] width 234 height 36
type input "33602"
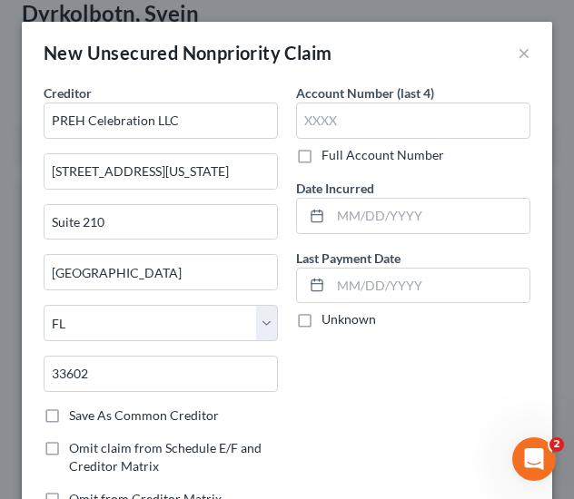
click at [341, 405] on div "Account Number (last 4) Full Account Number Date Incurred Last Payment Date Unk…" at bounding box center [413, 304] width 252 height 440
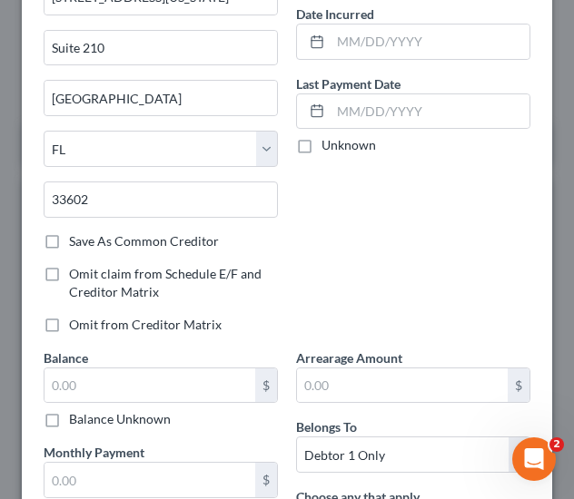
scroll to position [202, 0]
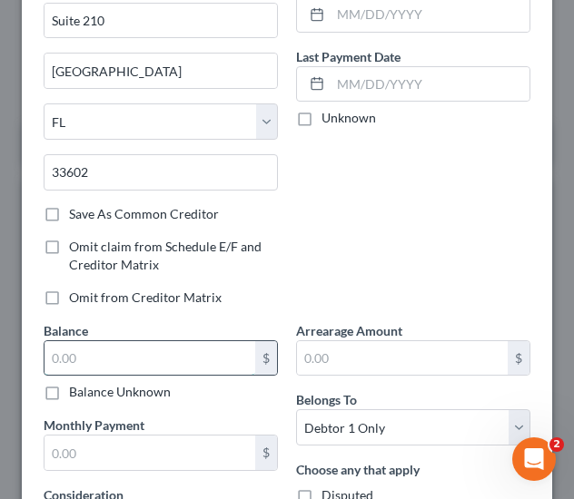
click at [145, 349] on input "text" at bounding box center [149, 358] width 211 height 35
click at [149, 390] on label "Balance Unknown" at bounding box center [120, 392] width 102 height 18
click at [88, 390] on input "Balance Unknown" at bounding box center [82, 389] width 12 height 12
checkbox input "true"
type input "0.00"
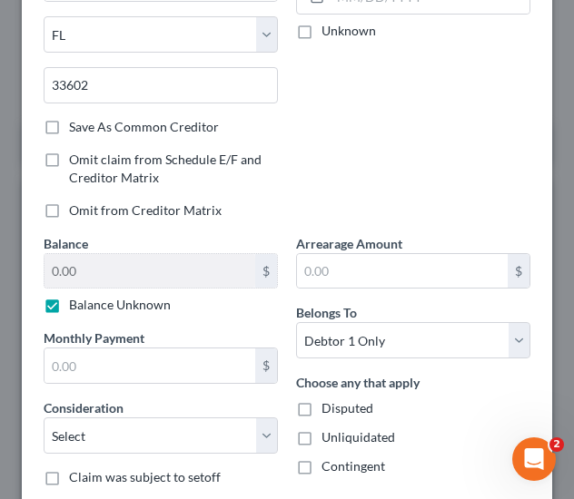
scroll to position [292, 0]
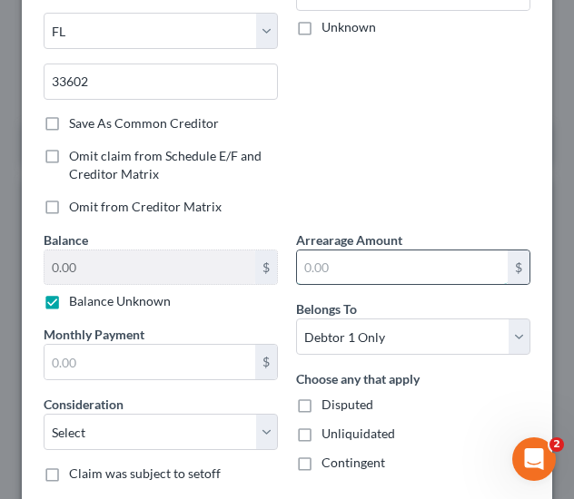
click at [364, 262] on input "text" at bounding box center [402, 268] width 211 height 35
type input "0"
click at [276, 305] on div "Balance 0.00 $ Balance Unknown Balance Undetermined 0.00 $ Balance Unknown Mont…" at bounding box center [161, 364] width 252 height 267
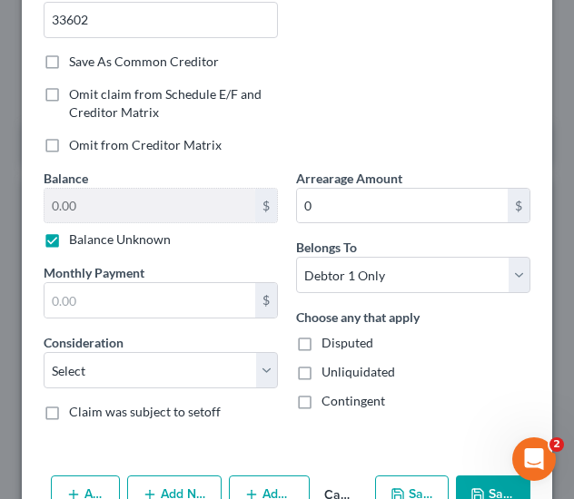
scroll to position [400, 0]
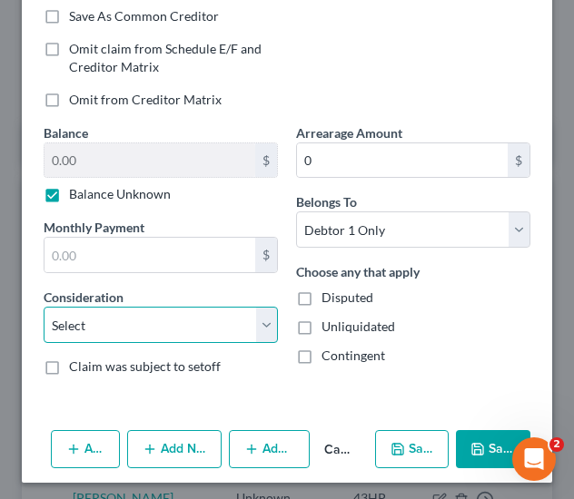
click at [153, 320] on select "Select Cable / Satellite Services Collection Agency Credit Card Debt Debt Couns…" at bounding box center [161, 325] width 234 height 36
select select "14"
click at [44, 307] on select "Select Cable / Satellite Services Collection Agency Credit Card Debt Debt Couns…" at bounding box center [161, 325] width 234 height 36
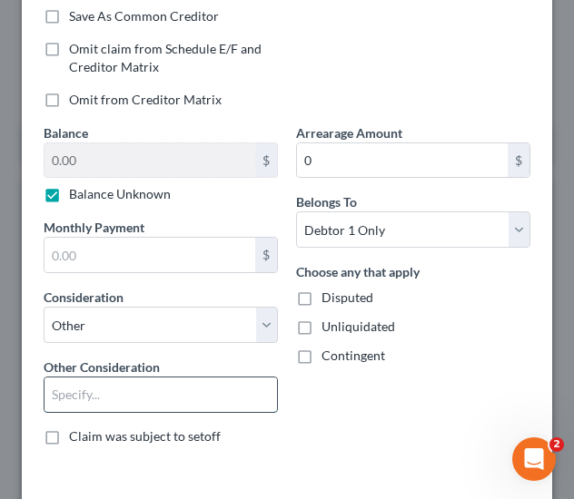
click at [127, 395] on input "text" at bounding box center [160, 395] width 232 height 35
paste input "Tavernier"
click at [127, 395] on input "Tavernier" at bounding box center [160, 395] width 232 height 35
click at [126, 395] on input "Tavernier" at bounding box center [160, 395] width 232 height 35
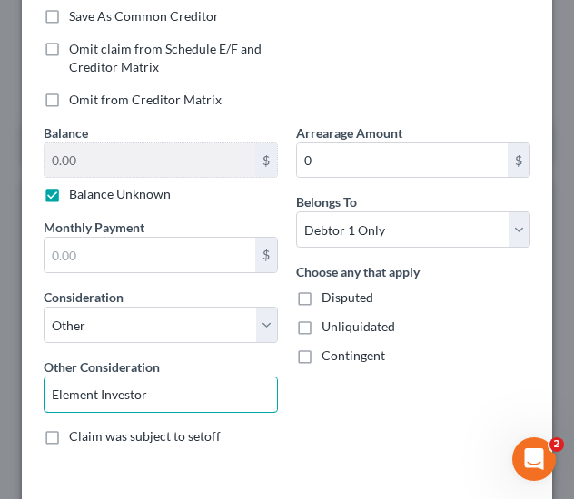
type input "Element Investor"
click at [340, 409] on div "Arrearage Amount 0 $ Belongs To * Select Debtor 1 Only Debtor 2 Only Debtor 1 A…" at bounding box center [413, 292] width 252 height 337
click at [325, 359] on label "Contingent" at bounding box center [353, 356] width 64 height 18
click at [329, 359] on input "Contingent" at bounding box center [335, 353] width 12 height 12
checkbox input "true"
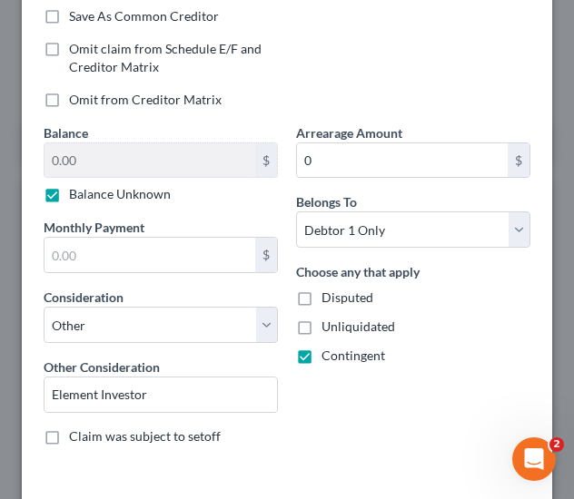
click at [333, 321] on span "Unliquidated" at bounding box center [358, 326] width 74 height 15
click at [333, 321] on input "Unliquidated" at bounding box center [335, 324] width 12 height 12
checkbox input "true"
click at [334, 297] on span "Disputed" at bounding box center [347, 297] width 52 height 15
click at [334, 297] on input "Disputed" at bounding box center [335, 295] width 12 height 12
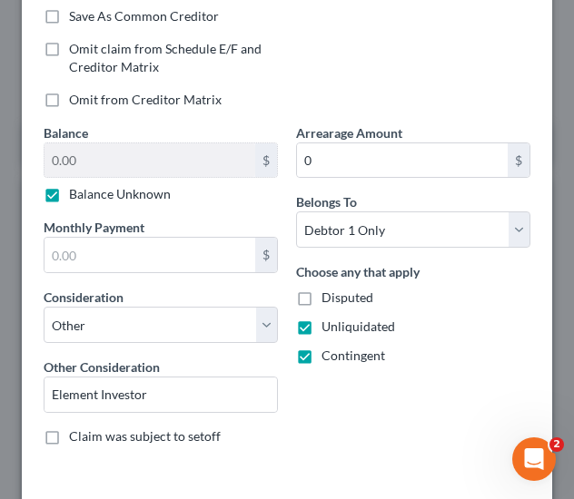
checkbox input "true"
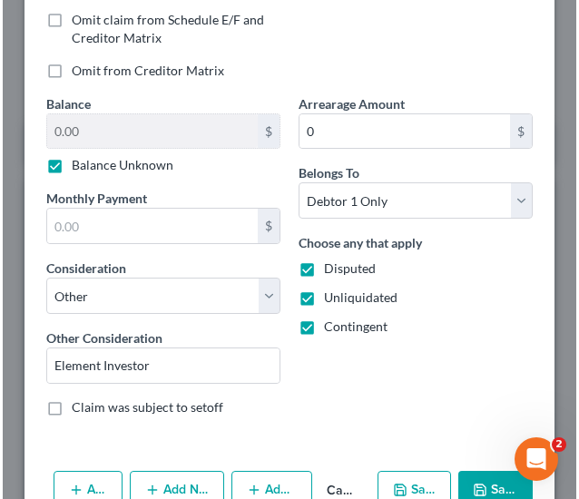
scroll to position [469, 0]
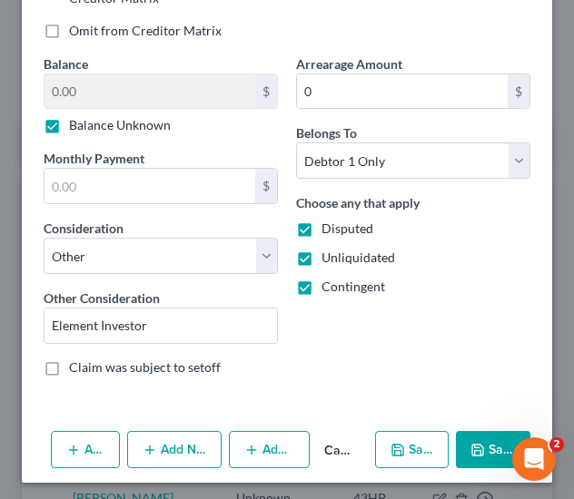
click at [400, 455] on button "Save & New" at bounding box center [412, 450] width 74 height 38
select select "0"
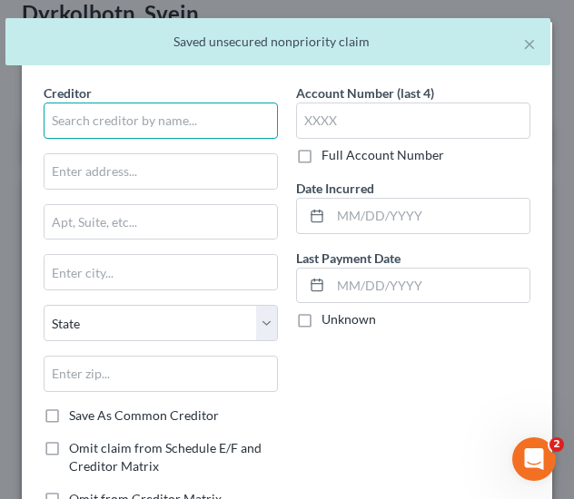
click at [201, 114] on input "text" at bounding box center [161, 121] width 234 height 36
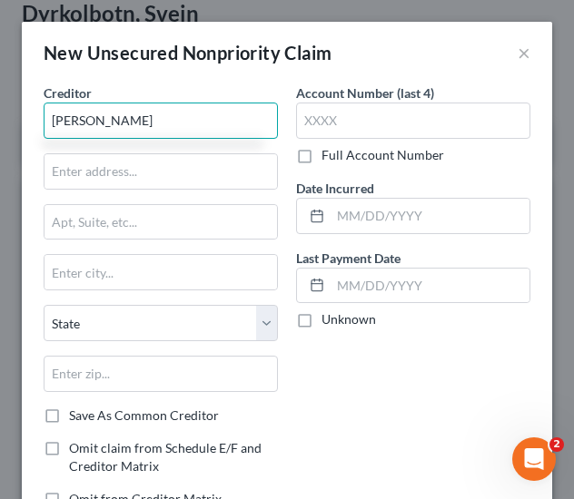
type input "[PERSON_NAME]"
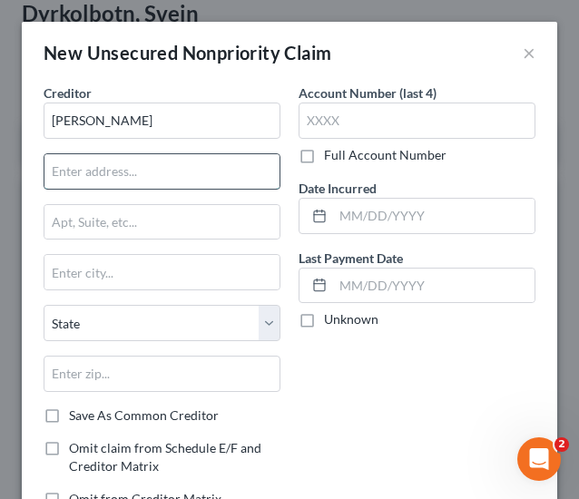
click at [114, 179] on input "text" at bounding box center [161, 171] width 235 height 35
type input "[STREET_ADDRESS]"
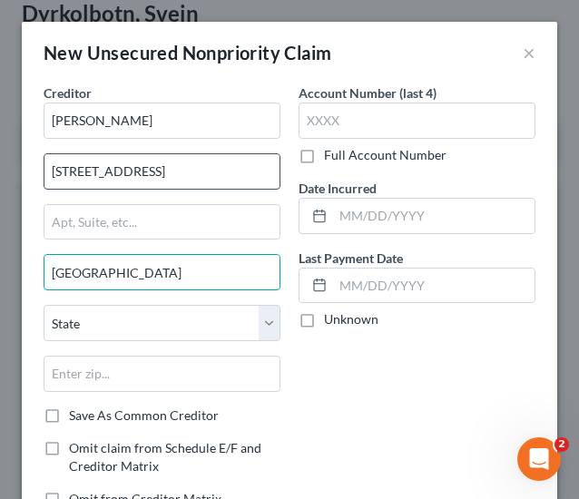
type input "[GEOGRAPHIC_DATA]"
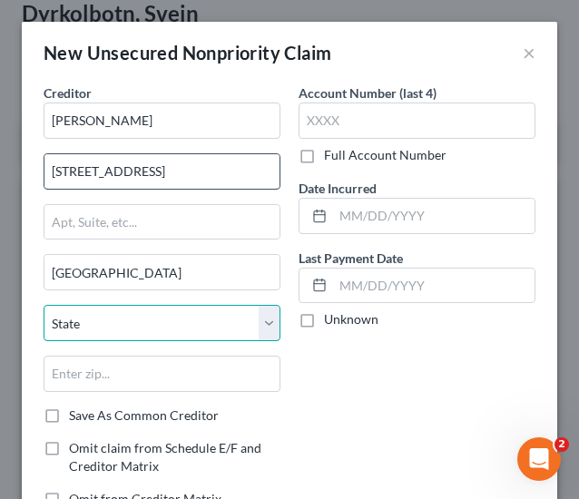
select select "9"
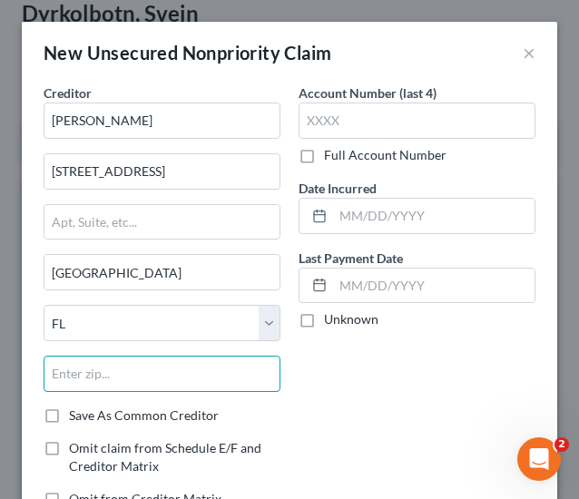
click at [127, 373] on input "text" at bounding box center [162, 374] width 237 height 36
type input "33606"
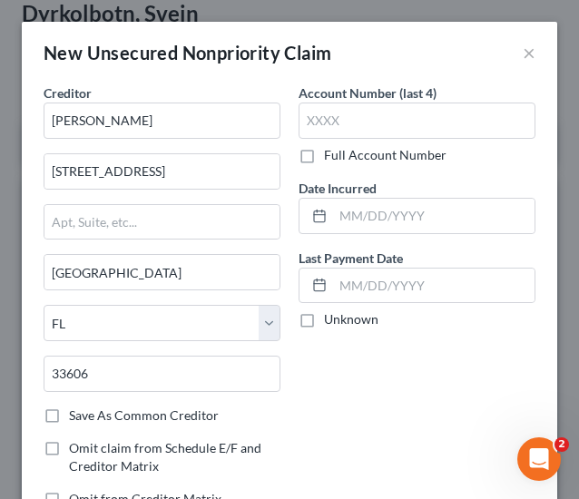
click at [380, 400] on div "Account Number (last 4) Full Account Number Date Incurred Last Payment Date Unk…" at bounding box center [417, 304] width 255 height 440
click at [354, 399] on div "Account Number (last 4) Full Account Number Date Incurred Last Payment Date Unk…" at bounding box center [417, 304] width 255 height 440
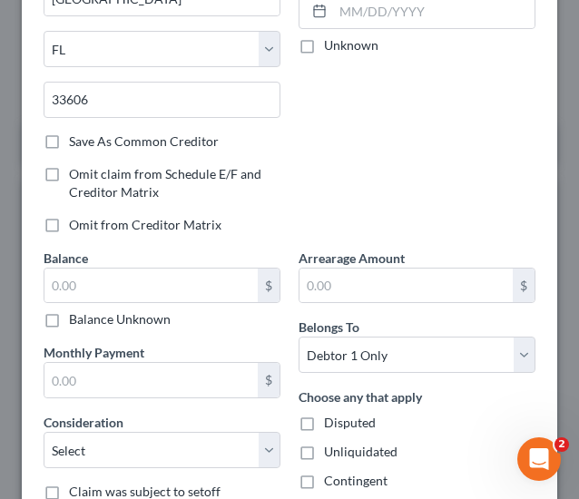
scroll to position [331, 0]
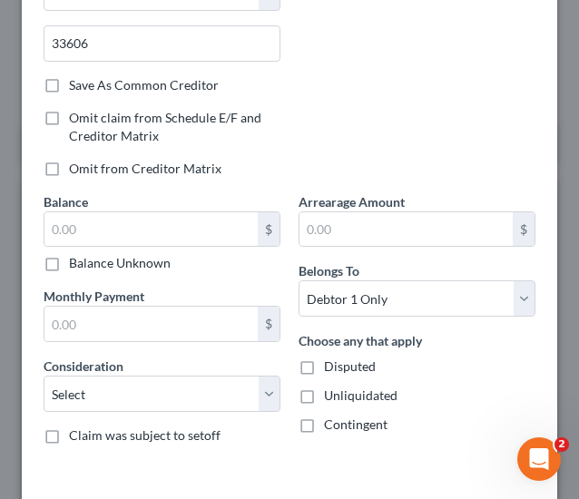
click at [144, 254] on label "Balance Unknown" at bounding box center [120, 263] width 102 height 18
click at [88, 254] on input "Balance Unknown" at bounding box center [82, 260] width 12 height 12
checkbox input "true"
type input "0.00"
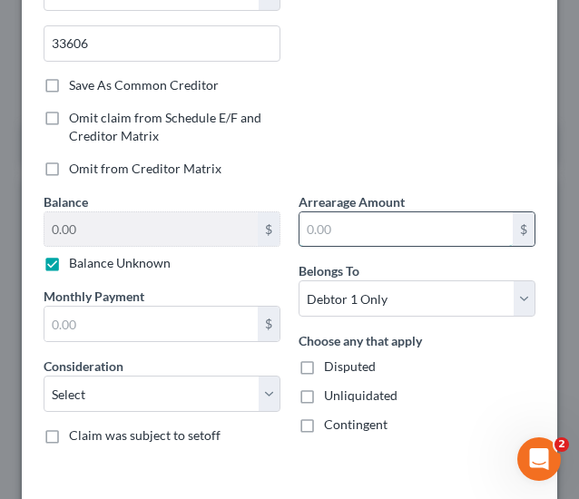
click at [347, 219] on input "text" at bounding box center [406, 229] width 213 height 35
type input "0"
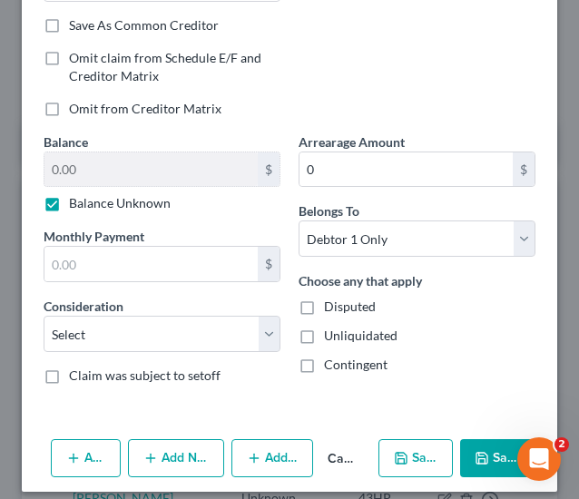
scroll to position [400, 0]
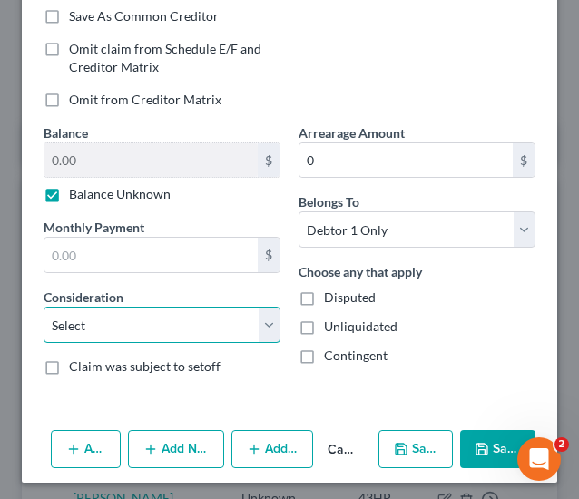
click at [141, 307] on select "Select Cable / Satellite Services Collection Agency Credit Card Debt Debt Couns…" at bounding box center [162, 325] width 237 height 36
select select "14"
click at [44, 307] on select "Select Cable / Satellite Services Collection Agency Credit Card Debt Debt Couns…" at bounding box center [162, 325] width 237 height 36
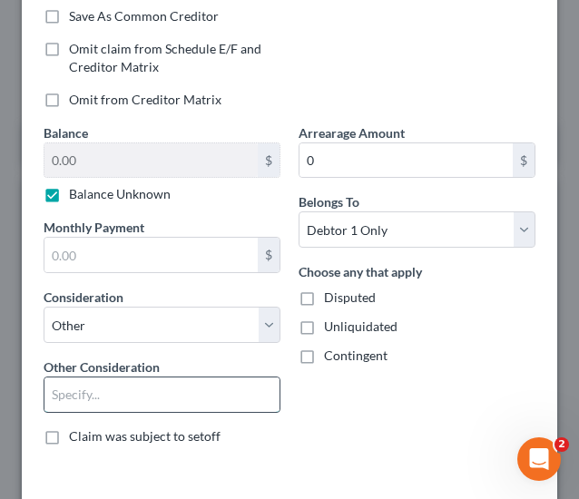
click at [94, 390] on input "text" at bounding box center [161, 395] width 235 height 35
paste input "Element Investor"
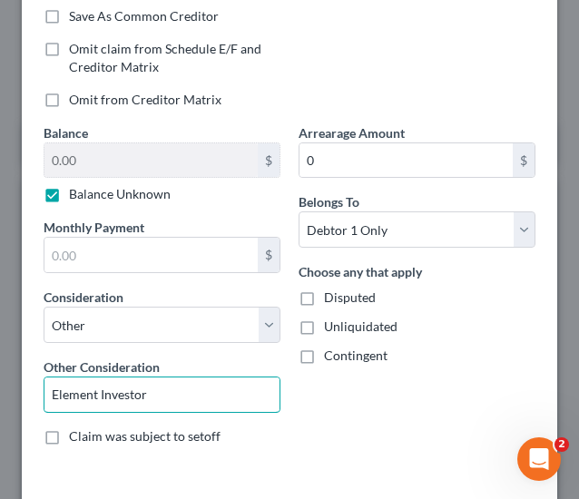
type input "Element Investor"
click at [364, 355] on span "Contingent" at bounding box center [356, 355] width 64 height 15
click at [343, 355] on input "Contingent" at bounding box center [337, 353] width 12 height 12
checkbox input "true"
click at [345, 333] on div "Choose any that apply Disputed Unliquidated Contingent" at bounding box center [417, 313] width 237 height 103
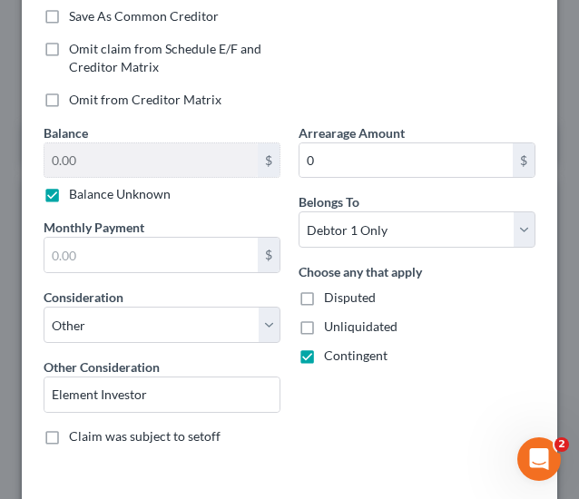
click at [327, 293] on span "Disputed" at bounding box center [350, 297] width 52 height 15
click at [331, 293] on input "Disputed" at bounding box center [337, 295] width 12 height 12
checkbox input "true"
click at [331, 319] on span "Unliquidated" at bounding box center [361, 326] width 74 height 15
click at [331, 318] on input "Unliquidated" at bounding box center [337, 324] width 12 height 12
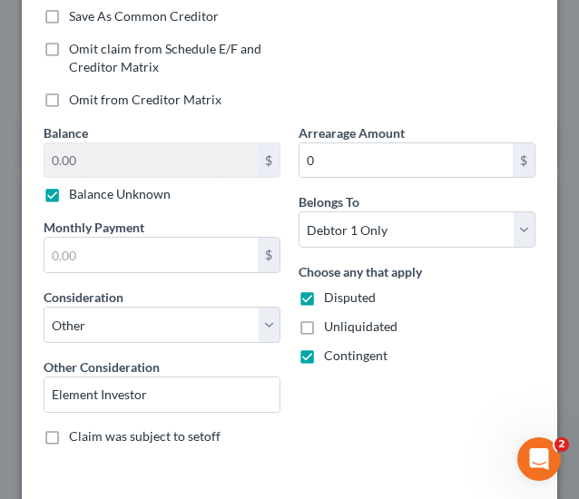
checkbox input "true"
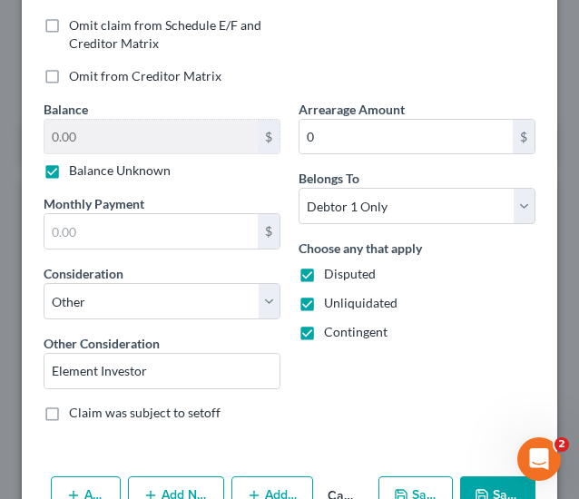
scroll to position [441, 0]
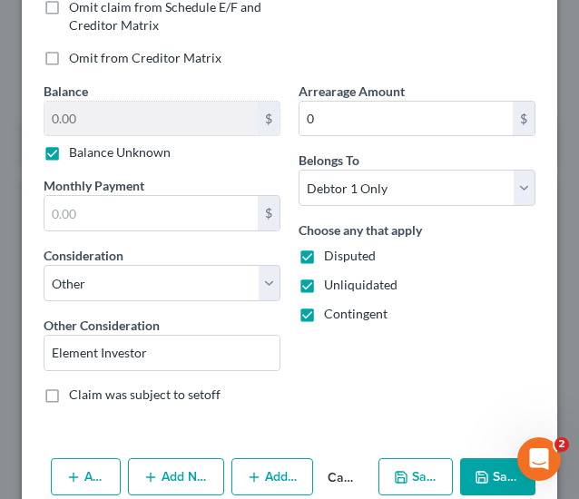
click at [414, 468] on button "Save & New" at bounding box center [416, 478] width 74 height 38
select select "0"
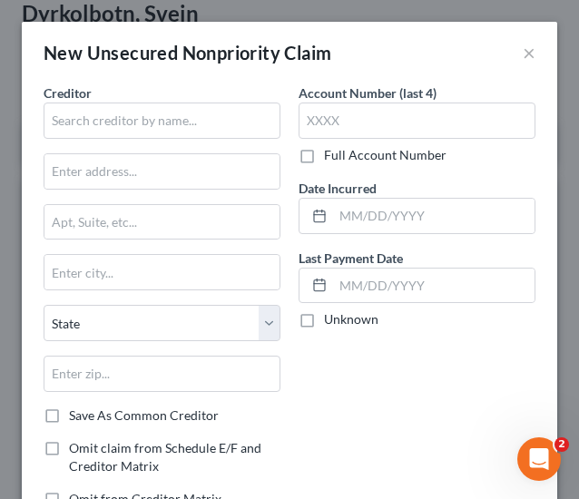
type input "0.00"
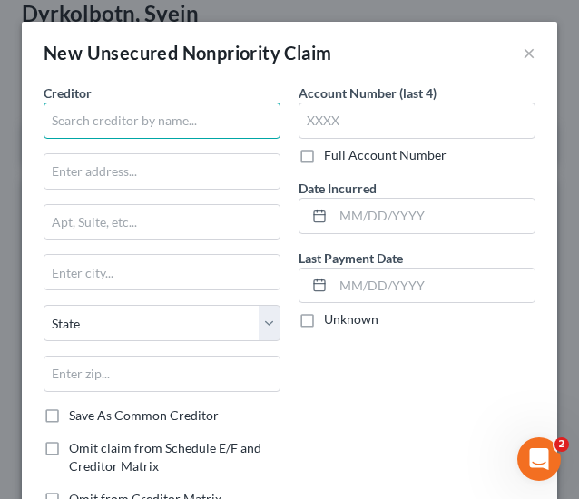
click at [153, 121] on input "text" at bounding box center [162, 121] width 237 height 36
type input "[PERSON_NAME]"
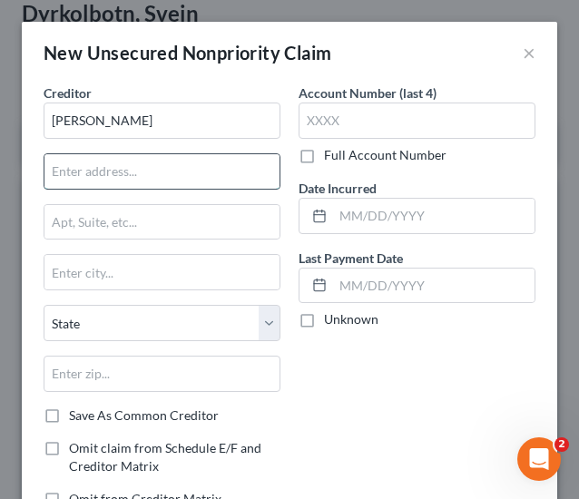
click at [198, 167] on input "text" at bounding box center [161, 171] width 235 height 35
type input "2"
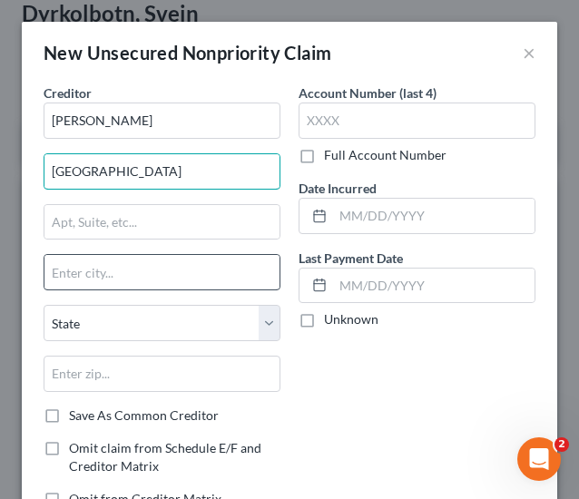
type input "[GEOGRAPHIC_DATA]"
click at [104, 262] on input "text" at bounding box center [161, 272] width 235 height 35
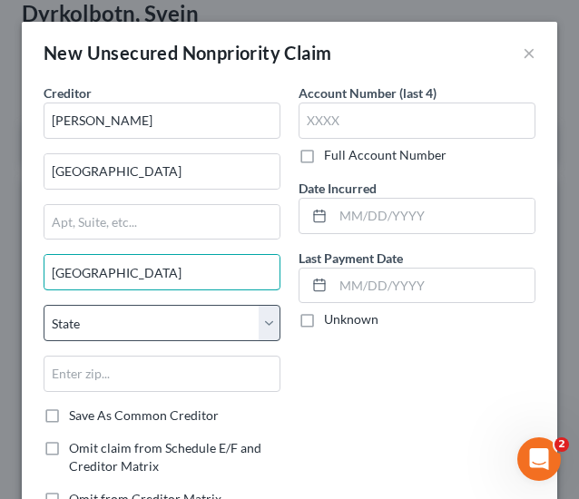
type input "[GEOGRAPHIC_DATA]"
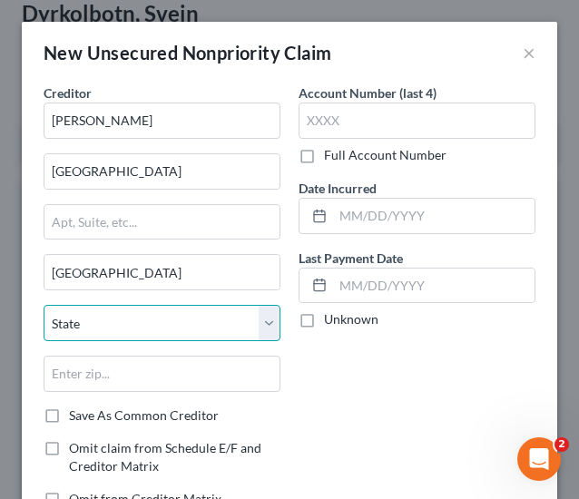
click at [169, 324] on select "State [US_STATE] AK AR AZ CA CO CT DE DC [GEOGRAPHIC_DATA] [GEOGRAPHIC_DATA] GU…" at bounding box center [162, 323] width 237 height 36
select select "21"
click at [44, 305] on select "State [US_STATE] AK AR AZ CA CO CT DE DC [GEOGRAPHIC_DATA] [GEOGRAPHIC_DATA] GU…" at bounding box center [162, 323] width 237 height 36
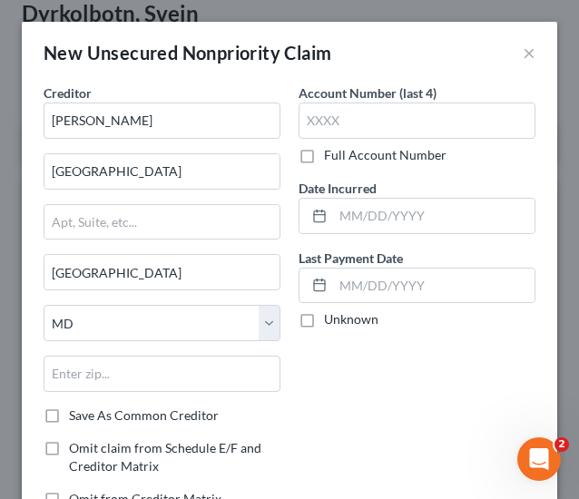
click at [378, 424] on div "Account Number (last 4) Full Account Number Date Incurred Last Payment Date Unk…" at bounding box center [417, 304] width 255 height 440
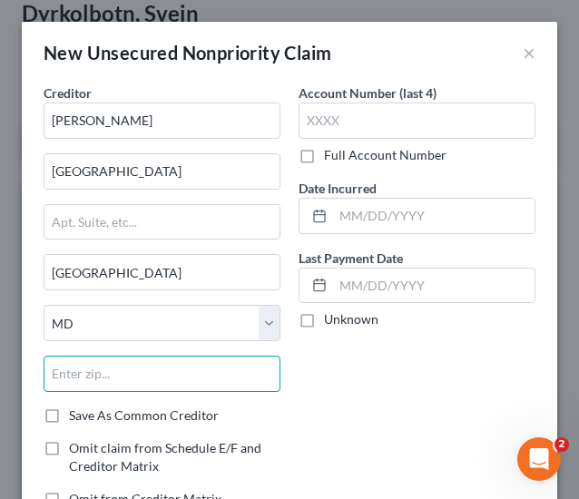
click at [179, 367] on input "text" at bounding box center [162, 374] width 237 height 36
type input "21532"
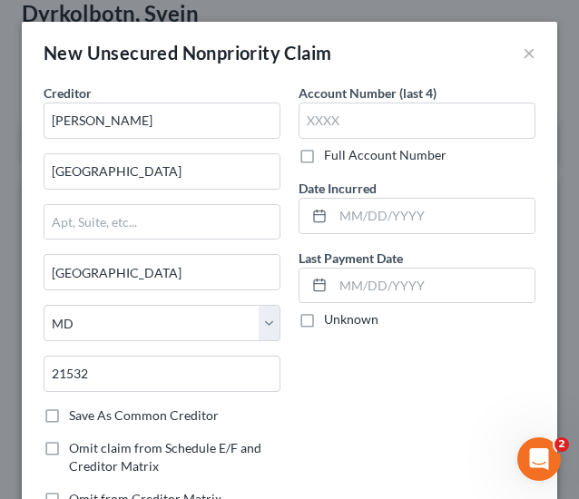
click at [367, 403] on div "Account Number (last 4) Full Account Number Date Incurred Last Payment Date Unk…" at bounding box center [417, 304] width 255 height 440
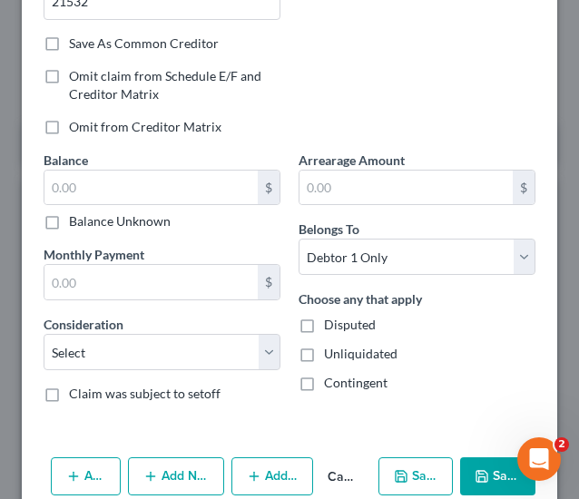
scroll to position [381, 0]
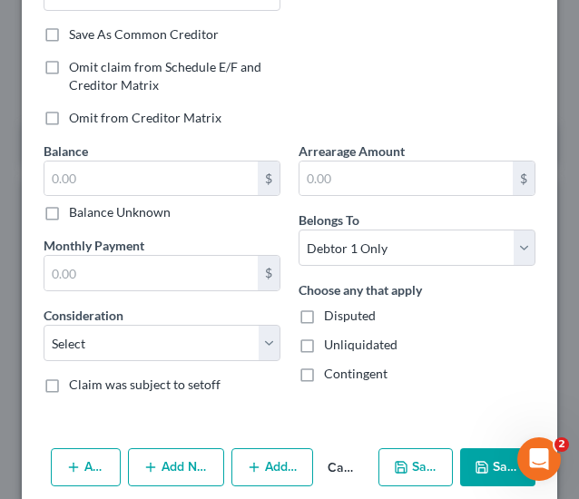
click at [134, 216] on label "Balance Unknown" at bounding box center [120, 212] width 102 height 18
click at [88, 215] on input "Balance Unknown" at bounding box center [82, 209] width 12 height 12
checkbox input "true"
type input "0.00"
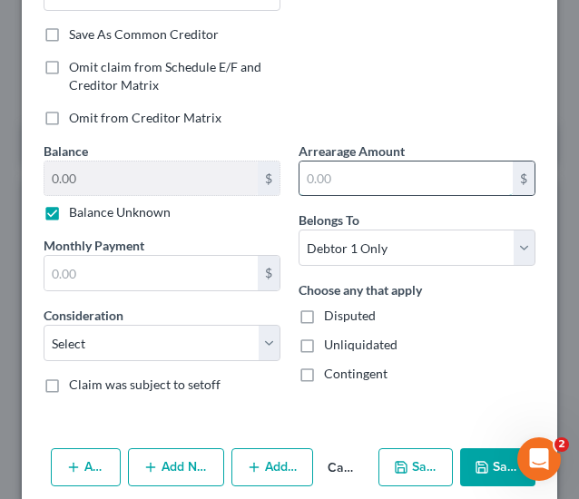
click at [362, 176] on input "text" at bounding box center [406, 179] width 213 height 35
type input "0"
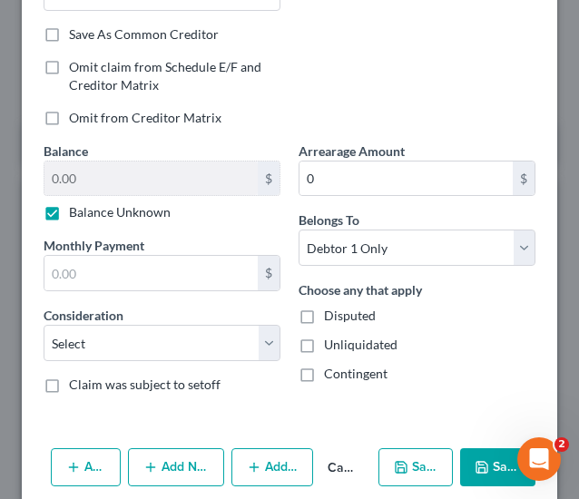
click at [260, 218] on div "Balance 0.00 $ Balance Unknown Balance Undetermined 0.00 $ Balance Unknown Mont…" at bounding box center [162, 275] width 255 height 267
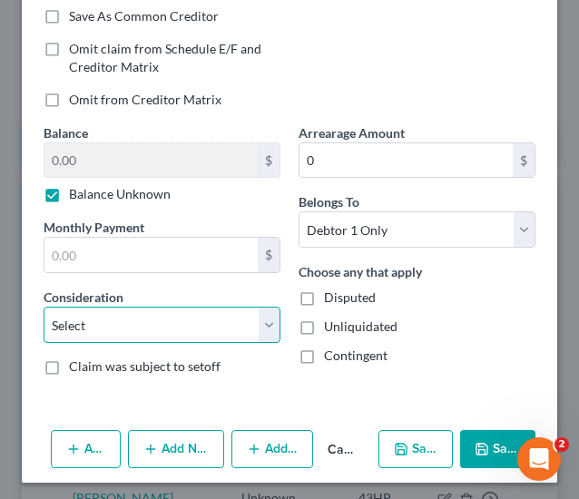
click at [169, 319] on select "Select Cable / Satellite Services Collection Agency Credit Card Debt Debt Couns…" at bounding box center [162, 325] width 237 height 36
select select "14"
click at [44, 307] on select "Select Cable / Satellite Services Collection Agency Credit Card Debt Debt Couns…" at bounding box center [162, 325] width 237 height 36
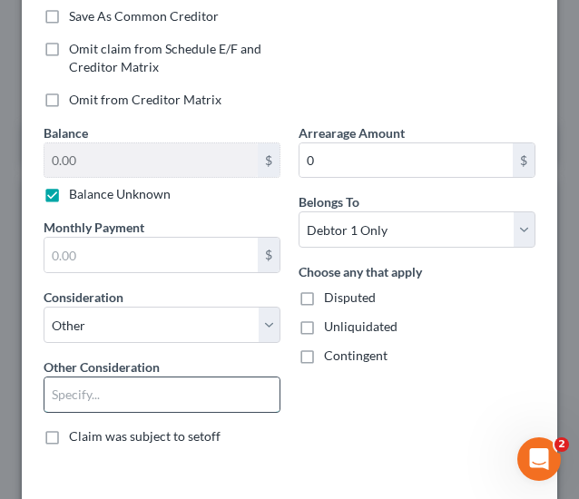
click at [119, 380] on input "text" at bounding box center [161, 395] width 235 height 35
paste input "Element Investor"
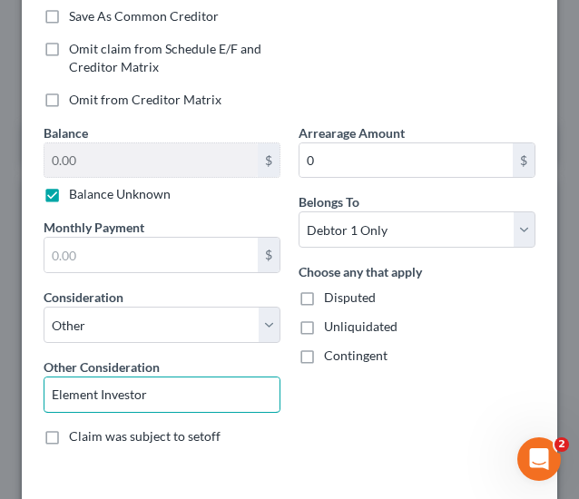
type input "Element Investor"
click at [433, 391] on div "Arrearage Amount 0 $ Belongs To * Select Debtor 1 Only Debtor 2 Only Debtor 1 A…" at bounding box center [417, 292] width 255 height 337
click at [357, 353] on span "Contingent" at bounding box center [356, 355] width 64 height 15
click at [343, 353] on input "Contingent" at bounding box center [337, 353] width 12 height 12
checkbox input "true"
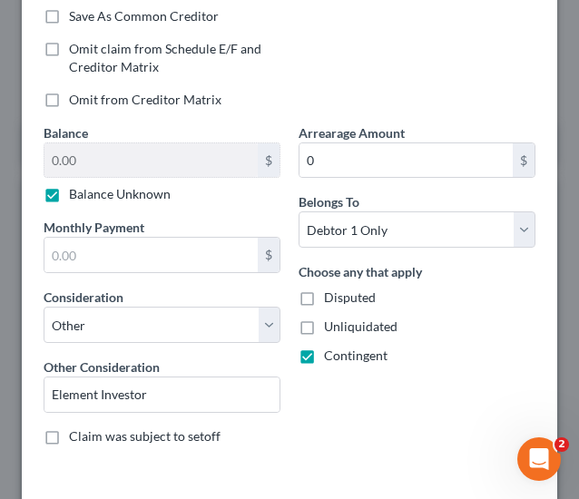
click at [334, 329] on span "Unliquidated" at bounding box center [361, 326] width 74 height 15
click at [334, 329] on input "Unliquidated" at bounding box center [337, 324] width 12 height 12
checkbox input "true"
click at [333, 298] on span "Disputed" at bounding box center [350, 297] width 52 height 15
click at [333, 298] on input "Disputed" at bounding box center [337, 295] width 12 height 12
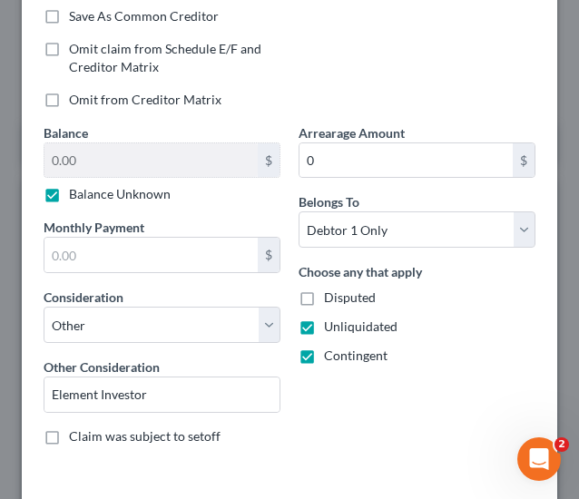
checkbox input "true"
drag, startPoint x: 563, startPoint y: 334, endPoint x: 563, endPoint y: 366, distance: 31.8
click at [563, 366] on div "New Unsecured Nonpriority Claim × Creditor * [PERSON_NAME] [GEOGRAPHIC_DATA] [G…" at bounding box center [289, 249] width 579 height 499
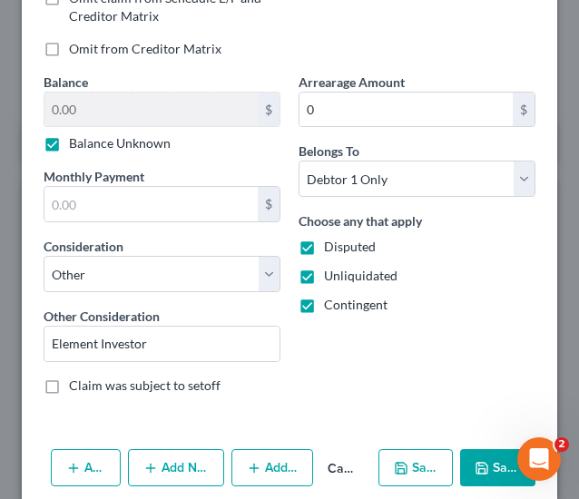
scroll to position [469, 0]
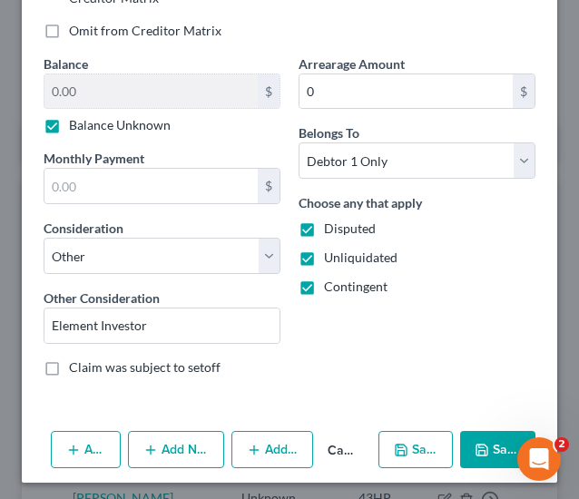
click at [394, 443] on icon "button" at bounding box center [401, 450] width 15 height 15
select select "0"
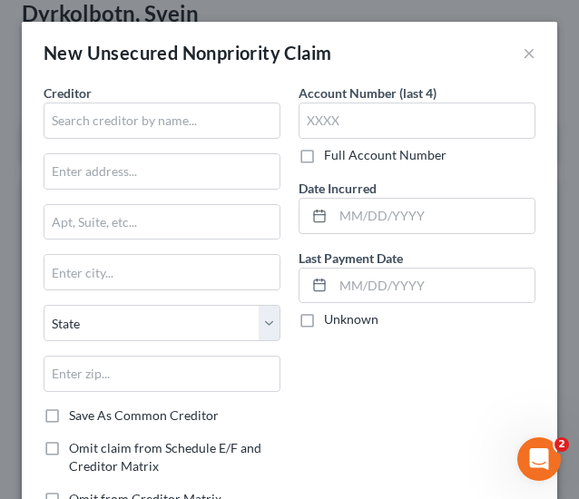
type input "0.00"
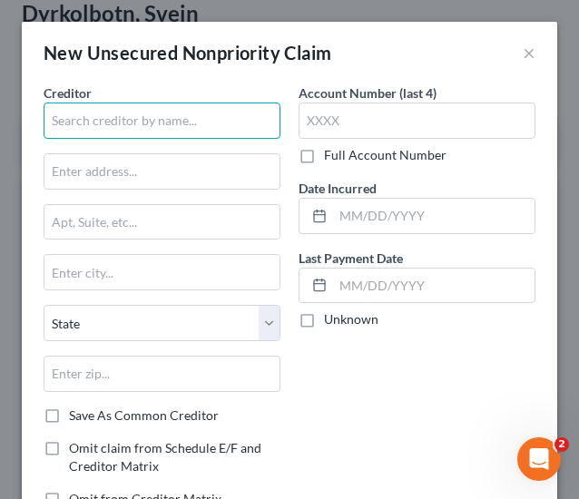
click at [74, 117] on input "text" at bounding box center [162, 121] width 237 height 36
type input "[PERSON_NAME]"
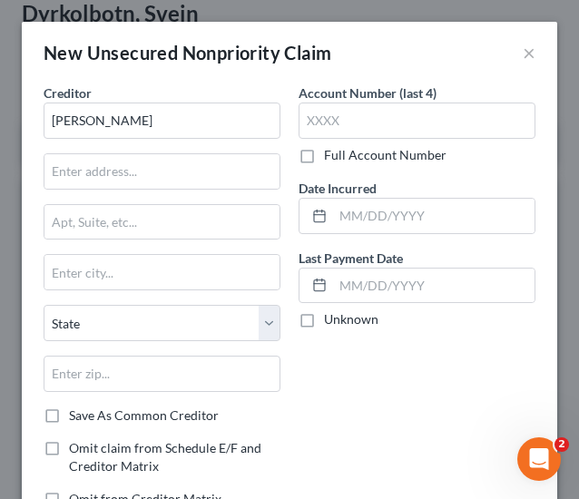
click at [360, 390] on div "Account Number (last 4) Full Account Number Date Incurred Last Payment Date Unk…" at bounding box center [417, 304] width 255 height 440
click at [114, 176] on input "text" at bounding box center [161, 171] width 235 height 35
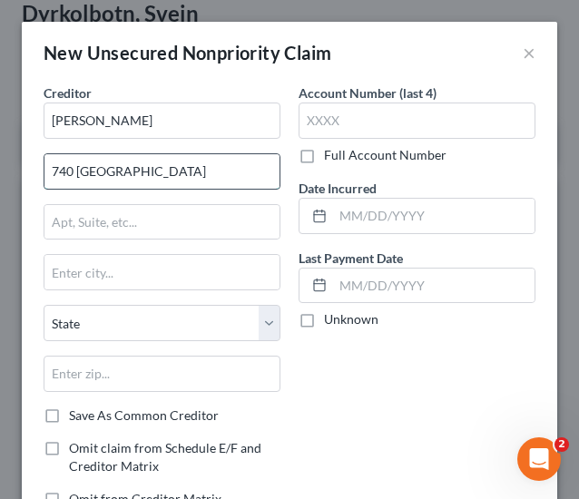
click at [198, 158] on input "740 [GEOGRAPHIC_DATA]" at bounding box center [161, 171] width 235 height 35
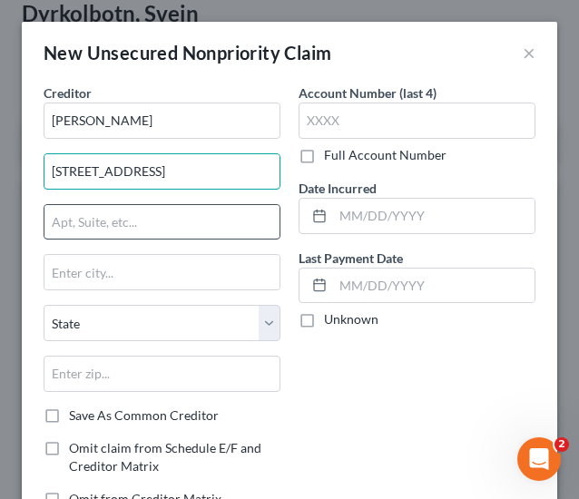
type input "[STREET_ADDRESS]"
click at [126, 222] on input "text" at bounding box center [161, 222] width 235 height 35
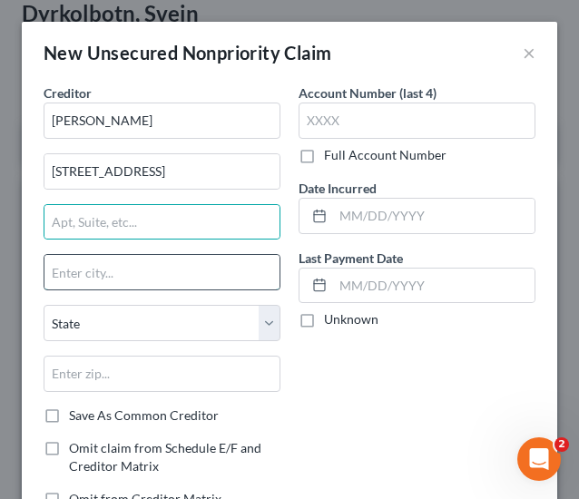
click at [83, 281] on input "text" at bounding box center [161, 272] width 235 height 35
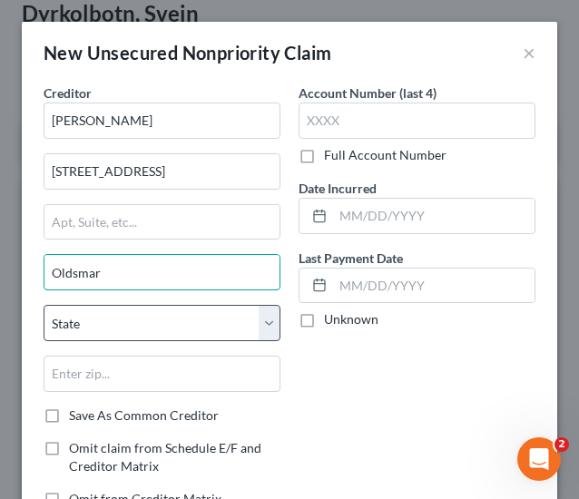
type input "Oldsmar"
click at [119, 307] on select "State [US_STATE] AK AR AZ CA CO CT DE DC [GEOGRAPHIC_DATA] [GEOGRAPHIC_DATA] GU…" at bounding box center [162, 323] width 237 height 36
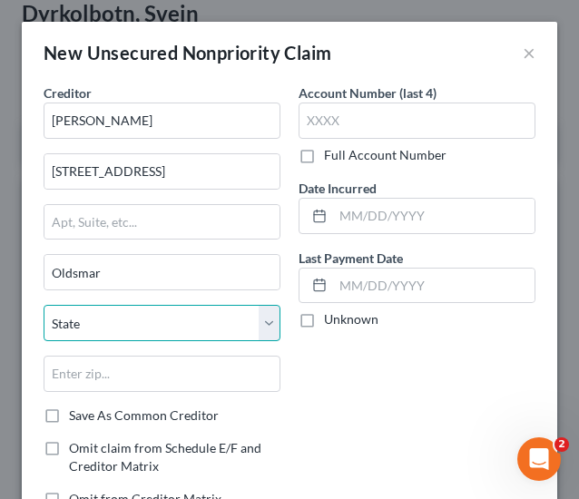
select select "9"
click at [44, 305] on select "State [US_STATE] AK AR AZ CA CO CT DE DC [GEOGRAPHIC_DATA] [GEOGRAPHIC_DATA] GU…" at bounding box center [162, 323] width 237 height 36
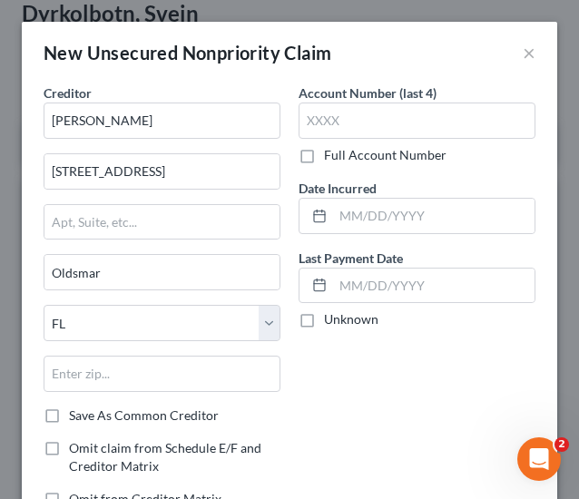
click at [370, 417] on div "Account Number (last 4) Full Account Number Date Incurred Last Payment Date Unk…" at bounding box center [417, 304] width 255 height 440
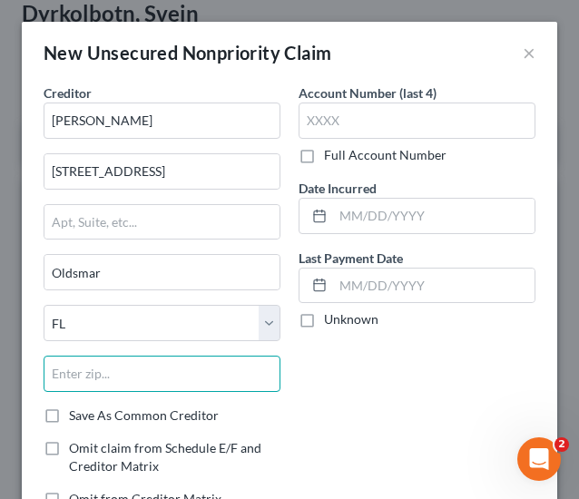
click at [209, 363] on input "text" at bounding box center [162, 374] width 237 height 36
type input "34677"
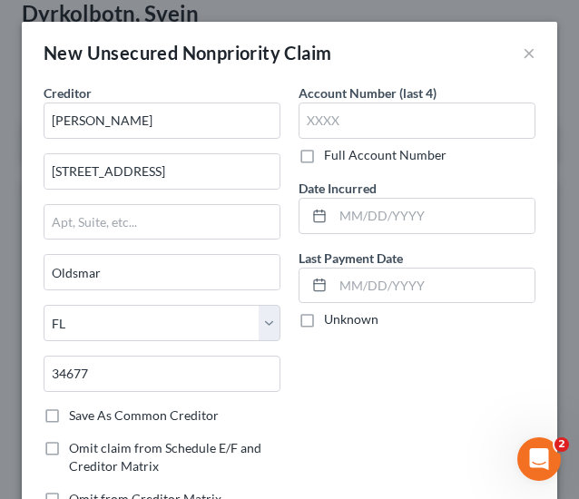
click at [380, 428] on div "Account Number (last 4) Full Account Number Date Incurred Last Payment Date Unk…" at bounding box center [417, 304] width 255 height 440
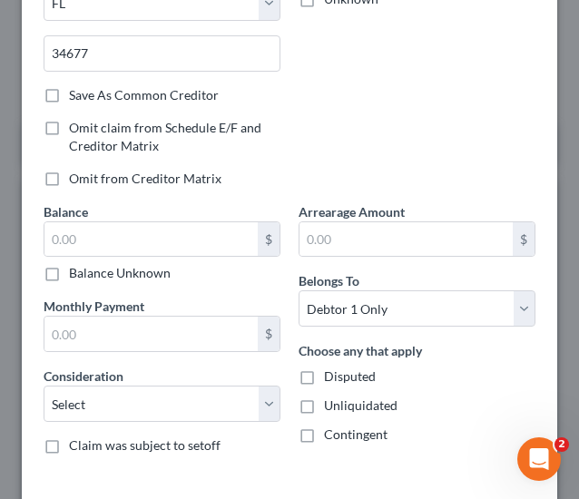
scroll to position [343, 0]
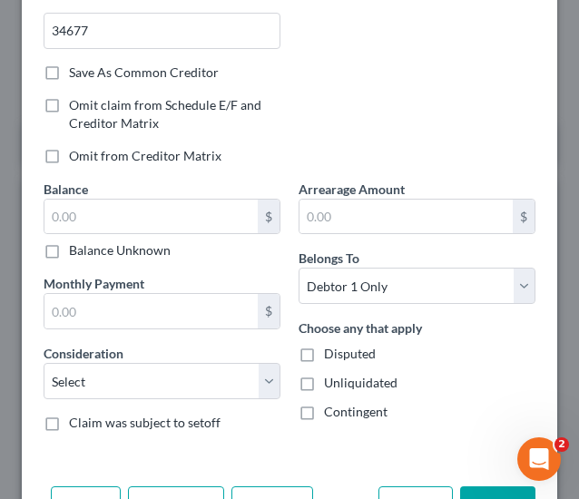
click at [135, 249] on label "Balance Unknown" at bounding box center [120, 251] width 102 height 18
click at [88, 249] on input "Balance Unknown" at bounding box center [82, 248] width 12 height 12
checkbox input "true"
type input "0.00"
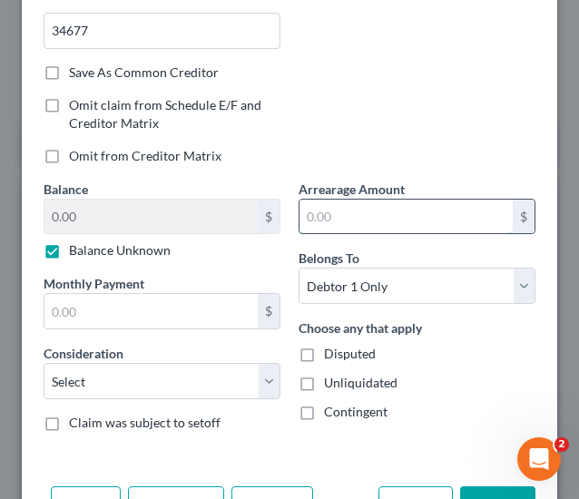
click at [356, 222] on input "text" at bounding box center [406, 217] width 213 height 35
type input "0"
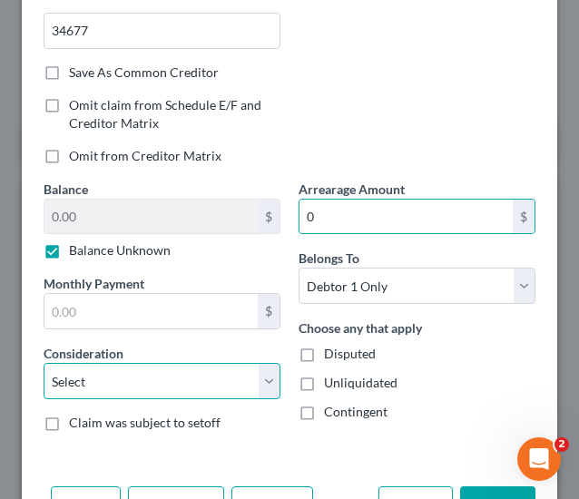
click at [143, 374] on select "Select Cable / Satellite Services Collection Agency Credit Card Debt Debt Couns…" at bounding box center [162, 381] width 237 height 36
select select "14"
click at [44, 363] on select "Select Cable / Satellite Services Collection Agency Credit Card Debt Debt Couns…" at bounding box center [162, 381] width 237 height 36
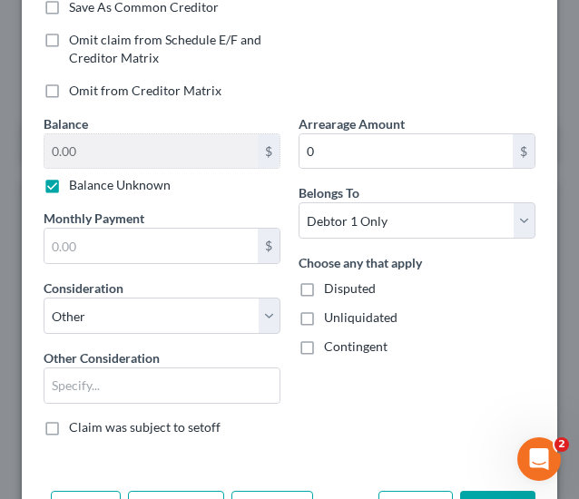
scroll to position [443, 0]
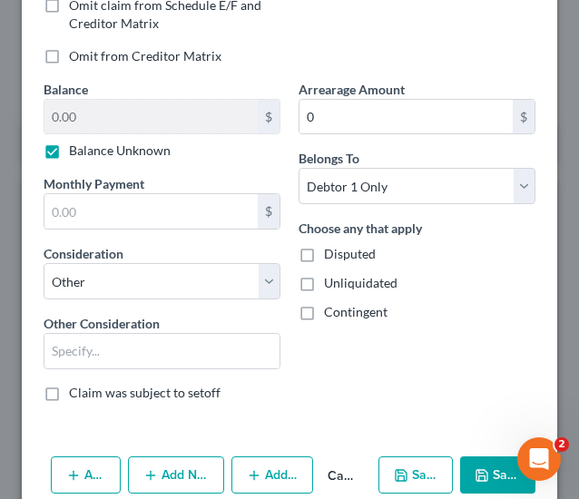
click at [364, 303] on label "Contingent" at bounding box center [356, 312] width 64 height 18
click at [343, 303] on input "Contingent" at bounding box center [337, 309] width 12 height 12
click at [342, 277] on span "Unliquidated" at bounding box center [361, 282] width 74 height 15
click at [342, 277] on input "Unliquidated" at bounding box center [337, 280] width 12 height 12
click at [340, 246] on span "Disputed" at bounding box center [350, 253] width 52 height 15
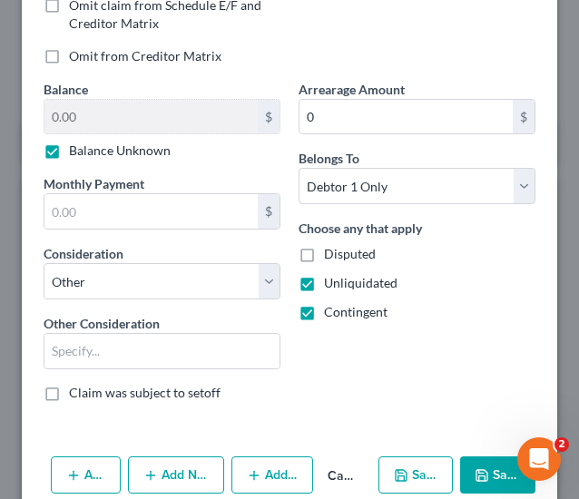
click at [340, 245] on input "Disputed" at bounding box center [337, 251] width 12 height 12
click at [169, 338] on input "text" at bounding box center [161, 351] width 235 height 35
paste input "Element Investor"
click at [389, 357] on div "Arrearage Amount 0 $ Belongs To * Select Debtor 1 Only Debtor 2 Only Debtor 1 A…" at bounding box center [417, 248] width 255 height 337
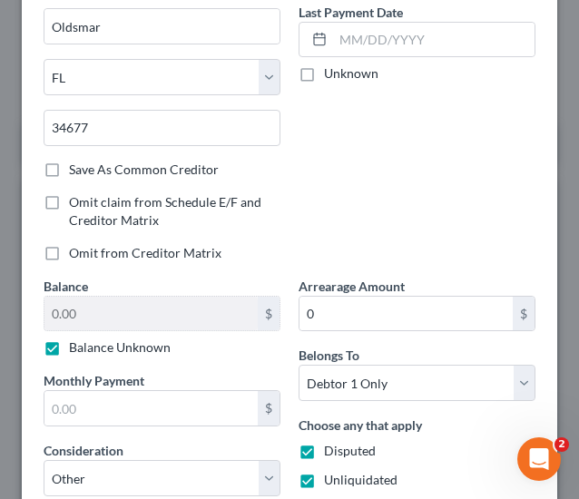
scroll to position [469, 0]
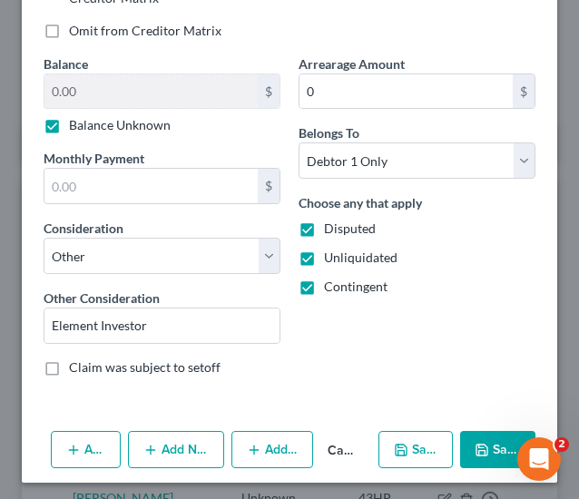
click at [409, 450] on button "Save & New" at bounding box center [416, 450] width 74 height 38
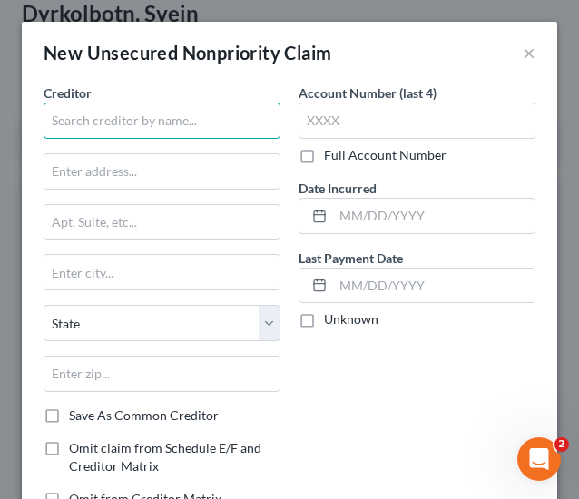
click at [130, 108] on input "text" at bounding box center [162, 121] width 237 height 36
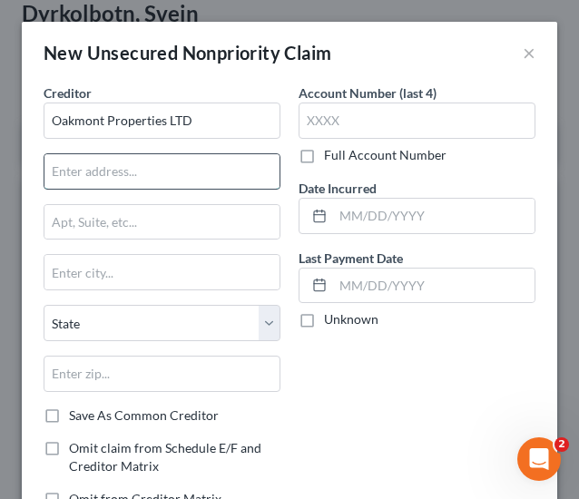
click at [171, 172] on input "text" at bounding box center [161, 171] width 235 height 35
click at [192, 177] on input "text" at bounding box center [161, 171] width 235 height 35
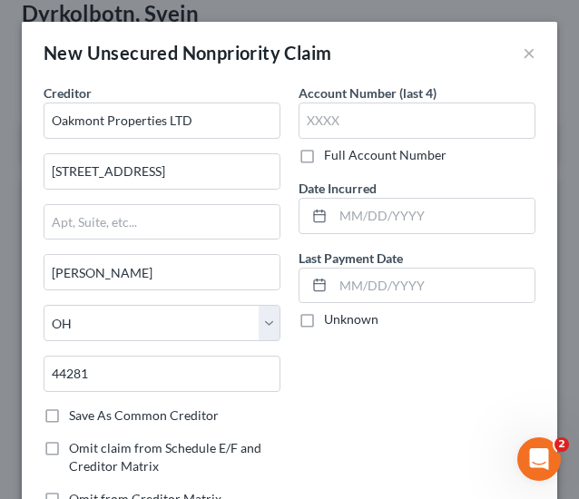
click at [341, 406] on div "Account Number (last 4) Full Account Number Date Incurred Last Payment Date Unk…" at bounding box center [417, 304] width 255 height 440
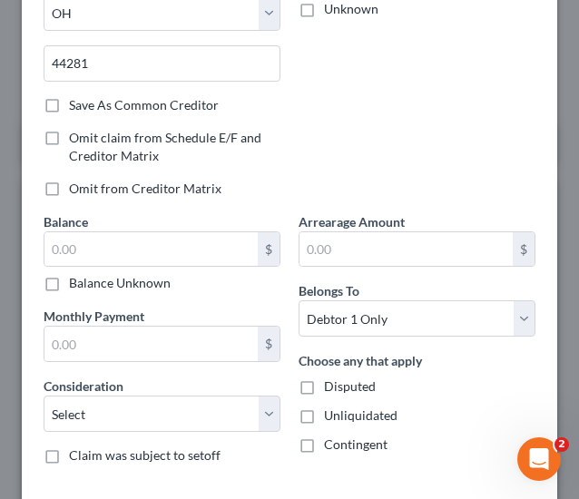
scroll to position [337, 0]
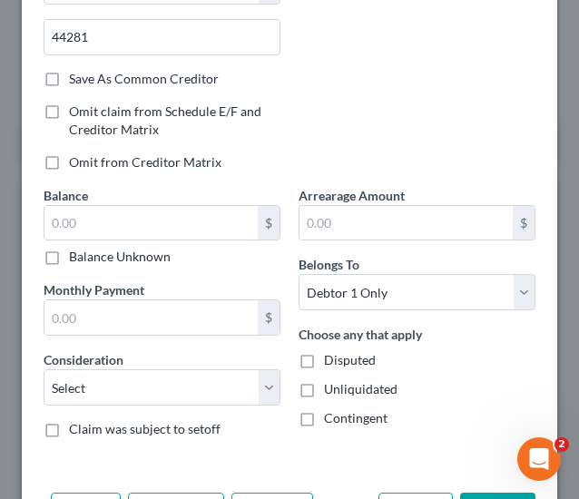
click at [142, 249] on label "Balance Unknown" at bounding box center [120, 257] width 102 height 18
click at [88, 249] on input "Balance Unknown" at bounding box center [82, 254] width 12 height 12
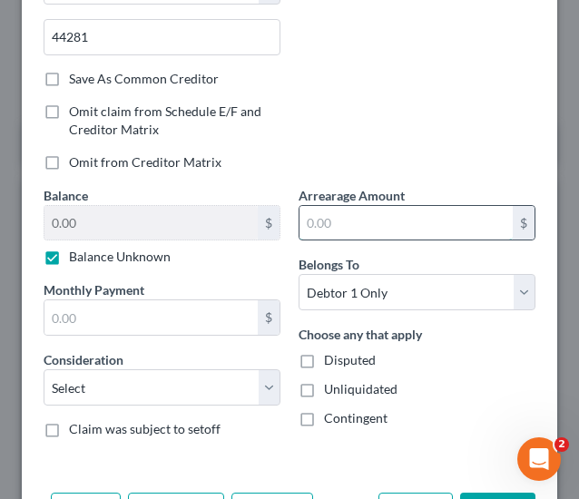
click at [346, 233] on input "text" at bounding box center [406, 223] width 213 height 35
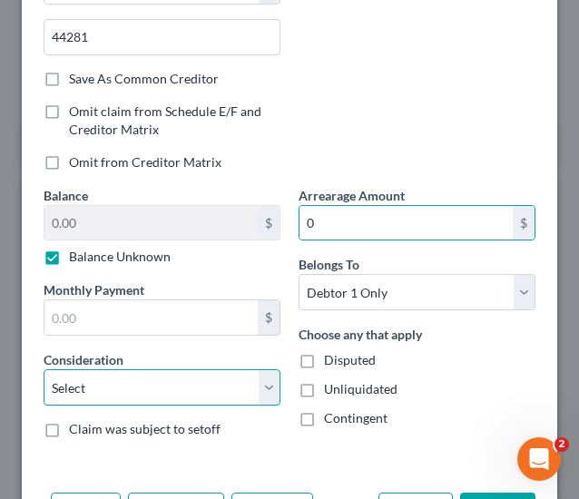
click at [163, 384] on select "Select Cable / Satellite Services Collection Agency Credit Card Debt Debt Couns…" at bounding box center [162, 388] width 237 height 36
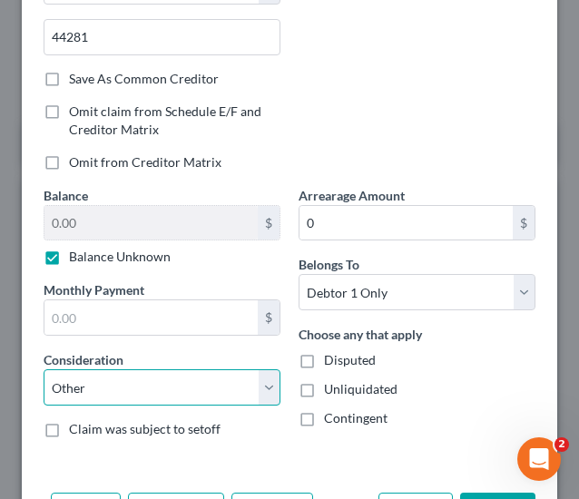
click at [44, 370] on select "Select Cable / Satellite Services Collection Agency Credit Card Debt Debt Couns…" at bounding box center [162, 388] width 237 height 36
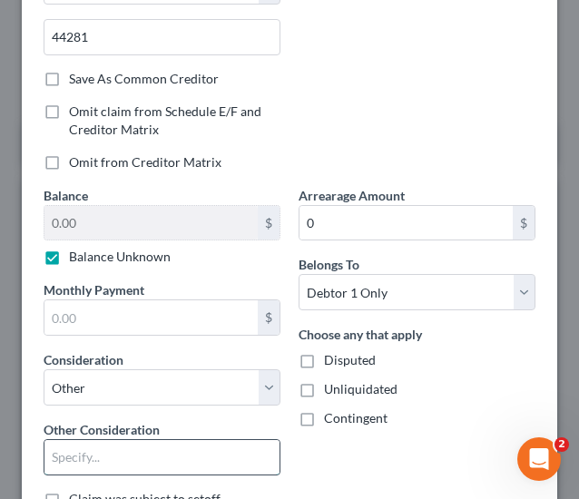
click at [132, 453] on input "text" at bounding box center [161, 457] width 235 height 35
paste input "Element Investor"
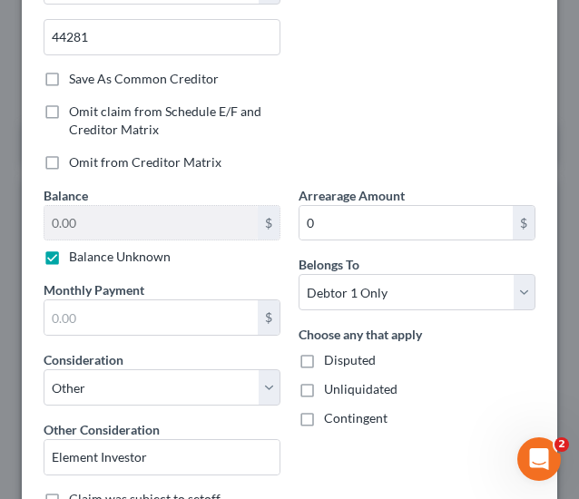
click at [350, 451] on div "Arrearage Amount 0 $ Belongs To * Select Debtor 1 Only Debtor 2 Only Debtor 1 A…" at bounding box center [417, 354] width 255 height 337
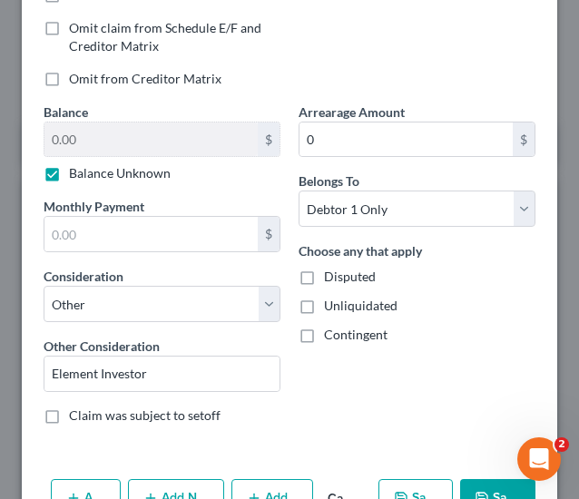
scroll to position [469, 0]
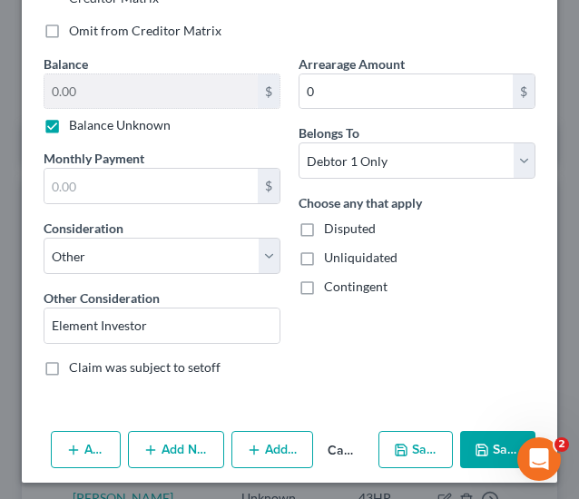
click at [357, 270] on div "Choose any that apply Disputed Unliquidated Contingent" at bounding box center [417, 244] width 237 height 103
click at [354, 282] on span "Contingent" at bounding box center [356, 286] width 64 height 15
click at [343, 282] on input "Contingent" at bounding box center [337, 284] width 12 height 12
click at [341, 255] on span "Unliquidated" at bounding box center [361, 257] width 74 height 15
click at [341, 255] on input "Unliquidated" at bounding box center [337, 255] width 12 height 12
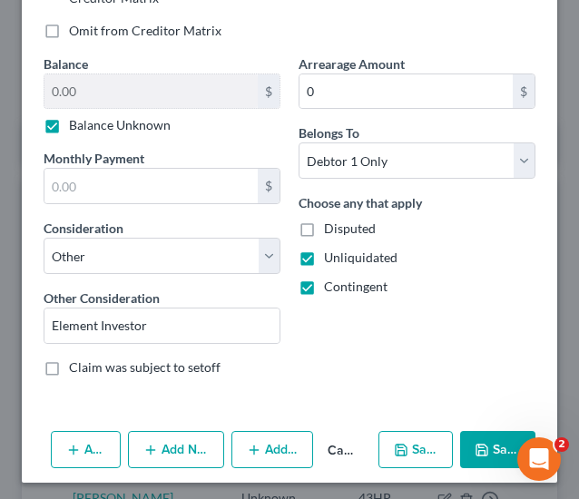
click at [336, 221] on span "Disputed" at bounding box center [350, 228] width 52 height 15
click at [336, 221] on input "Disputed" at bounding box center [337, 226] width 12 height 12
click at [401, 437] on button "Save & New" at bounding box center [416, 450] width 74 height 38
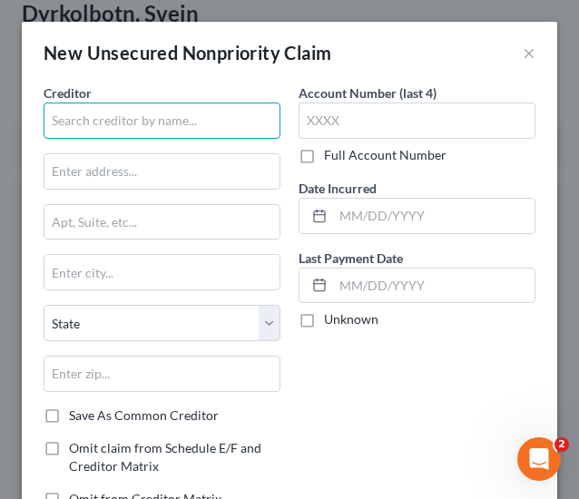
click at [81, 112] on input "text" at bounding box center [162, 121] width 237 height 36
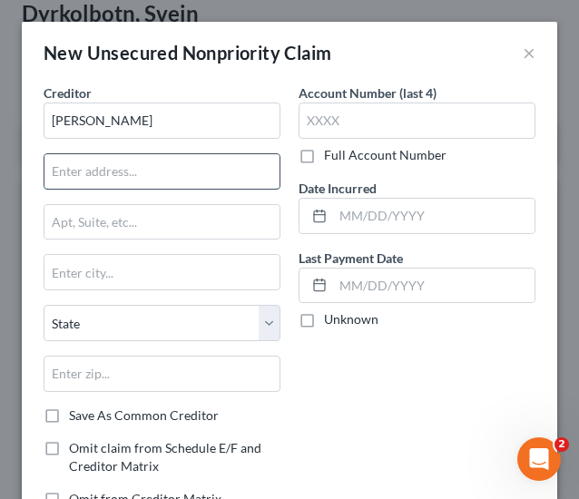
click at [165, 163] on input "text" at bounding box center [161, 171] width 235 height 35
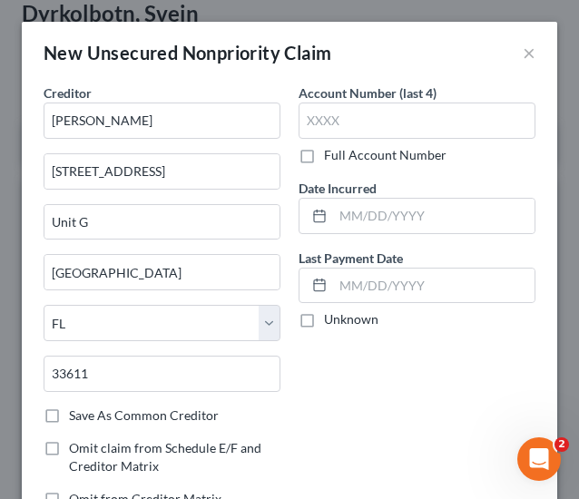
click at [343, 432] on div "Account Number (last 4) Full Account Number Date Incurred Last Payment Date Unk…" at bounding box center [417, 304] width 255 height 440
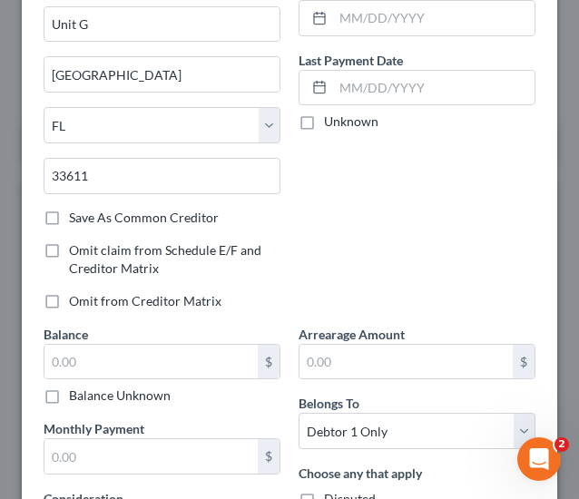
scroll to position [310, 0]
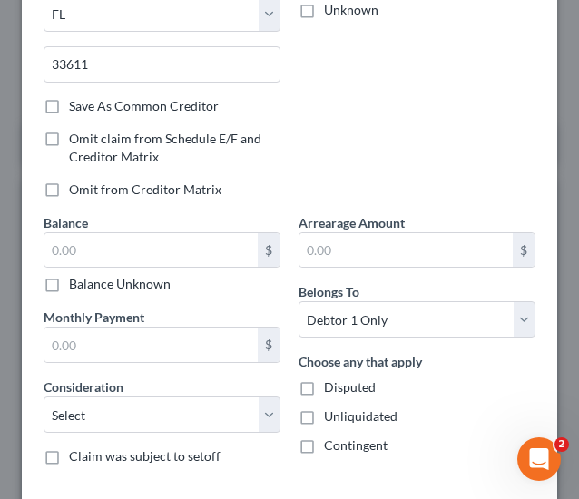
click at [98, 286] on label "Balance Unknown" at bounding box center [120, 284] width 102 height 18
click at [88, 286] on input "Balance Unknown" at bounding box center [82, 281] width 12 height 12
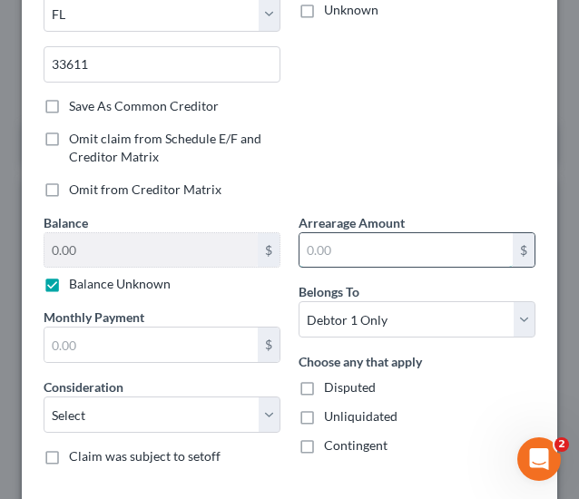
click at [348, 244] on input "text" at bounding box center [406, 250] width 213 height 35
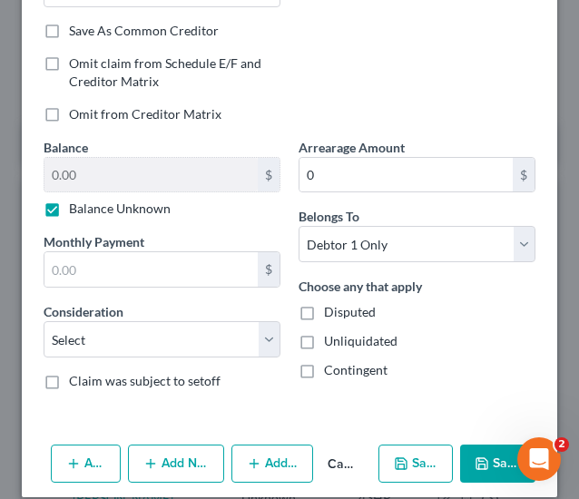
scroll to position [400, 0]
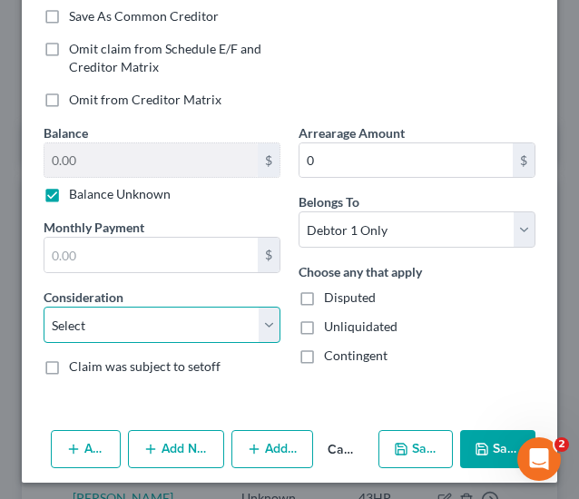
click at [229, 307] on select "Select Cable / Satellite Services Collection Agency Credit Card Debt Debt Couns…" at bounding box center [162, 325] width 237 height 36
click at [44, 307] on select "Select Cable / Satellite Services Collection Agency Credit Card Debt Debt Couns…" at bounding box center [162, 325] width 237 height 36
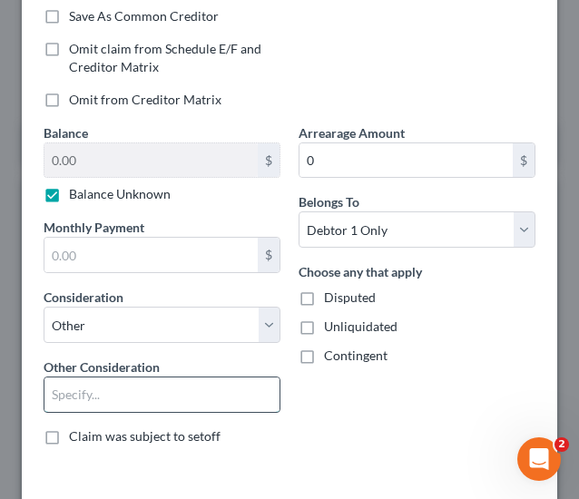
click at [126, 399] on input "text" at bounding box center [161, 395] width 235 height 35
paste input "Element Investor"
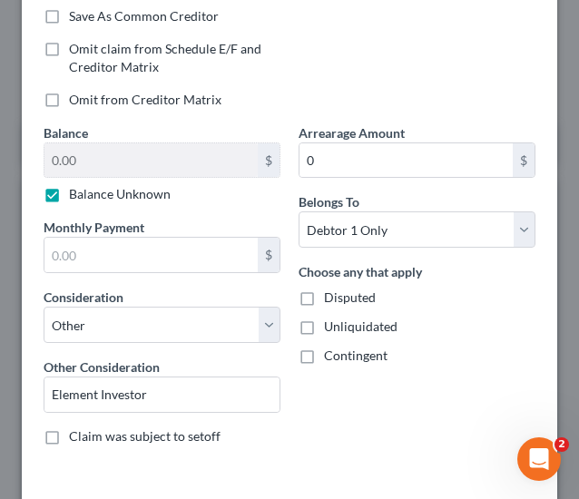
click at [338, 409] on div "Arrearage Amount 0 $ Belongs To * Select Debtor 1 Only Debtor 2 Only Debtor 1 A…" at bounding box center [417, 292] width 255 height 337
click at [330, 359] on span "Contingent" at bounding box center [356, 355] width 64 height 15
click at [331, 359] on input "Contingent" at bounding box center [337, 353] width 12 height 12
click at [342, 319] on span "Unliquidated" at bounding box center [361, 326] width 74 height 15
click at [342, 318] on input "Unliquidated" at bounding box center [337, 324] width 12 height 12
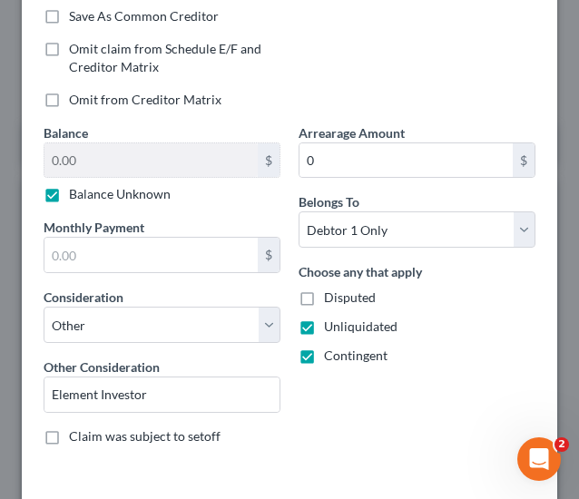
click at [343, 298] on span "Disputed" at bounding box center [350, 297] width 52 height 15
click at [343, 298] on input "Disputed" at bounding box center [337, 295] width 12 height 12
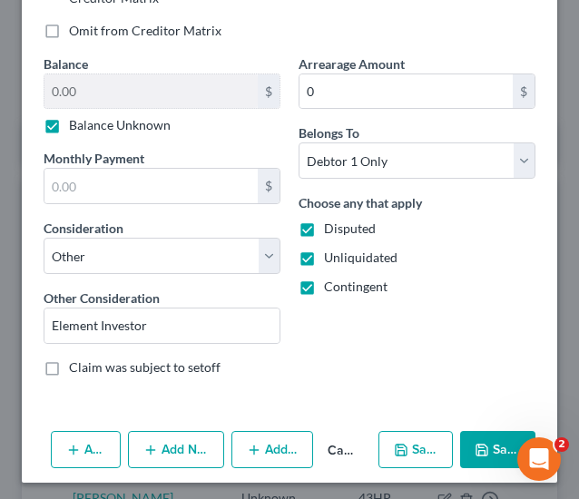
click at [403, 434] on button "Save & New" at bounding box center [416, 450] width 74 height 38
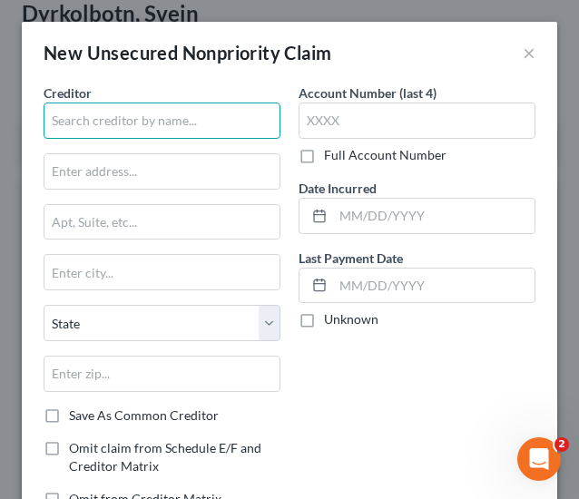
click at [82, 131] on input "text" at bounding box center [162, 121] width 237 height 36
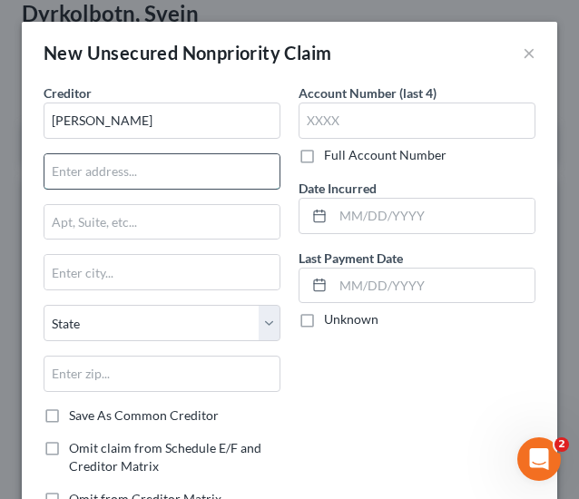
click at [131, 177] on input "text" at bounding box center [161, 171] width 235 height 35
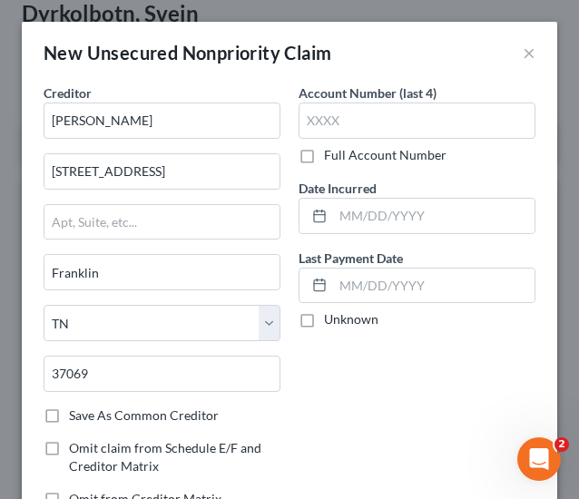
click at [349, 398] on div "Account Number (last 4) Full Account Number Date Incurred Last Payment Date Unk…" at bounding box center [417, 304] width 255 height 440
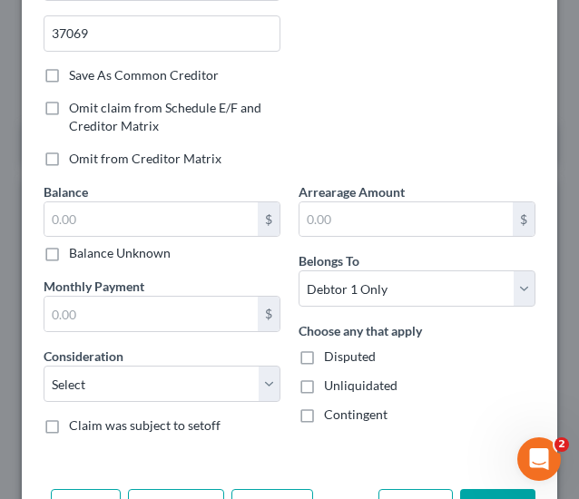
scroll to position [350, 0]
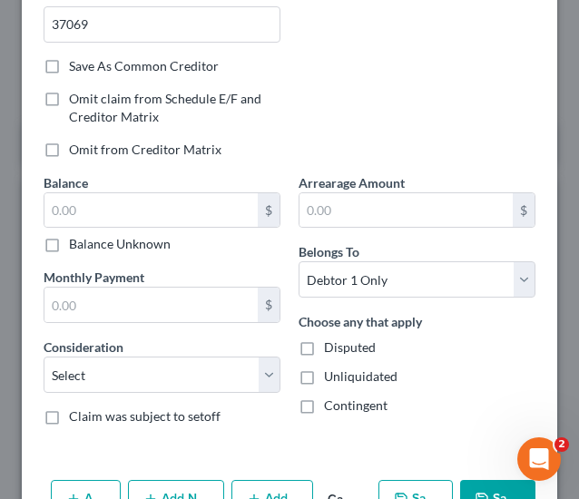
click at [134, 245] on label "Balance Unknown" at bounding box center [120, 244] width 102 height 18
click at [88, 245] on input "Balance Unknown" at bounding box center [82, 241] width 12 height 12
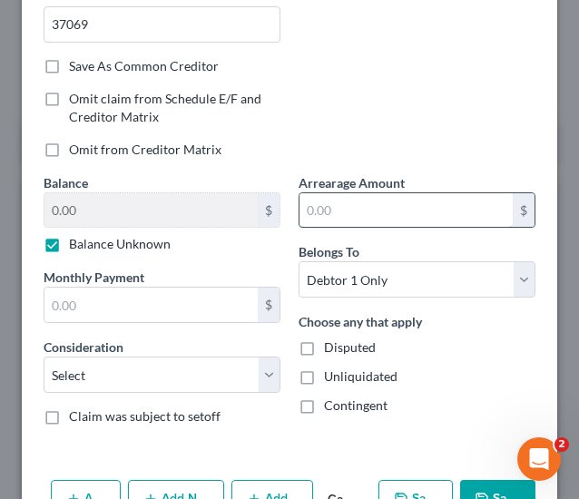
click at [311, 212] on input "text" at bounding box center [406, 210] width 213 height 35
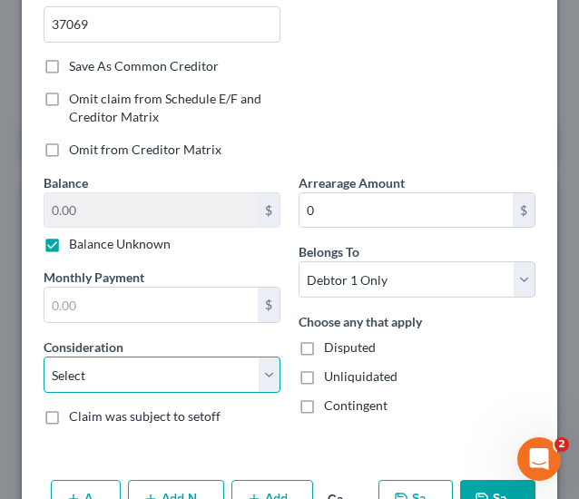
click at [193, 368] on select "Select Cable / Satellite Services Collection Agency Credit Card Debt Debt Couns…" at bounding box center [162, 375] width 237 height 36
click at [44, 357] on select "Select Cable / Satellite Services Collection Agency Credit Card Debt Debt Couns…" at bounding box center [162, 375] width 237 height 36
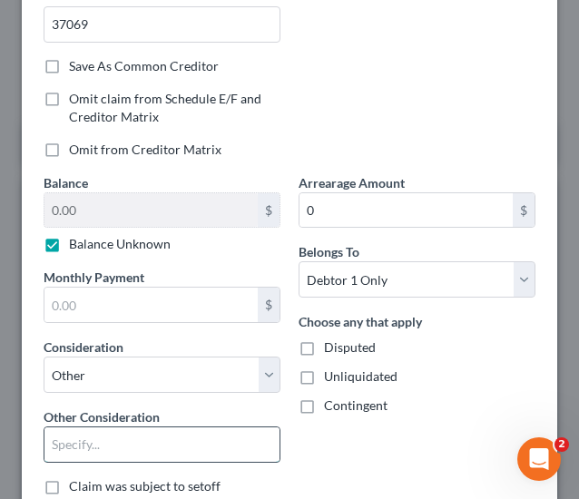
click at [149, 448] on input "text" at bounding box center [161, 445] width 235 height 35
paste input "Element Investor"
click at [323, 411] on div "Arrearage Amount 0 $ Belongs To * Select Debtor 1 Only Debtor 2 Only Debtor 1 A…" at bounding box center [417, 341] width 255 height 337
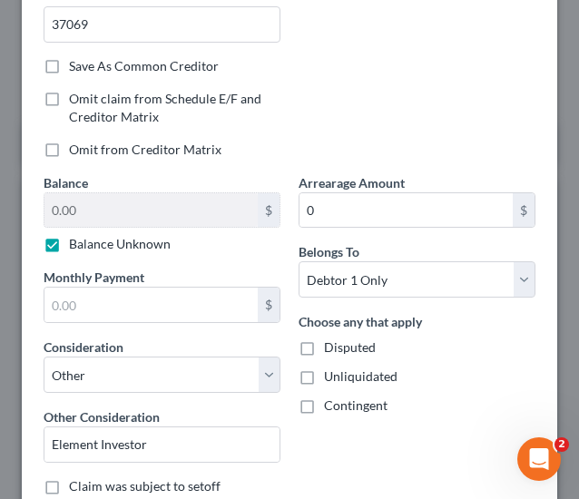
click at [325, 390] on div "Choose any that apply Disputed Unliquidated Contingent" at bounding box center [417, 363] width 237 height 103
click at [329, 370] on span "Unliquidated" at bounding box center [361, 376] width 74 height 15
click at [331, 370] on input "Unliquidated" at bounding box center [337, 374] width 12 height 12
click at [331, 403] on span "Contingent" at bounding box center [356, 405] width 64 height 15
click at [331, 403] on input "Contingent" at bounding box center [337, 403] width 12 height 12
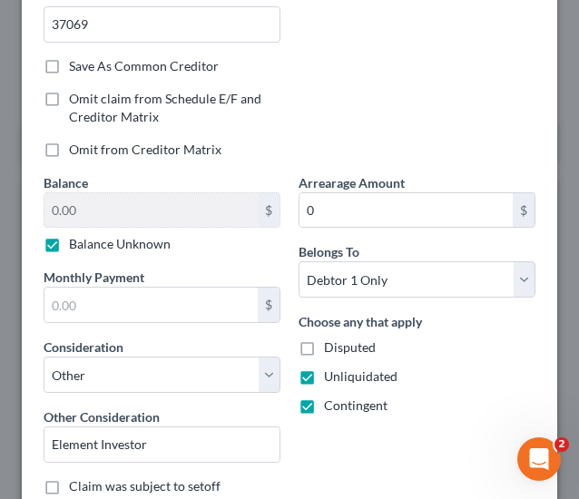
click at [340, 340] on span "Disputed" at bounding box center [350, 347] width 52 height 15
click at [340, 339] on input "Disputed" at bounding box center [337, 345] width 12 height 12
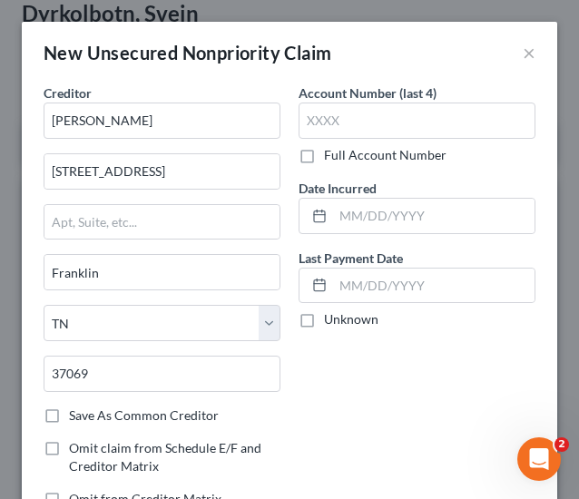
scroll to position [469, 0]
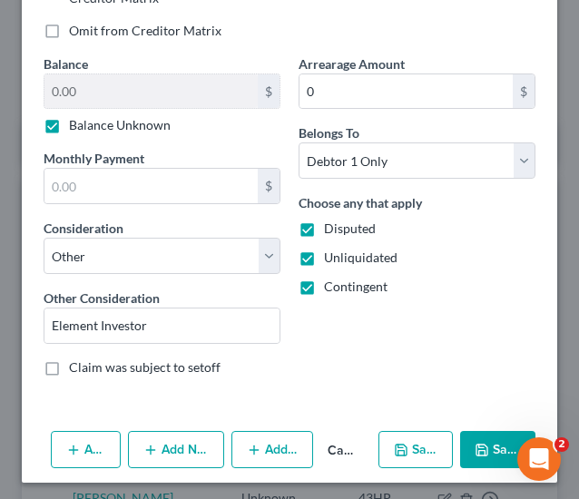
click at [409, 460] on button "Save & New" at bounding box center [416, 450] width 74 height 38
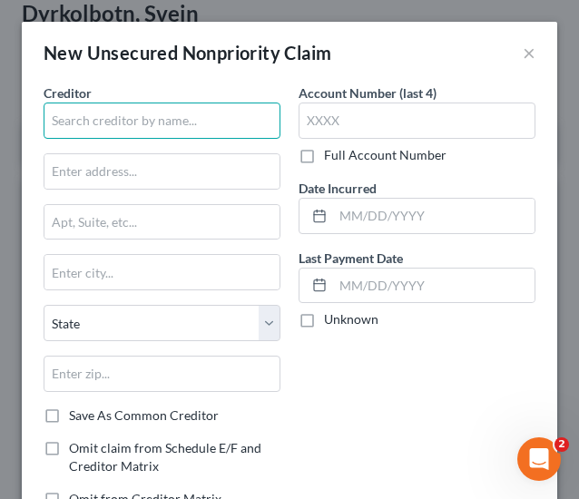
click at [140, 110] on input "text" at bounding box center [162, 121] width 237 height 36
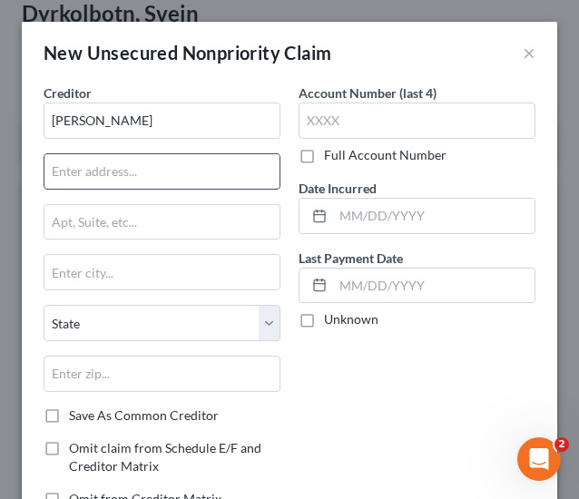
click at [154, 179] on input "text" at bounding box center [161, 171] width 235 height 35
click at [178, 170] on input "text" at bounding box center [161, 171] width 235 height 35
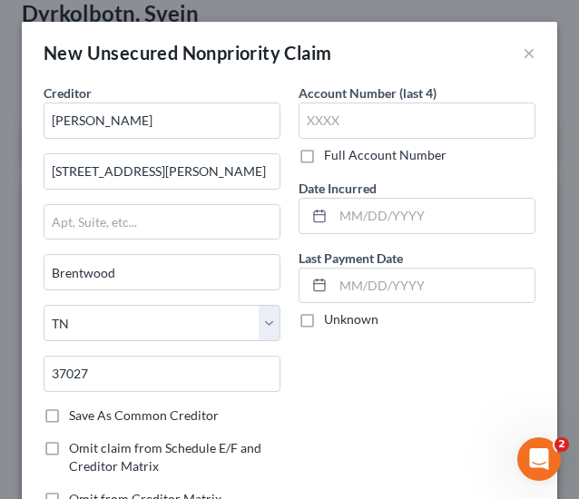
click at [374, 400] on div "Account Number (last 4) Full Account Number Date Incurred Last Payment Date Unk…" at bounding box center [417, 304] width 255 height 440
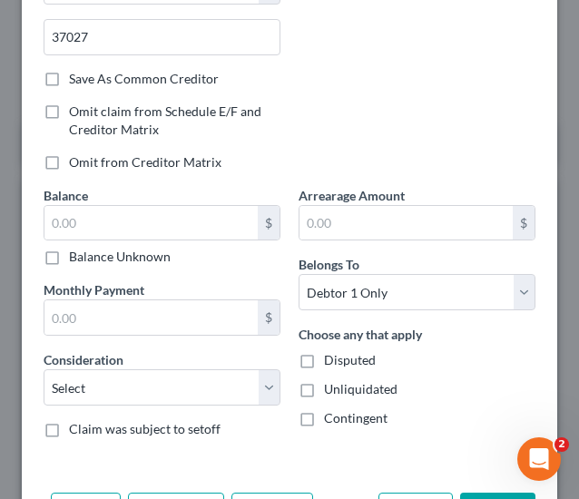
scroll to position [361, 0]
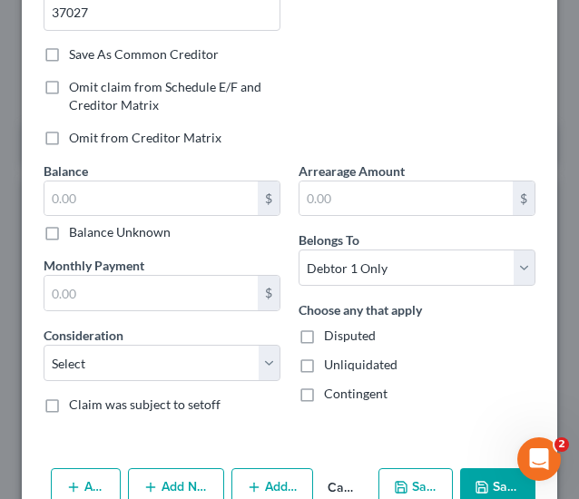
click at [110, 239] on div "Balance $ Balance Unknown Balance Undetermined $ Balance Unknown Monthly Paymen…" at bounding box center [162, 295] width 255 height 267
click at [118, 232] on label "Balance Unknown" at bounding box center [120, 232] width 102 height 18
click at [88, 232] on input "Balance Unknown" at bounding box center [82, 229] width 12 height 12
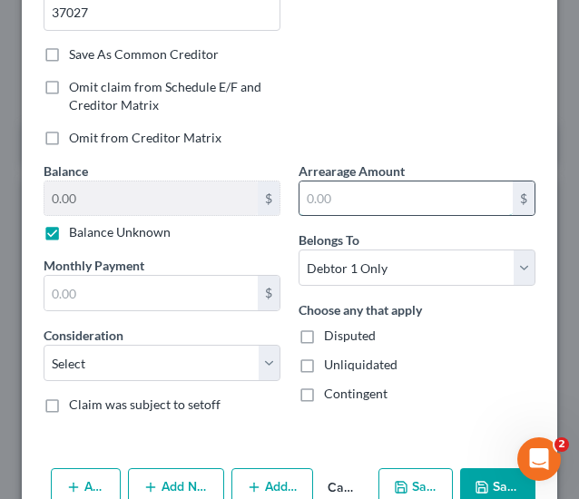
click at [351, 182] on input "text" at bounding box center [406, 199] width 213 height 35
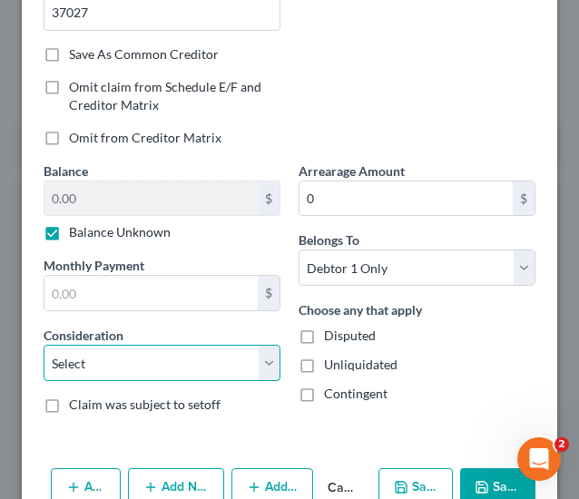
click at [118, 356] on select "Select Cable / Satellite Services Collection Agency Credit Card Debt Debt Couns…" at bounding box center [162, 363] width 237 height 36
click at [44, 345] on select "Select Cable / Satellite Services Collection Agency Credit Card Debt Debt Couns…" at bounding box center [162, 363] width 237 height 36
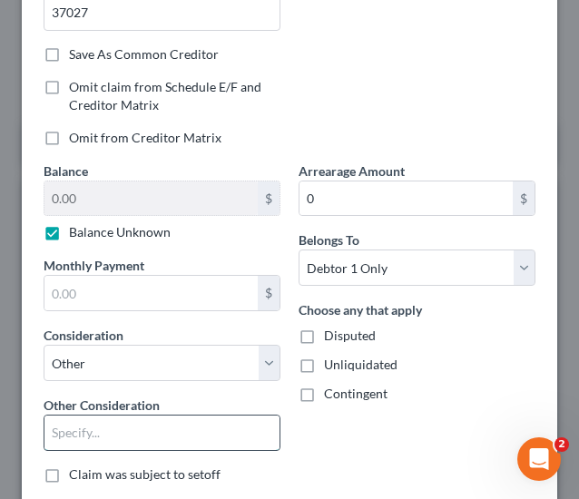
click at [133, 435] on input "text" at bounding box center [161, 433] width 235 height 35
paste input "Element Investor"
click at [354, 386] on span "Contingent" at bounding box center [356, 393] width 64 height 15
click at [343, 385] on input "Contingent" at bounding box center [337, 391] width 12 height 12
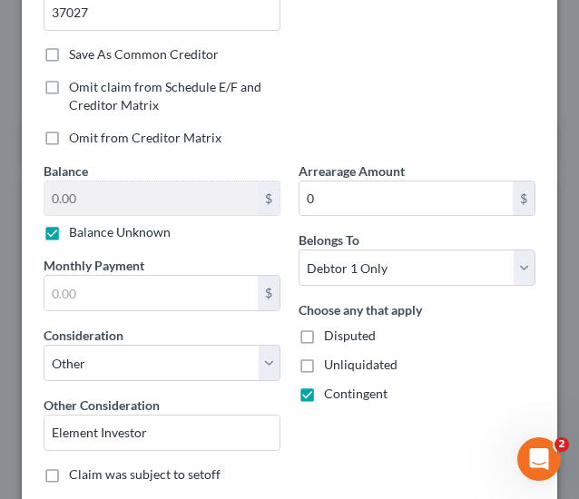
click at [346, 366] on span "Unliquidated" at bounding box center [361, 364] width 74 height 15
click at [343, 366] on input "Unliquidated" at bounding box center [337, 362] width 12 height 12
click at [338, 335] on span "Disputed" at bounding box center [350, 335] width 52 height 15
click at [338, 335] on input "Disputed" at bounding box center [337, 333] width 12 height 12
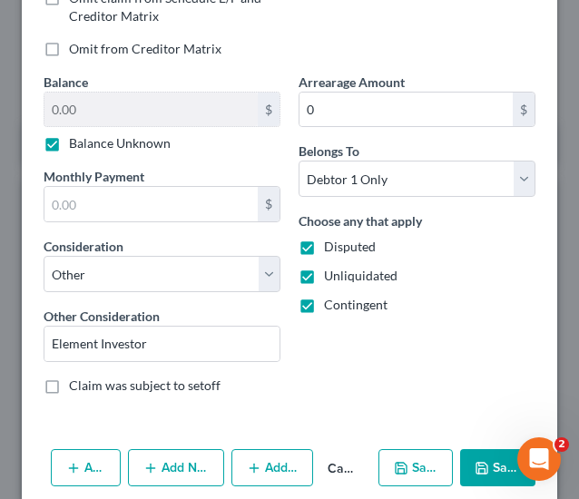
scroll to position [469, 0]
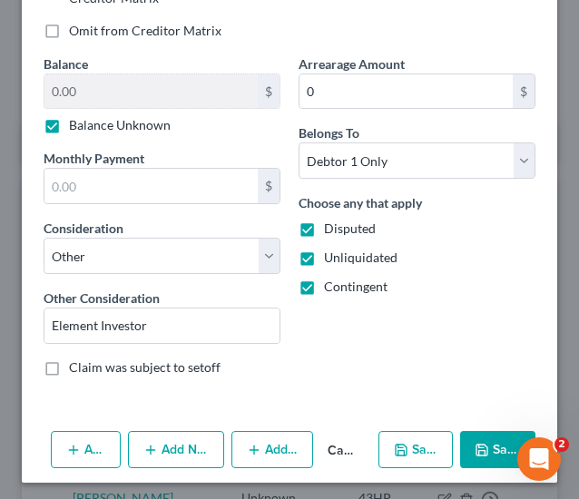
click at [401, 433] on button "Save & New" at bounding box center [416, 450] width 74 height 38
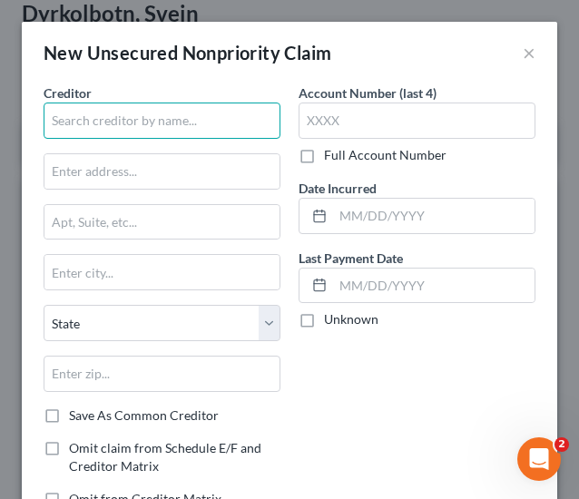
click at [81, 126] on input "text" at bounding box center [162, 121] width 237 height 36
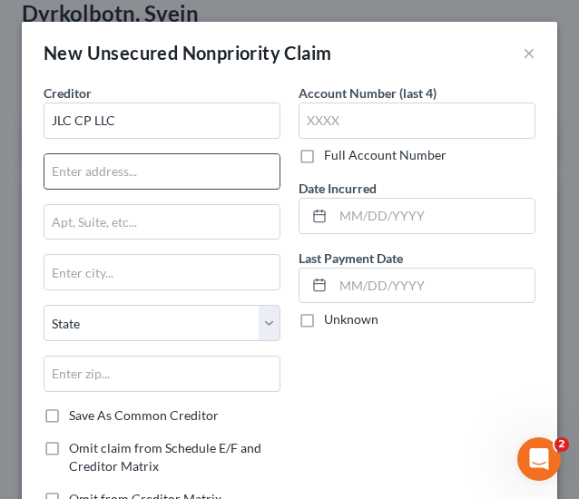
click at [88, 184] on input "text" at bounding box center [161, 171] width 235 height 35
click at [178, 173] on input "6215 S [PERSON_NAME]" at bounding box center [161, 171] width 235 height 35
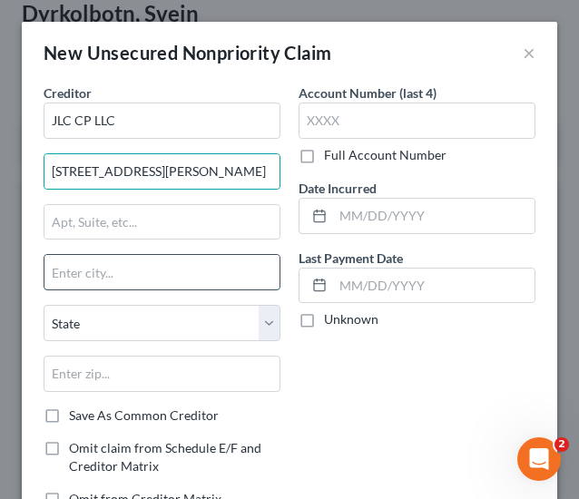
click at [130, 278] on input "text" at bounding box center [161, 272] width 235 height 35
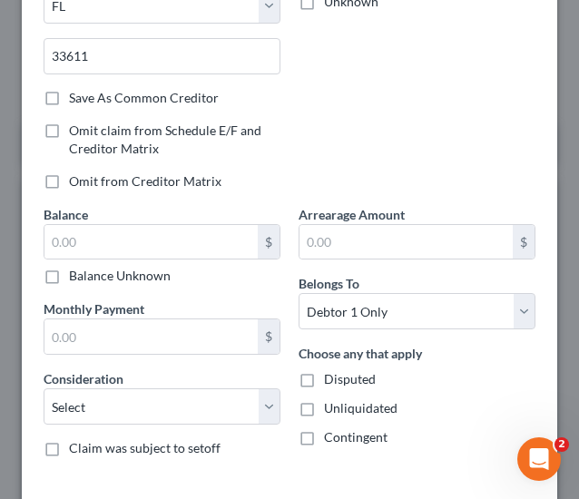
scroll to position [340, 0]
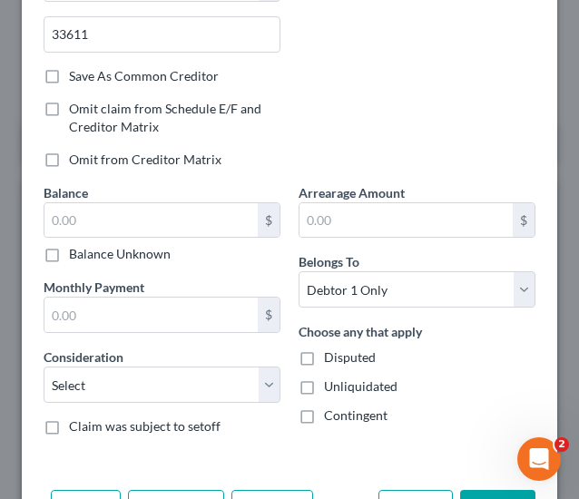
click at [84, 254] on label "Balance Unknown" at bounding box center [120, 254] width 102 height 18
click at [84, 254] on input "Balance Unknown" at bounding box center [82, 251] width 12 height 12
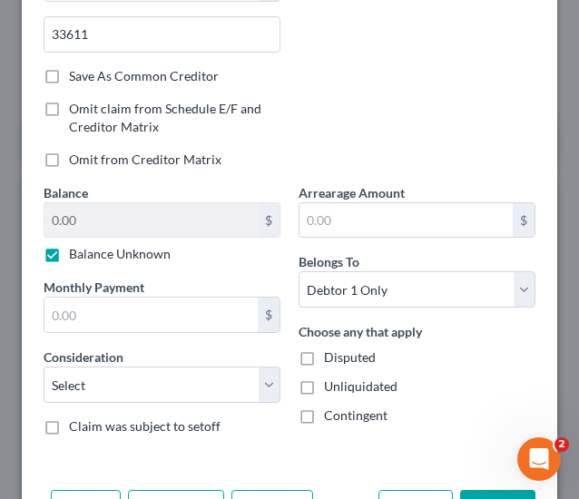
click at [318, 234] on div "Arrearage Amount $ Belongs To * Select Debtor 1 Only Debtor 2 Only Debtor 1 And…" at bounding box center [417, 316] width 255 height 267
click at [318, 232] on input "text" at bounding box center [406, 220] width 213 height 35
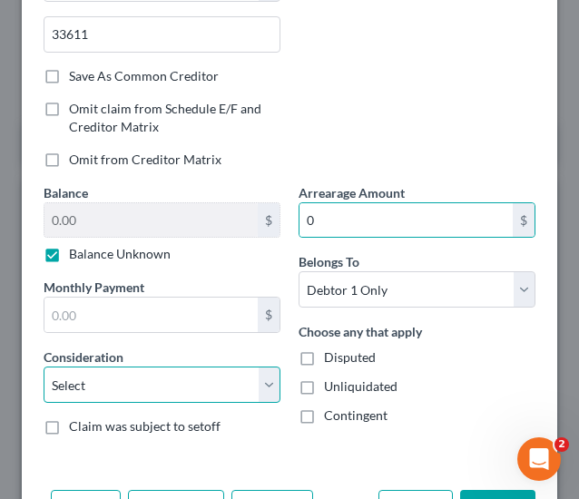
click at [185, 380] on select "Select Cable / Satellite Services Collection Agency Credit Card Debt Debt Couns…" at bounding box center [162, 385] width 237 height 36
click at [44, 367] on select "Select Cable / Satellite Services Collection Agency Credit Card Debt Debt Couns…" at bounding box center [162, 385] width 237 height 36
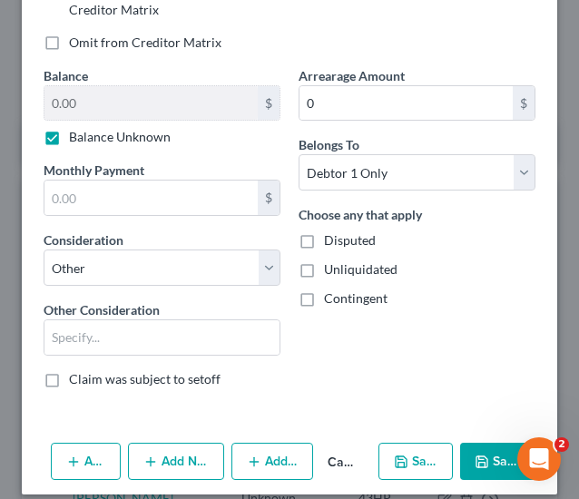
scroll to position [469, 0]
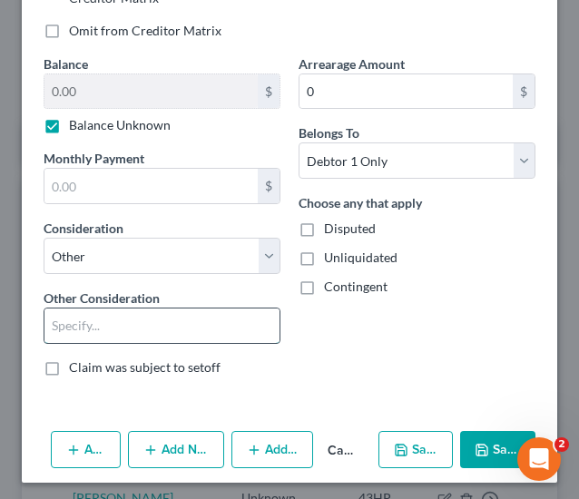
click at [183, 324] on input "text" at bounding box center [161, 326] width 235 height 35
paste input "Element Investor"
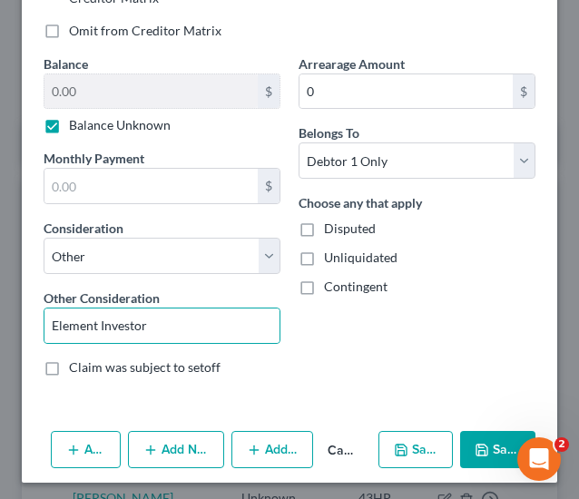
click at [341, 290] on span "Contingent" at bounding box center [356, 286] width 64 height 15
click at [341, 290] on input "Contingent" at bounding box center [337, 284] width 12 height 12
click at [333, 256] on span "Unliquidated" at bounding box center [361, 257] width 74 height 15
click at [333, 256] on input "Unliquidated" at bounding box center [337, 255] width 12 height 12
click at [339, 224] on span "Disputed" at bounding box center [350, 228] width 52 height 15
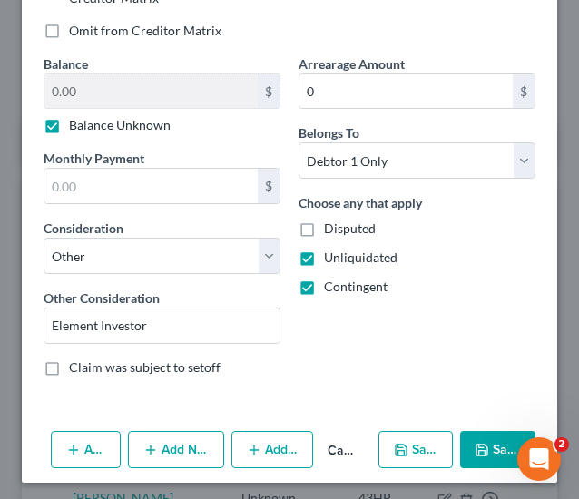
click at [339, 224] on input "Disputed" at bounding box center [337, 226] width 12 height 12
click at [385, 452] on button "Save & New" at bounding box center [416, 450] width 74 height 38
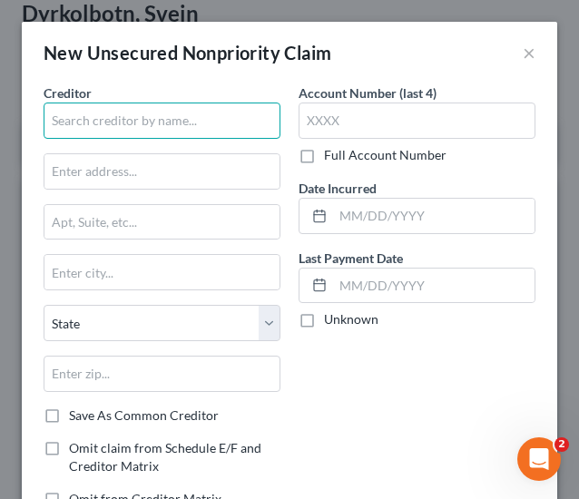
click at [105, 121] on input "text" at bounding box center [162, 121] width 237 height 36
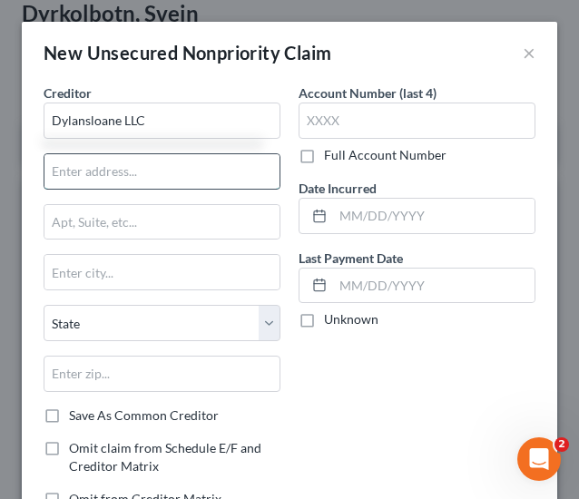
click at [192, 159] on input "text" at bounding box center [161, 171] width 235 height 35
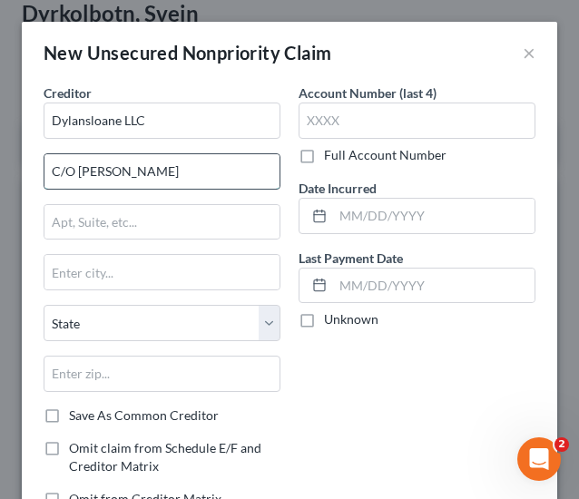
click at [159, 168] on input "C/O [PERSON_NAME]" at bounding box center [161, 171] width 235 height 35
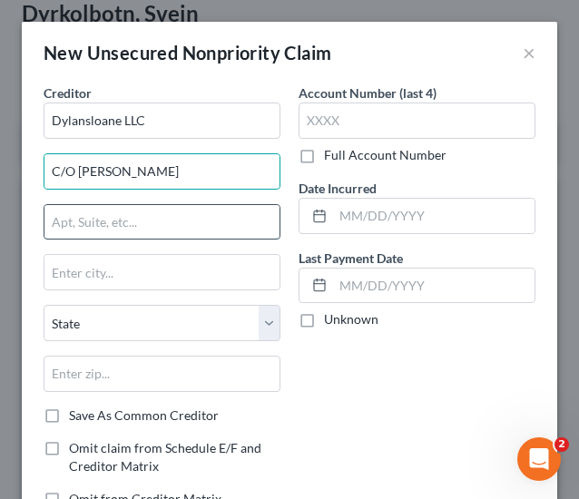
click at [131, 233] on input "text" at bounding box center [161, 222] width 235 height 35
click at [196, 221] on input "text" at bounding box center [161, 222] width 235 height 35
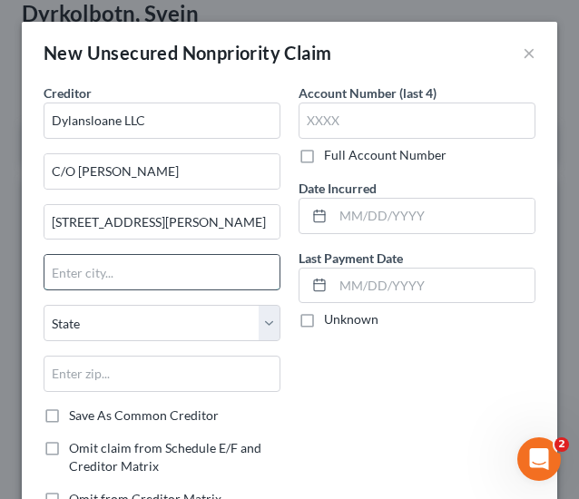
click at [192, 268] on input "text" at bounding box center [161, 272] width 235 height 35
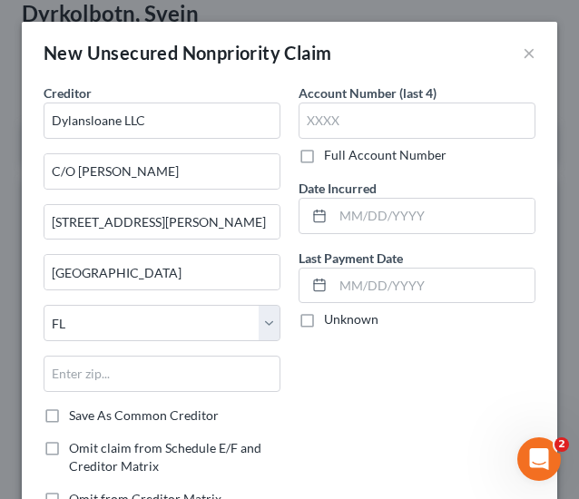
click at [83, 391] on div "State [US_STATE] AK AR AZ CA CO CT DE DC [GEOGRAPHIC_DATA] [GEOGRAPHIC_DATA] GU…" at bounding box center [162, 356] width 255 height 102
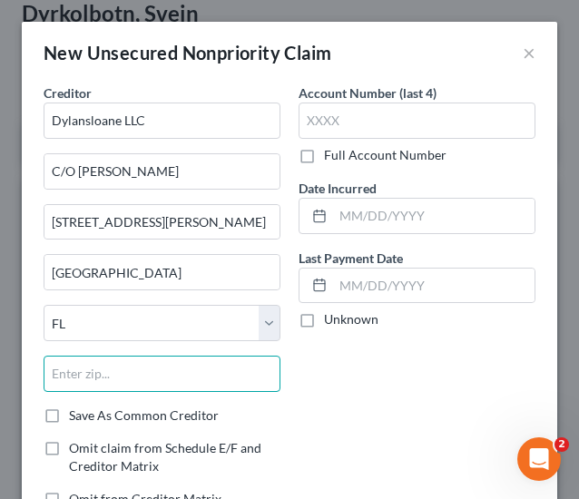
click at [93, 375] on input "text" at bounding box center [162, 374] width 237 height 36
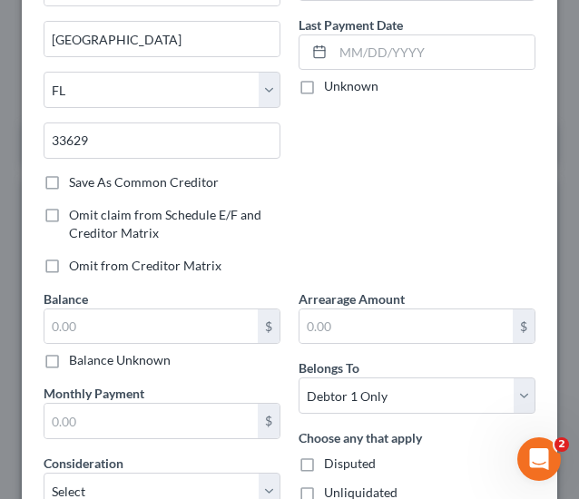
scroll to position [260, 0]
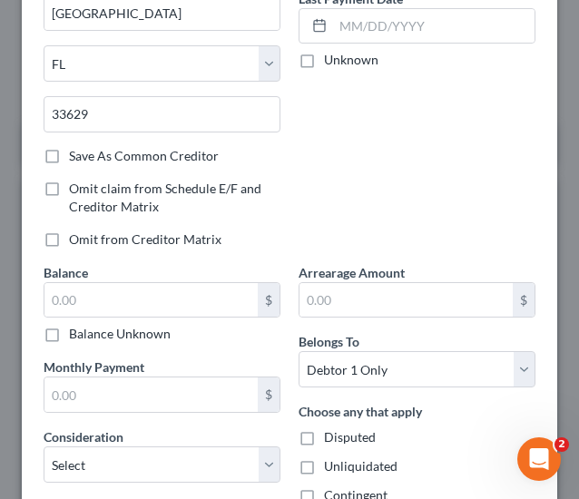
click at [114, 331] on label "Balance Unknown" at bounding box center [120, 334] width 102 height 18
click at [88, 331] on input "Balance Unknown" at bounding box center [82, 331] width 12 height 12
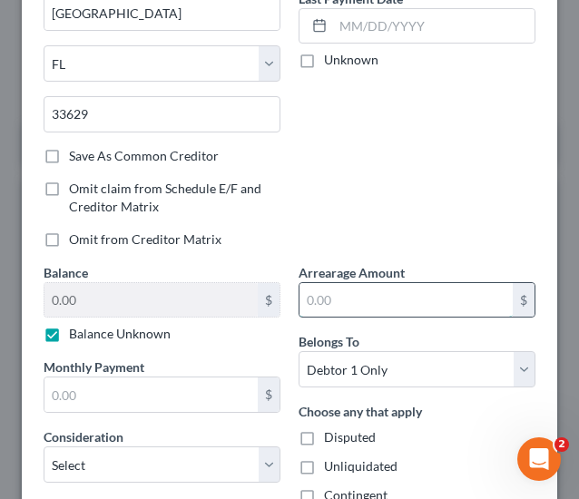
click at [371, 283] on input "text" at bounding box center [406, 300] width 213 height 35
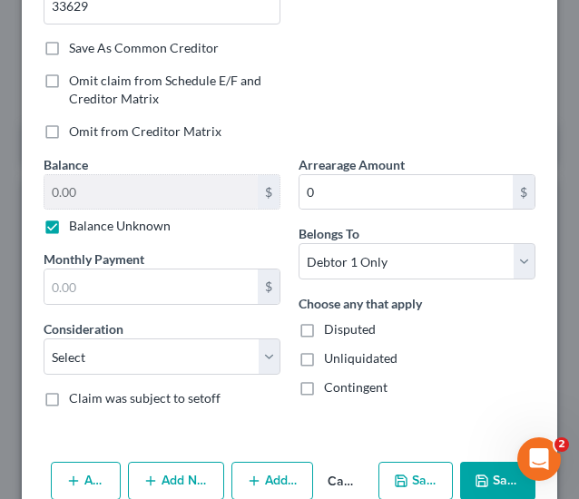
scroll to position [380, 0]
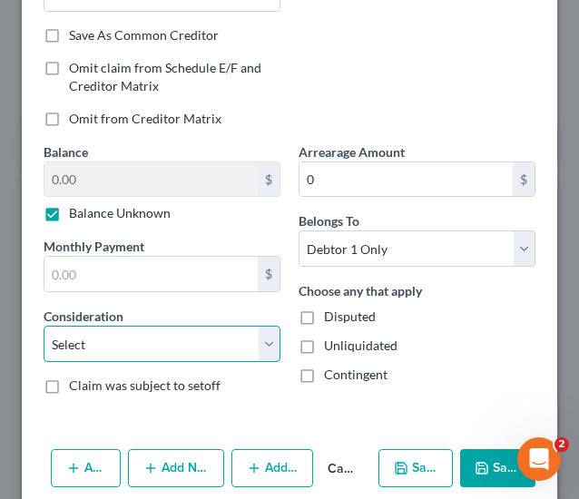
click at [191, 333] on select "Select Cable / Satellite Services Collection Agency Credit Card Debt Debt Couns…" at bounding box center [162, 344] width 237 height 36
click at [44, 326] on select "Select Cable / Satellite Services Collection Agency Credit Card Debt Debt Couns…" at bounding box center [162, 344] width 237 height 36
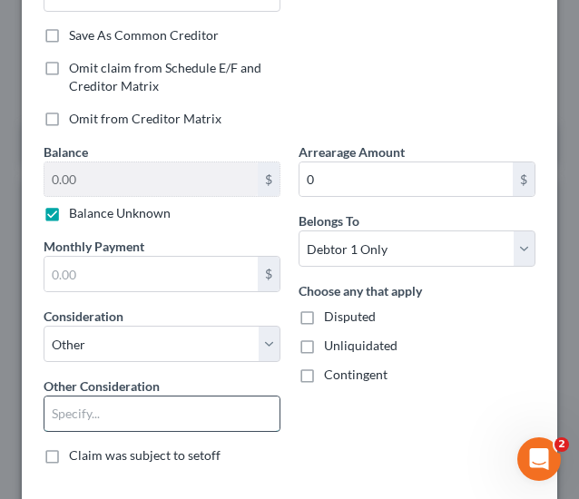
click at [146, 400] on input "text" at bounding box center [161, 414] width 235 height 35
paste input "Element Investor"
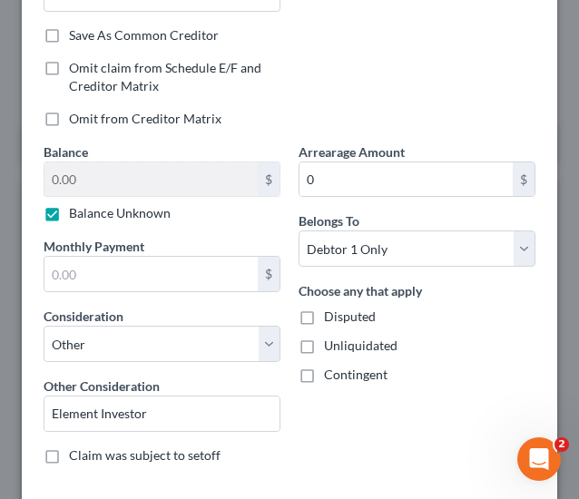
click at [349, 379] on label "Contingent" at bounding box center [356, 375] width 64 height 18
click at [343, 378] on input "Contingent" at bounding box center [337, 372] width 12 height 12
click at [341, 338] on span "Unliquidated" at bounding box center [361, 345] width 74 height 15
click at [341, 338] on input "Unliquidated" at bounding box center [337, 343] width 12 height 12
click at [331, 309] on span "Disputed" at bounding box center [350, 316] width 52 height 15
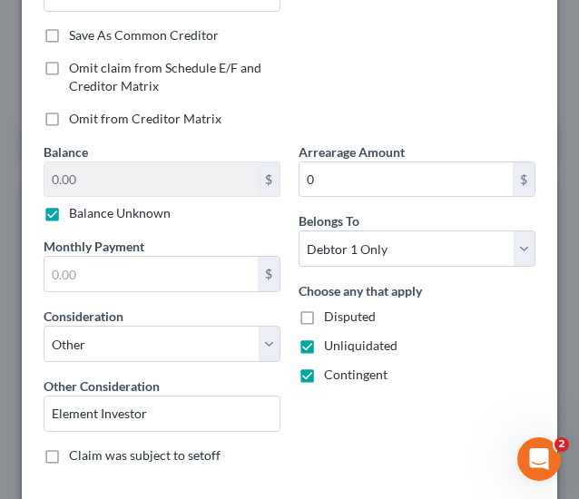
click at [331, 308] on input "Disputed" at bounding box center [337, 314] width 12 height 12
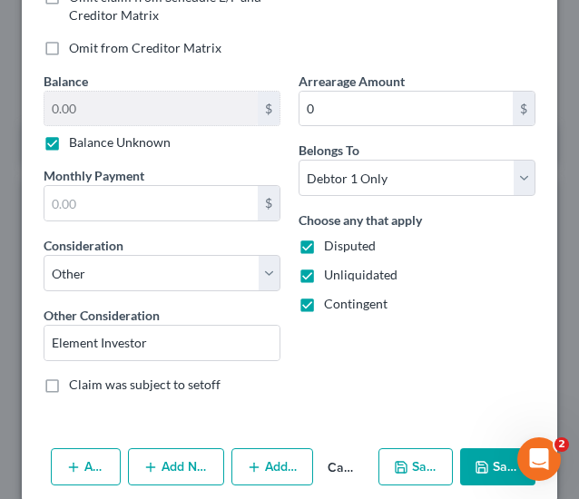
click at [390, 469] on button "Save & New" at bounding box center [416, 468] width 74 height 38
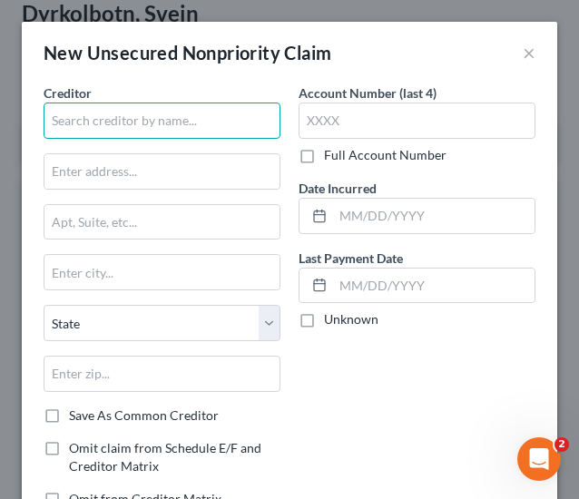
click at [143, 130] on input "text" at bounding box center [162, 121] width 237 height 36
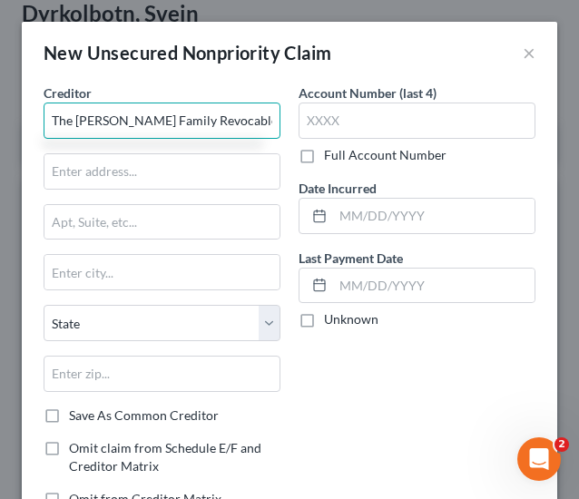
drag, startPoint x: 74, startPoint y: 118, endPoint x: 35, endPoint y: 121, distance: 39.1
click at [35, 121] on div "Creditor * The [PERSON_NAME] Family Revocable Trust State [US_STATE] AK AR AZ C…" at bounding box center [162, 304] width 255 height 440
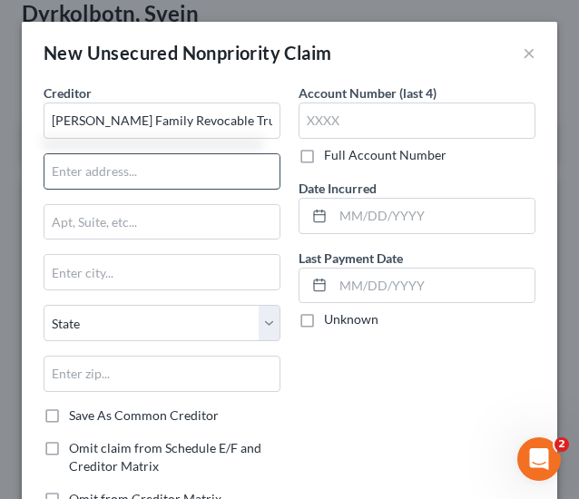
click at [128, 161] on input "text" at bounding box center [161, 171] width 235 height 35
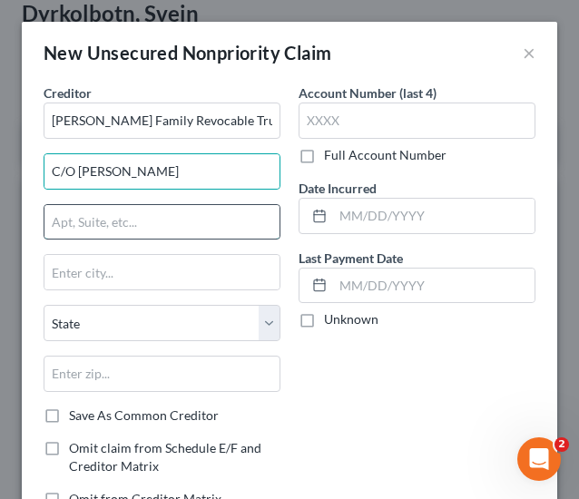
click at [145, 226] on input "text" at bounding box center [161, 222] width 235 height 35
click at [179, 232] on input "4419 W." at bounding box center [161, 222] width 235 height 35
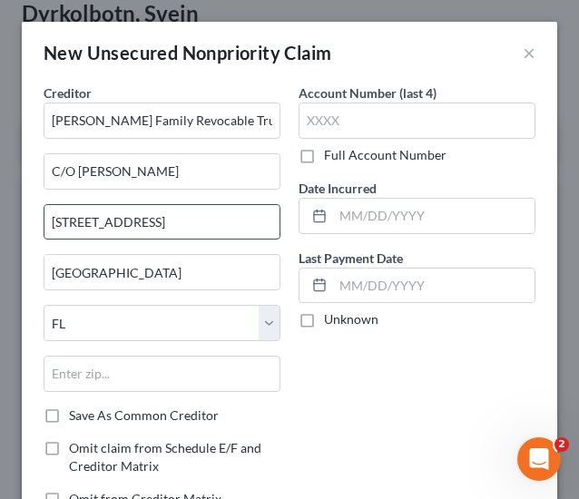
click at [137, 221] on input "[STREET_ADDRESS]" at bounding box center [161, 222] width 235 height 35
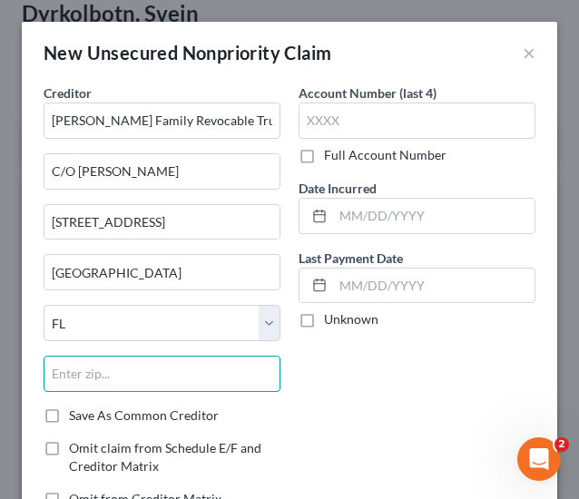
click at [198, 362] on input "text" at bounding box center [162, 374] width 237 height 36
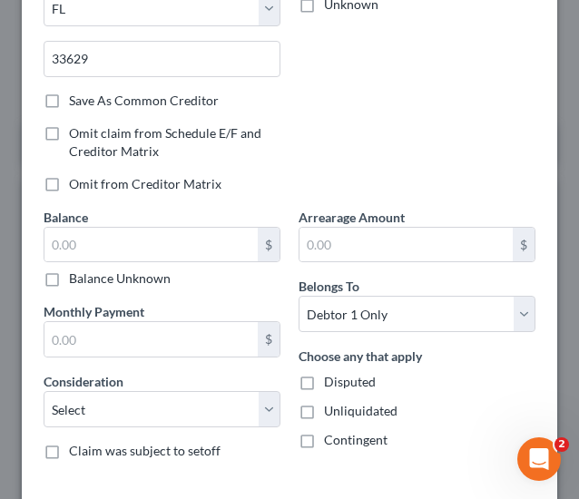
scroll to position [321, 0]
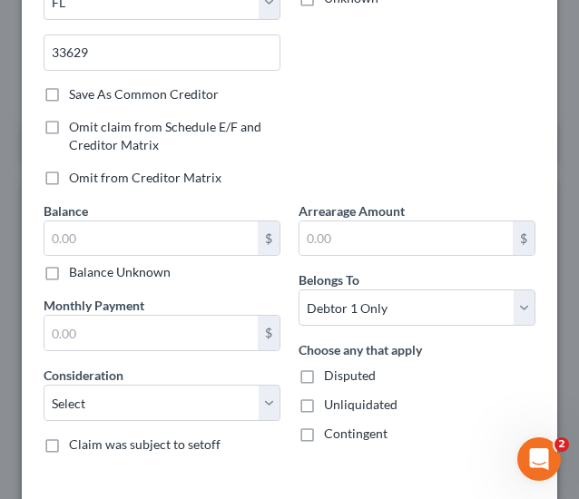
click at [153, 263] on label "Balance Unknown" at bounding box center [120, 272] width 102 height 18
click at [88, 263] on input "Balance Unknown" at bounding box center [82, 269] width 12 height 12
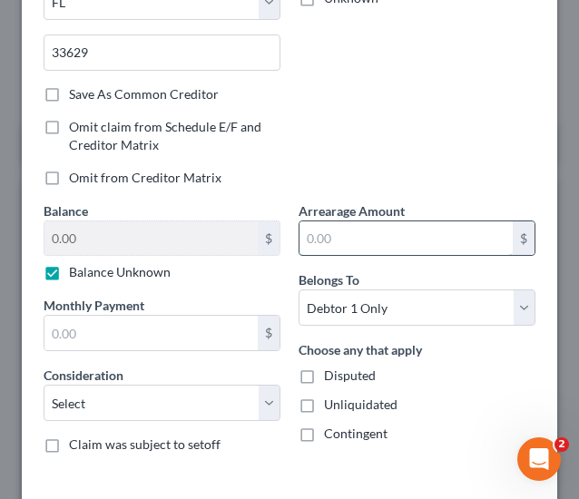
click at [320, 234] on input "text" at bounding box center [406, 239] width 213 height 35
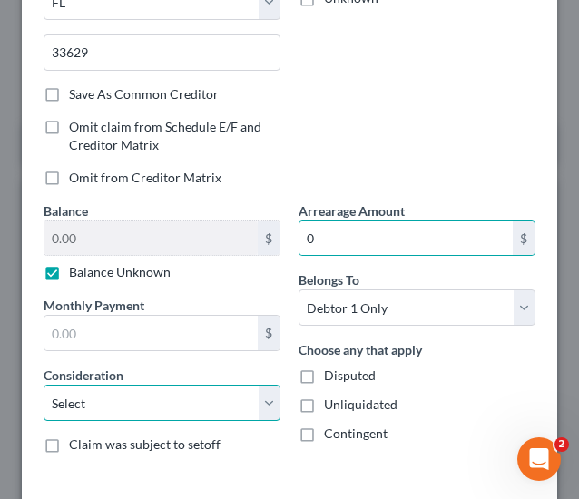
click at [196, 411] on select "Select Cable / Satellite Services Collection Agency Credit Card Debt Debt Couns…" at bounding box center [162, 403] width 237 height 36
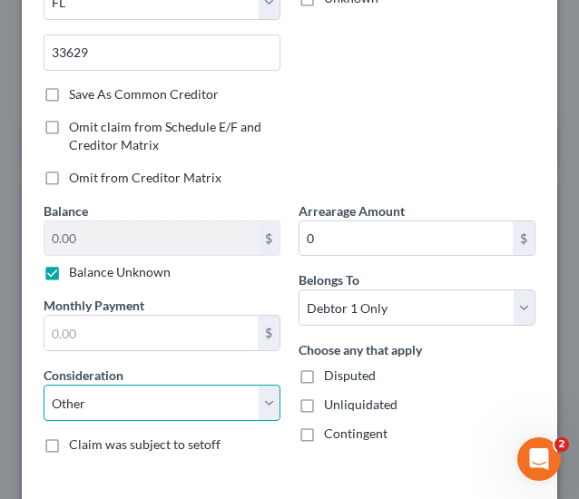
click at [44, 385] on select "Select Cable / Satellite Services Collection Agency Credit Card Debt Debt Couns…" at bounding box center [162, 403] width 237 height 36
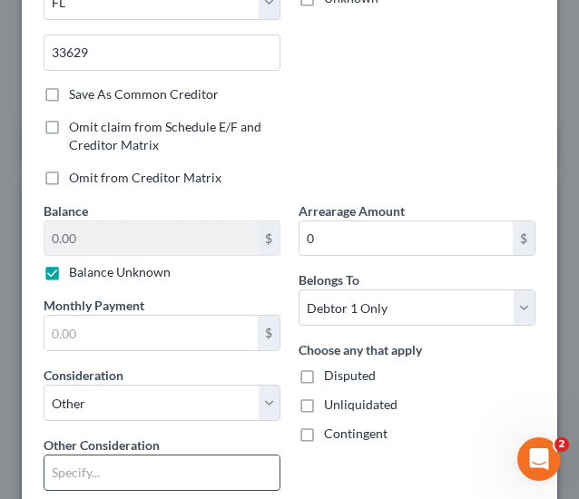
click at [87, 462] on input "text" at bounding box center [161, 473] width 235 height 35
paste input "Element Investor"
click at [347, 414] on div "Choose any that apply Disputed Unliquidated Contingent" at bounding box center [417, 392] width 237 height 103
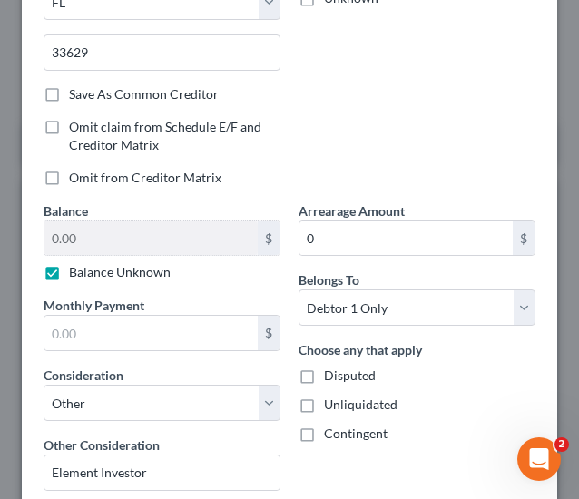
click at [346, 408] on label "Unliquidated" at bounding box center [361, 405] width 74 height 18
click at [343, 408] on input "Unliquidated" at bounding box center [337, 402] width 12 height 12
click at [340, 380] on div "Choose any that apply Disputed Unliquidated Contingent" at bounding box center [417, 392] width 237 height 103
click at [352, 431] on span "Contingent" at bounding box center [356, 433] width 64 height 15
click at [343, 431] on input "Contingent" at bounding box center [337, 431] width 12 height 12
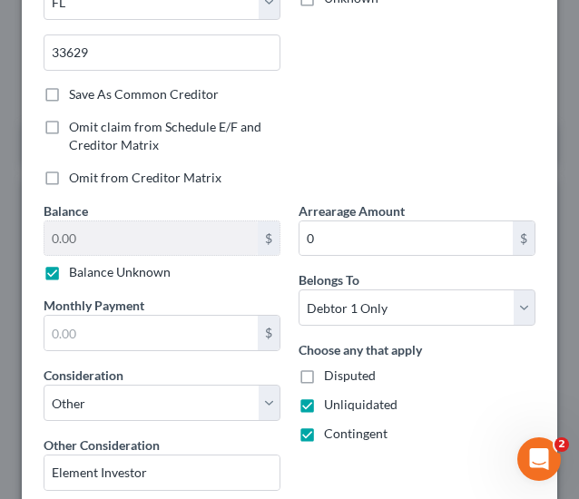
click at [328, 368] on span "Disputed" at bounding box center [350, 375] width 52 height 15
click at [331, 368] on input "Disputed" at bounding box center [337, 373] width 12 height 12
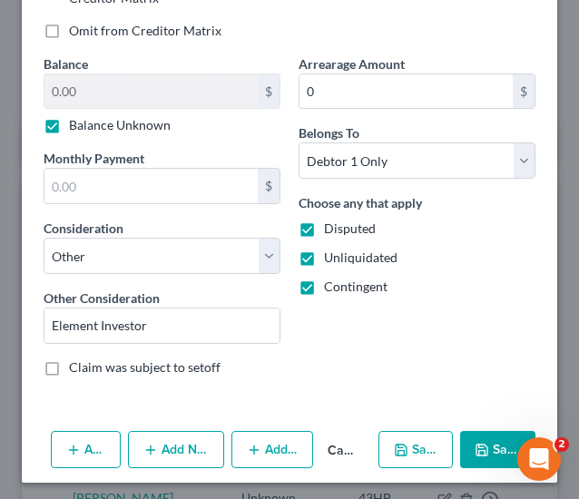
click at [416, 446] on button "Save & New" at bounding box center [416, 450] width 74 height 38
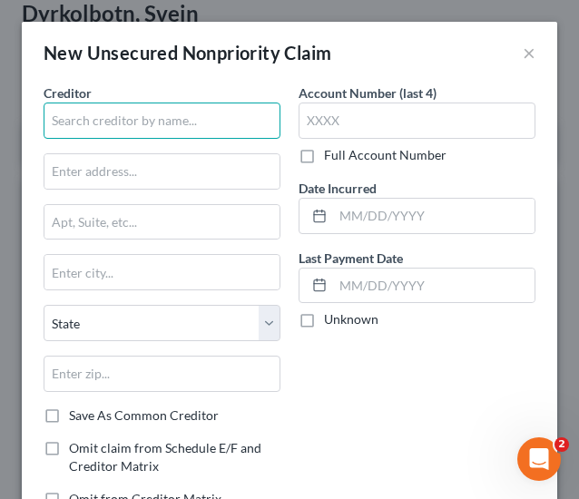
click at [94, 116] on input "text" at bounding box center [162, 121] width 237 height 36
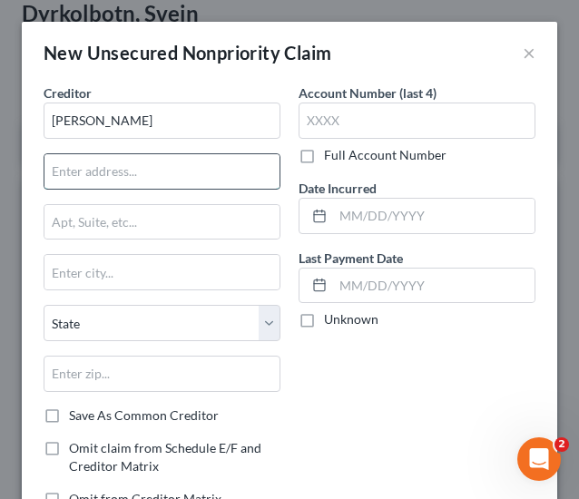
click at [160, 173] on input "text" at bounding box center [161, 171] width 235 height 35
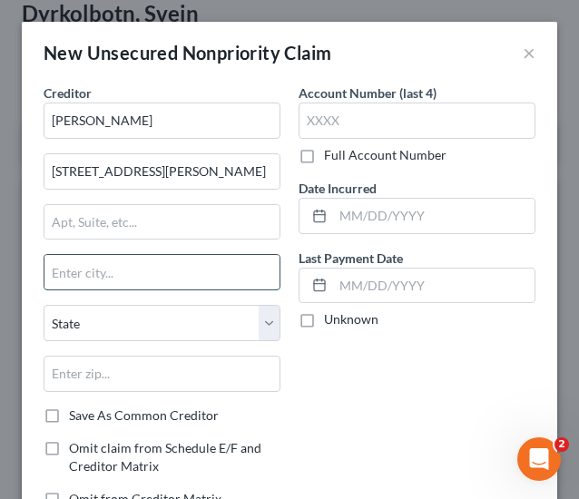
click at [91, 266] on input "text" at bounding box center [161, 272] width 235 height 35
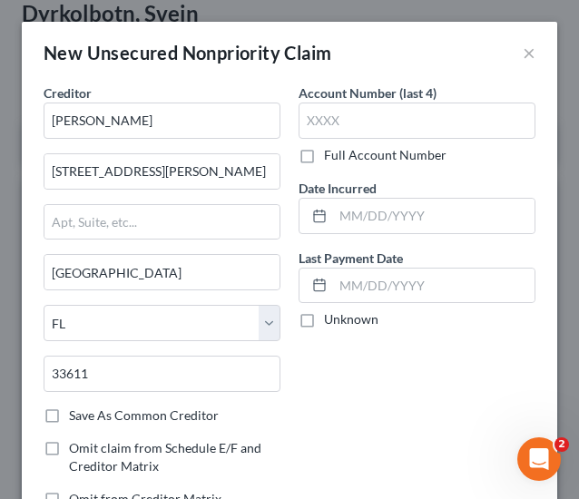
click at [371, 417] on div "Account Number (last 4) Full Account Number Date Incurred Last Payment Date Unk…" at bounding box center [417, 304] width 255 height 440
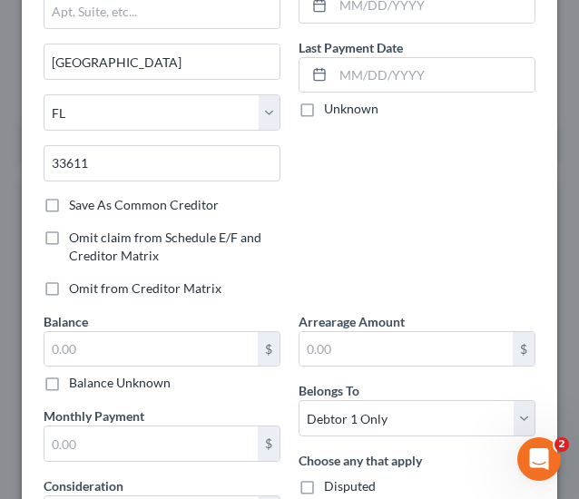
scroll to position [262, 0]
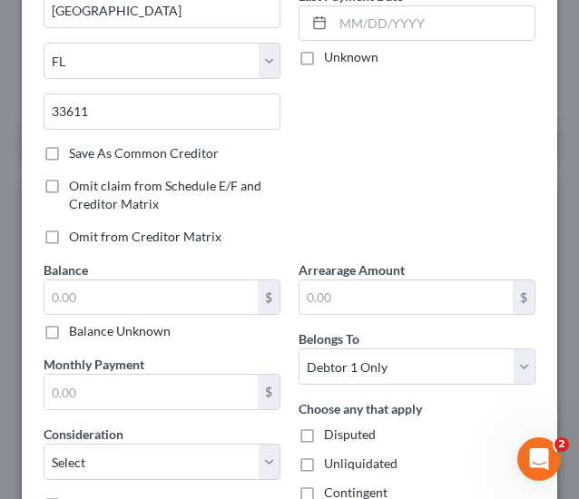
click at [147, 327] on label "Balance Unknown" at bounding box center [120, 331] width 102 height 18
click at [88, 327] on input "Balance Unknown" at bounding box center [82, 328] width 12 height 12
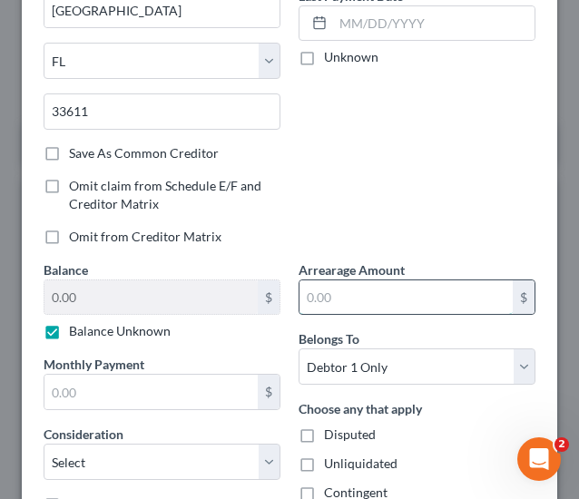
click at [320, 291] on input "text" at bounding box center [406, 298] width 213 height 35
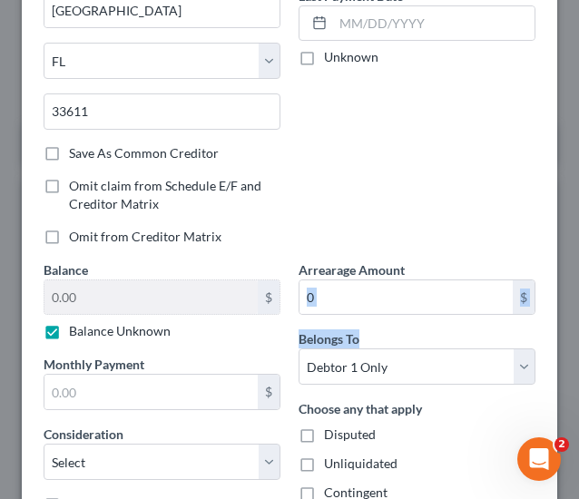
drag, startPoint x: 565, startPoint y: 273, endPoint x: 572, endPoint y: 334, distance: 61.3
click at [572, 334] on div "New Unsecured Nonpriority Claim × Creditor * [PERSON_NAME] [STREET_ADDRESS][PER…" at bounding box center [289, 249] width 579 height 499
click at [552, 324] on div "New Unsecured Nonpriority Claim × Creditor * [PERSON_NAME] [STREET_ADDRESS][PER…" at bounding box center [289, 249] width 579 height 499
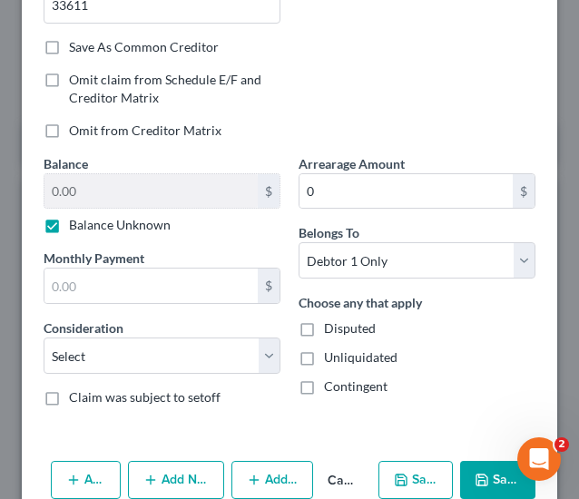
scroll to position [400, 0]
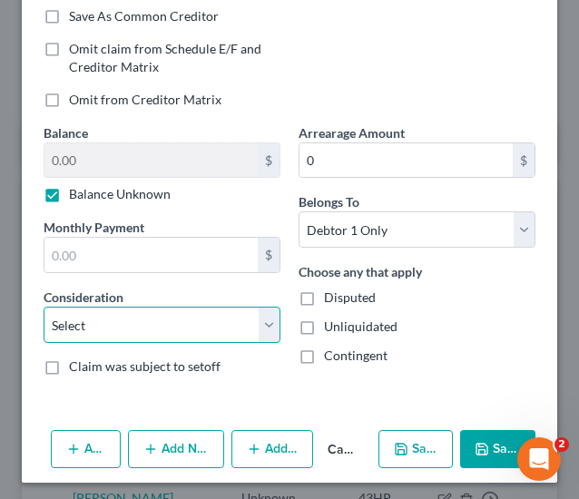
click at [180, 319] on select "Select Cable / Satellite Services Collection Agency Credit Card Debt Debt Couns…" at bounding box center [162, 325] width 237 height 36
click at [44, 307] on select "Select Cable / Satellite Services Collection Agency Credit Card Debt Debt Couns…" at bounding box center [162, 325] width 237 height 36
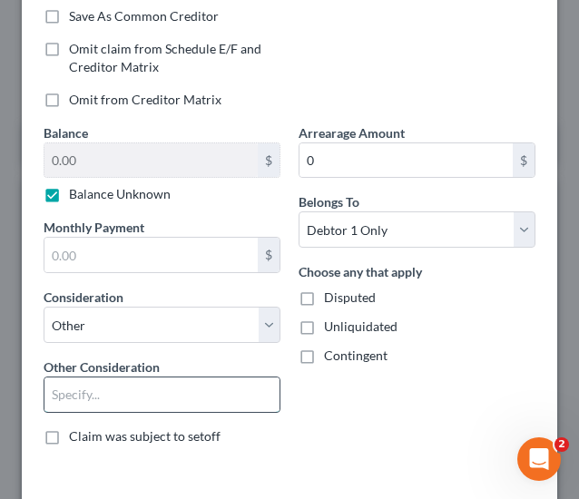
click at [138, 404] on input "text" at bounding box center [161, 395] width 235 height 35
paste input "Element Investor"
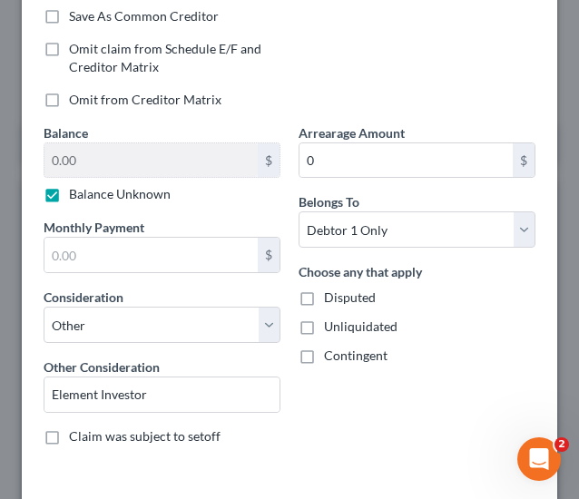
click at [331, 353] on span "Contingent" at bounding box center [356, 355] width 64 height 15
click at [331, 353] on input "Contingent" at bounding box center [337, 353] width 12 height 12
click at [333, 325] on span "Unliquidated" at bounding box center [361, 326] width 74 height 15
click at [333, 325] on input "Unliquidated" at bounding box center [337, 324] width 12 height 12
click at [333, 297] on span "Disputed" at bounding box center [350, 297] width 52 height 15
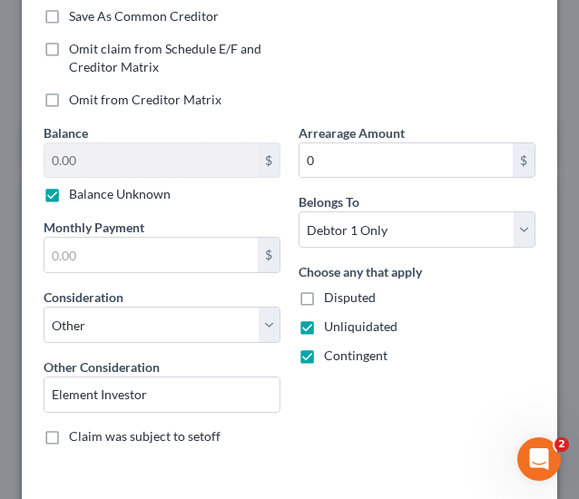
click at [333, 297] on input "Disputed" at bounding box center [337, 295] width 12 height 12
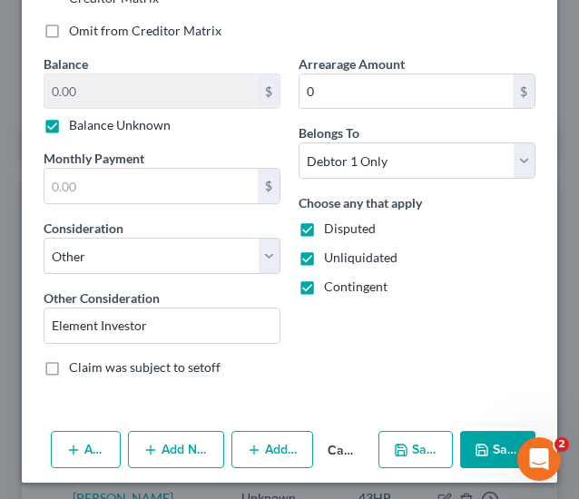
click at [379, 437] on button "Save & New" at bounding box center [416, 450] width 74 height 38
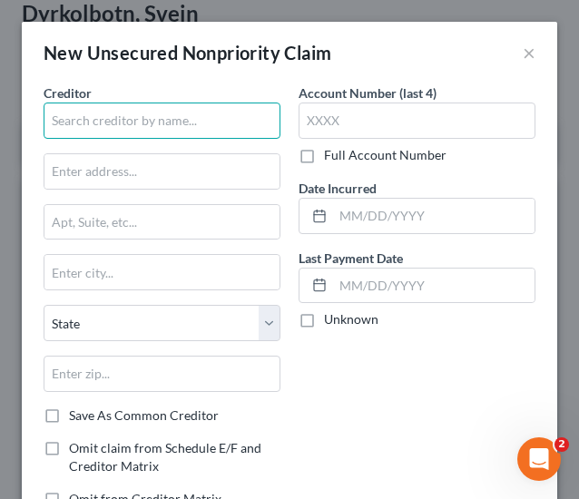
click at [148, 120] on input "text" at bounding box center [162, 121] width 237 height 36
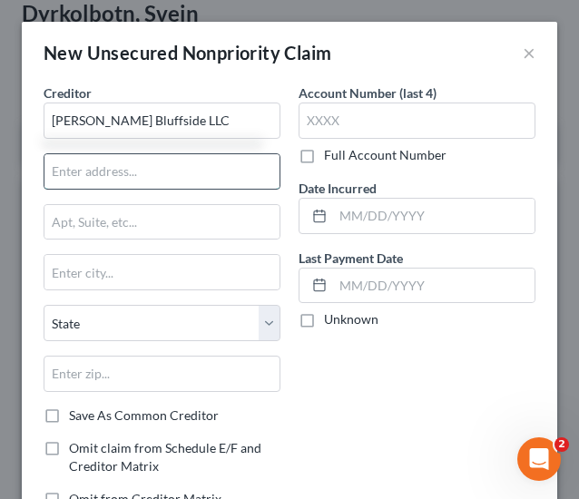
click at [158, 170] on input "text" at bounding box center [161, 171] width 235 height 35
click at [92, 170] on input "text" at bounding box center [161, 171] width 235 height 35
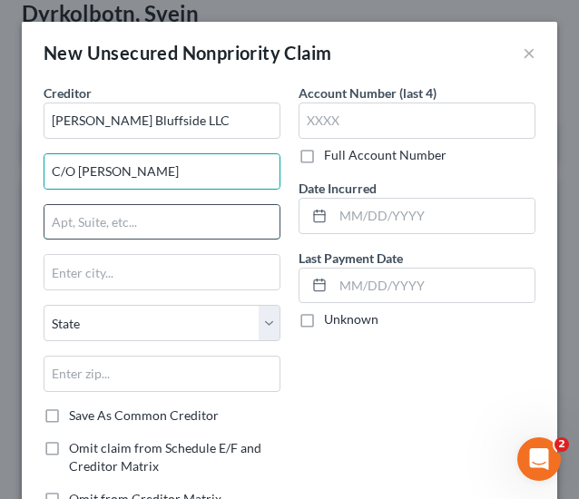
click at [129, 217] on input "text" at bounding box center [161, 222] width 235 height 35
click at [142, 222] on input "text" at bounding box center [161, 222] width 235 height 35
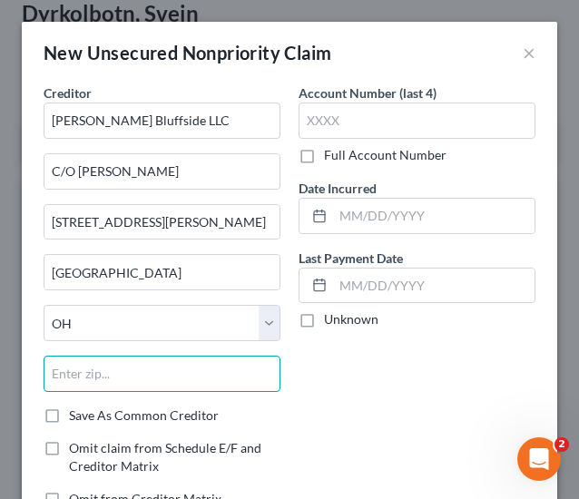
click at [162, 377] on input "text" at bounding box center [162, 374] width 237 height 36
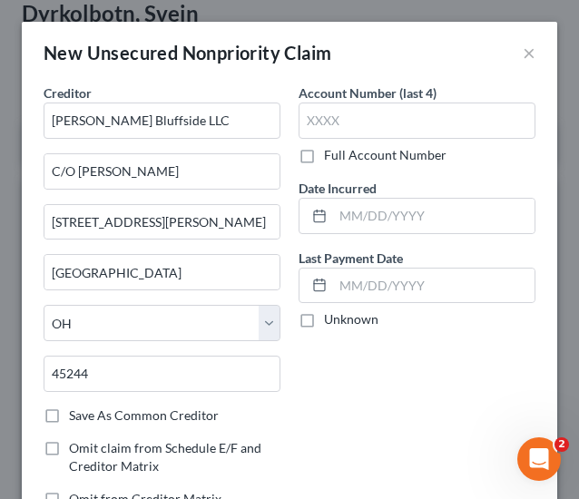
click at [356, 384] on div "Account Number (last 4) Full Account Number Date Incurred Last Payment Date Unk…" at bounding box center [417, 304] width 255 height 440
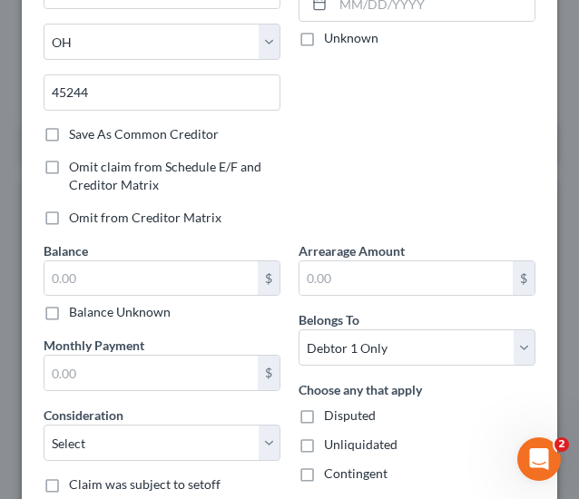
scroll to position [316, 0]
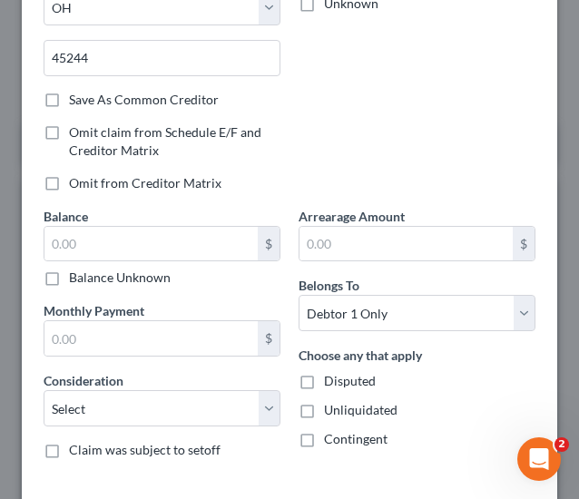
click at [147, 280] on label "Balance Unknown" at bounding box center [120, 278] width 102 height 18
click at [88, 280] on input "Balance Unknown" at bounding box center [82, 275] width 12 height 12
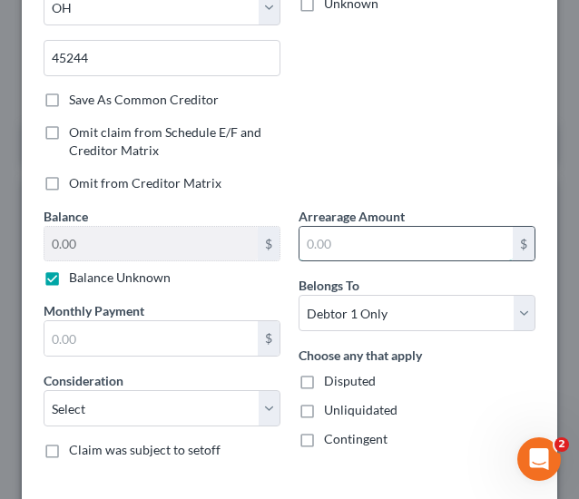
click at [311, 241] on input "text" at bounding box center [406, 244] width 213 height 35
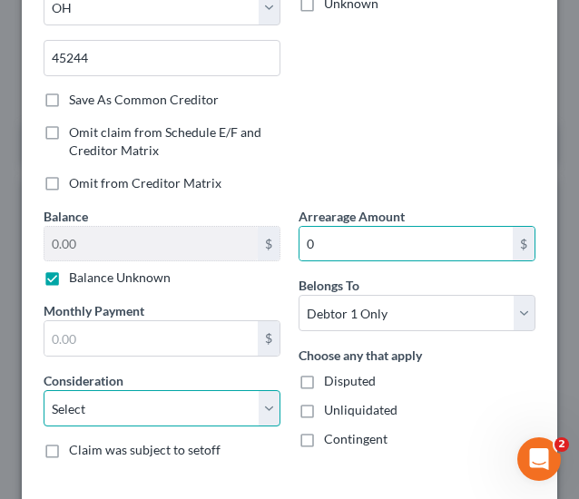
click at [167, 403] on select "Select Cable / Satellite Services Collection Agency Credit Card Debt Debt Couns…" at bounding box center [162, 408] width 237 height 36
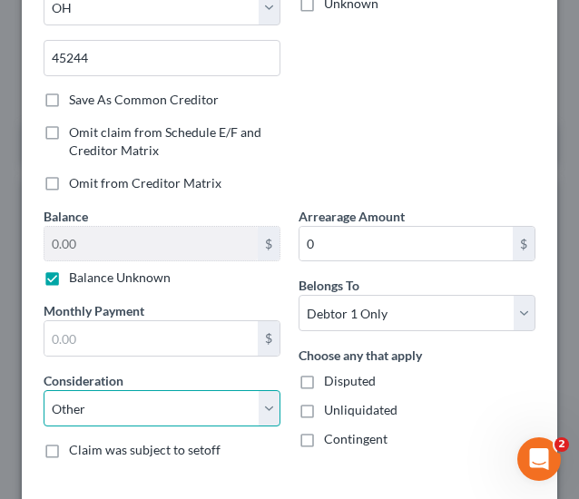
click at [44, 390] on select "Select Cable / Satellite Services Collection Agency Credit Card Debt Debt Couns…" at bounding box center [162, 408] width 237 height 36
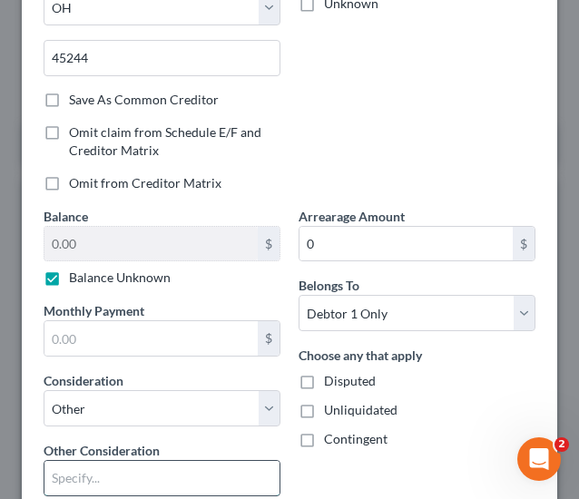
click at [127, 471] on input "text" at bounding box center [161, 478] width 235 height 35
paste input "Element Investor"
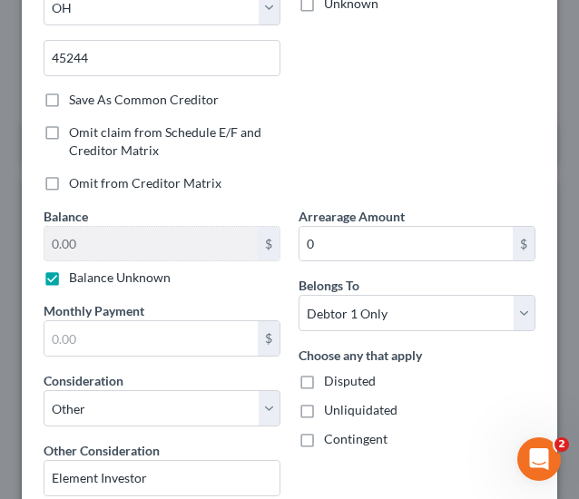
click at [348, 436] on span "Contingent" at bounding box center [356, 438] width 64 height 15
click at [343, 436] on input "Contingent" at bounding box center [337, 436] width 12 height 12
click at [339, 405] on span "Unliquidated" at bounding box center [361, 409] width 74 height 15
click at [339, 405] on input "Unliquidated" at bounding box center [337, 407] width 12 height 12
click at [338, 388] on div "Choose any that apply Disputed Unliquidated Contingent" at bounding box center [417, 397] width 237 height 103
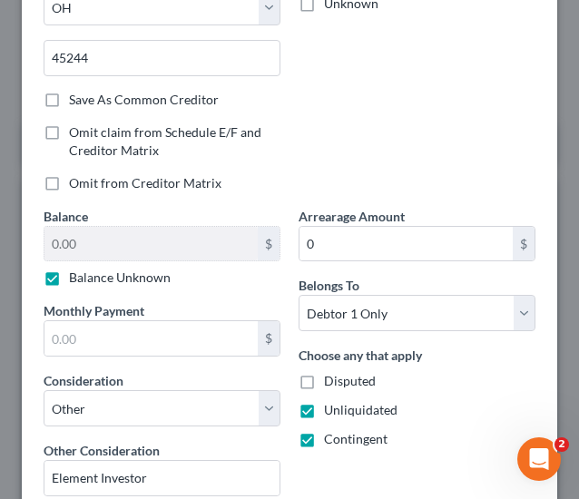
click at [371, 372] on div "Disputed" at bounding box center [417, 381] width 237 height 18
click at [331, 366] on div "Choose any that apply Disputed Unliquidated Contingent" at bounding box center [417, 397] width 237 height 103
click at [342, 380] on span "Disputed" at bounding box center [350, 380] width 52 height 15
click at [342, 380] on input "Disputed" at bounding box center [337, 378] width 12 height 12
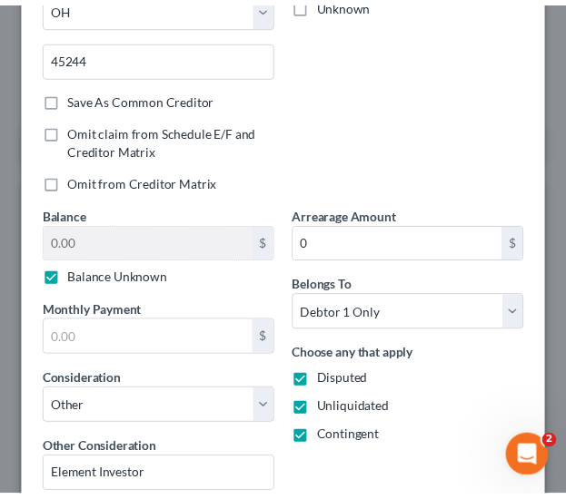
scroll to position [459, 0]
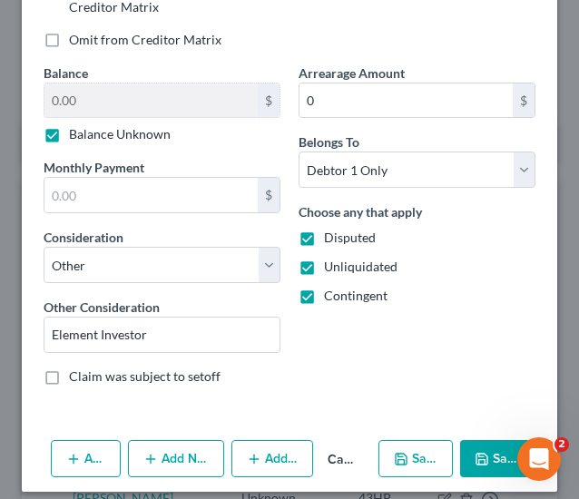
click at [479, 454] on polyline "button" at bounding box center [481, 455] width 5 height 3
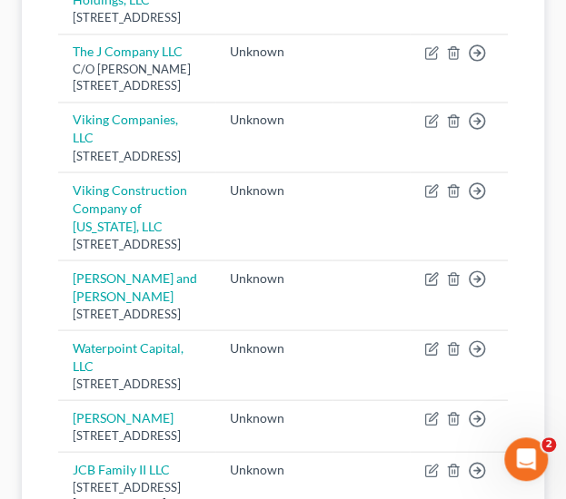
scroll to position [2821, 0]
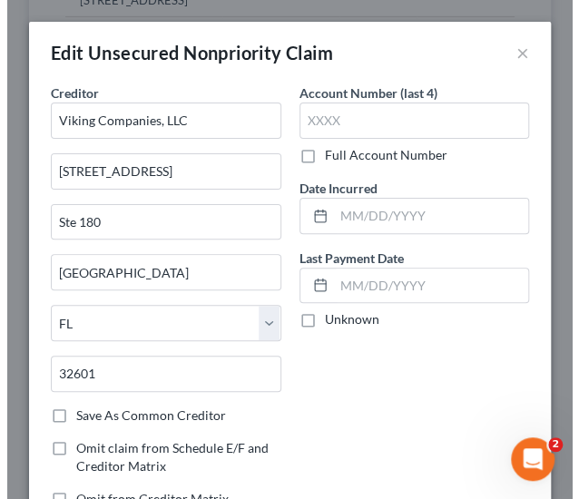
scroll to position [2752, 0]
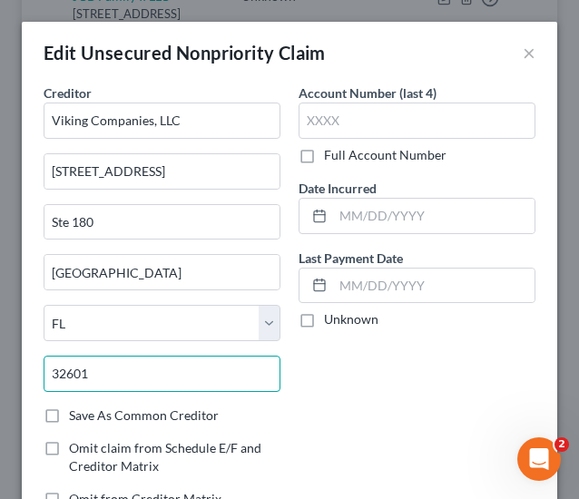
click at [160, 372] on input "32601" at bounding box center [162, 374] width 237 height 36
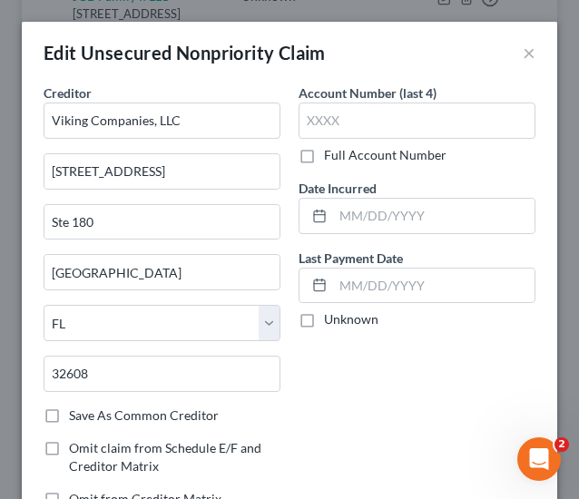
click at [400, 365] on div "Account Number (last 4) Full Account Number Date Incurred Last Payment Date Unk…" at bounding box center [417, 304] width 255 height 440
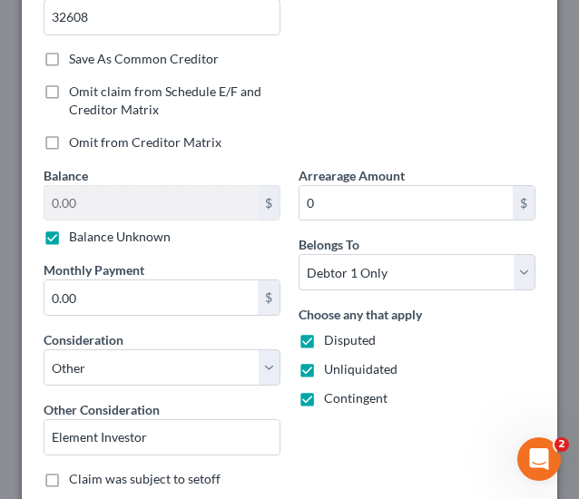
scroll to position [520, 0]
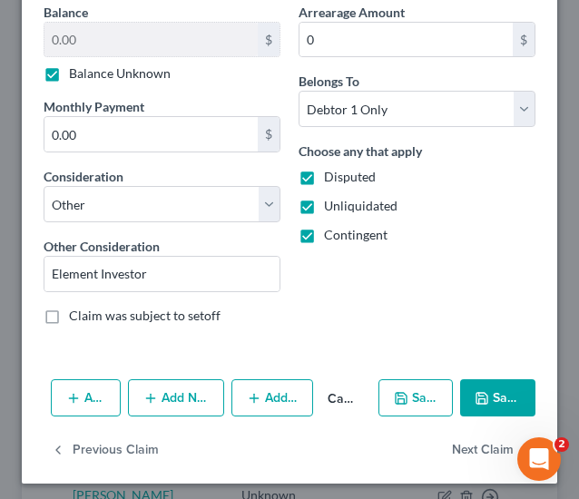
click at [479, 393] on polyline "button" at bounding box center [481, 394] width 5 height 3
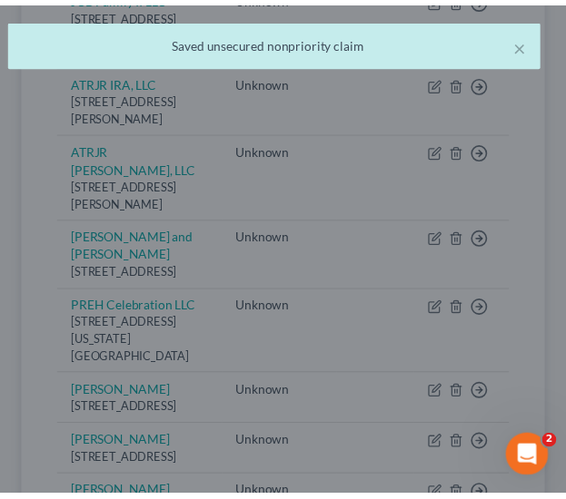
scroll to position [2821, 0]
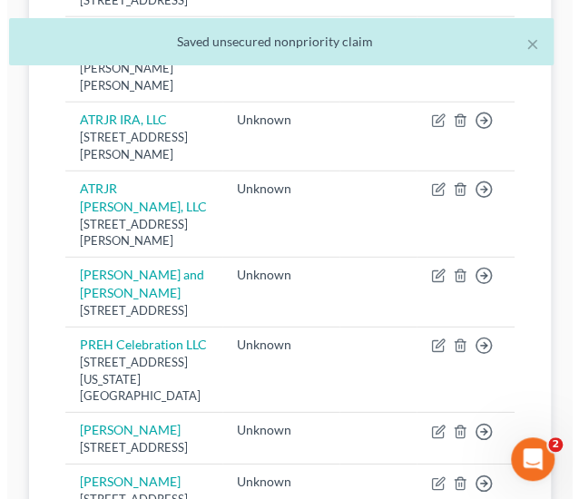
scroll to position [2752, 0]
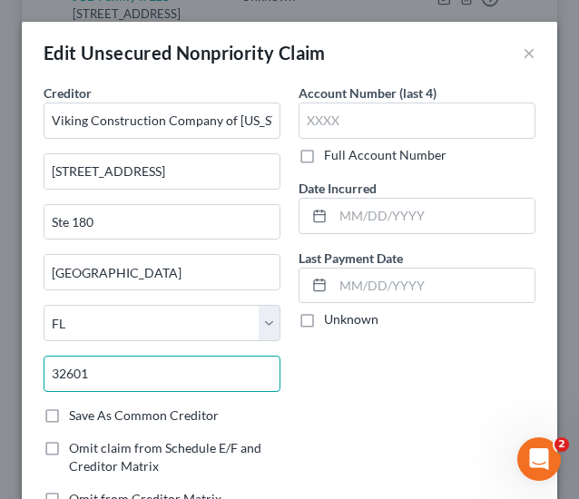
click at [145, 370] on input "32601" at bounding box center [162, 374] width 237 height 36
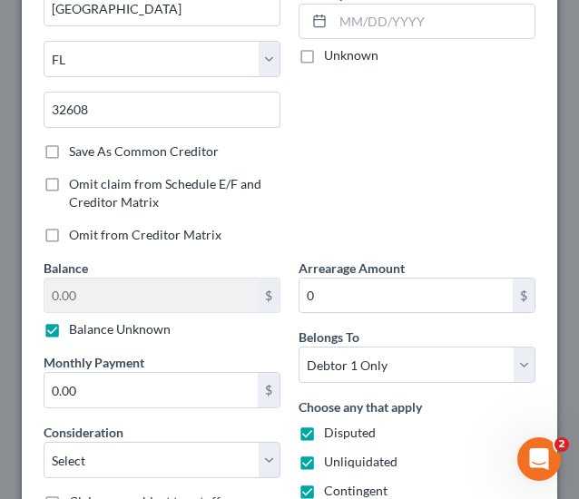
scroll to position [374, 0]
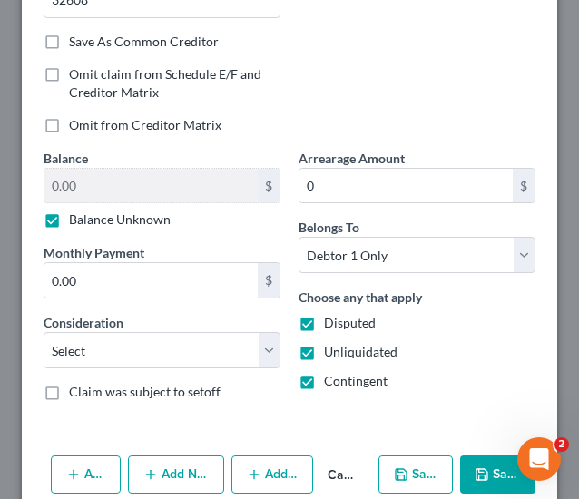
click at [479, 475] on polyline "button" at bounding box center [482, 477] width 6 height 5
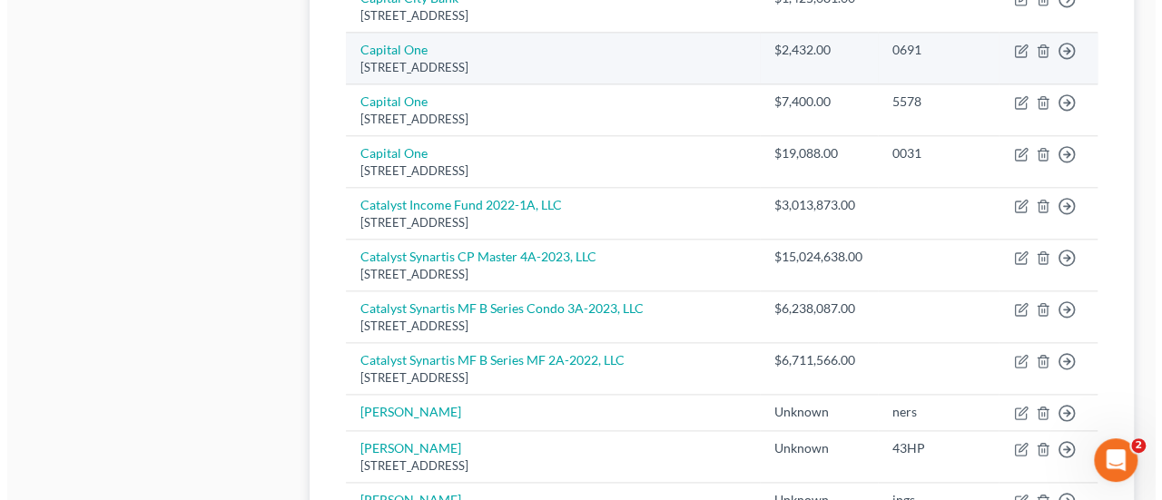
scroll to position [1549, 0]
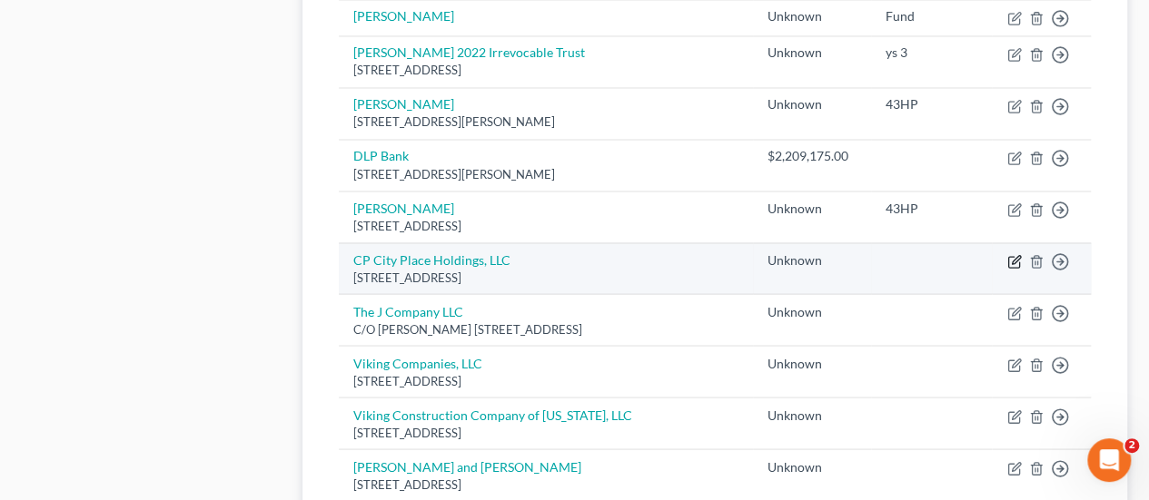
click at [1015, 255] on icon "button" at bounding box center [1016, 259] width 8 height 8
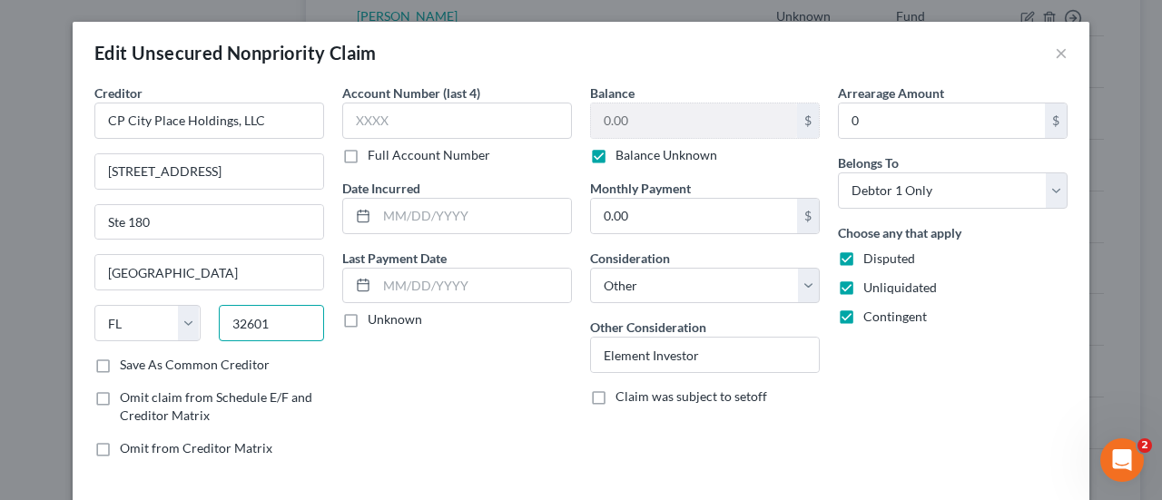
click at [280, 321] on input "32601" at bounding box center [272, 323] width 106 height 36
click at [870, 361] on div "Arrearage Amount 0 $ Belongs To * Select Debtor 1 Only Debtor 2 Only Debtor 1 A…" at bounding box center [953, 278] width 248 height 389
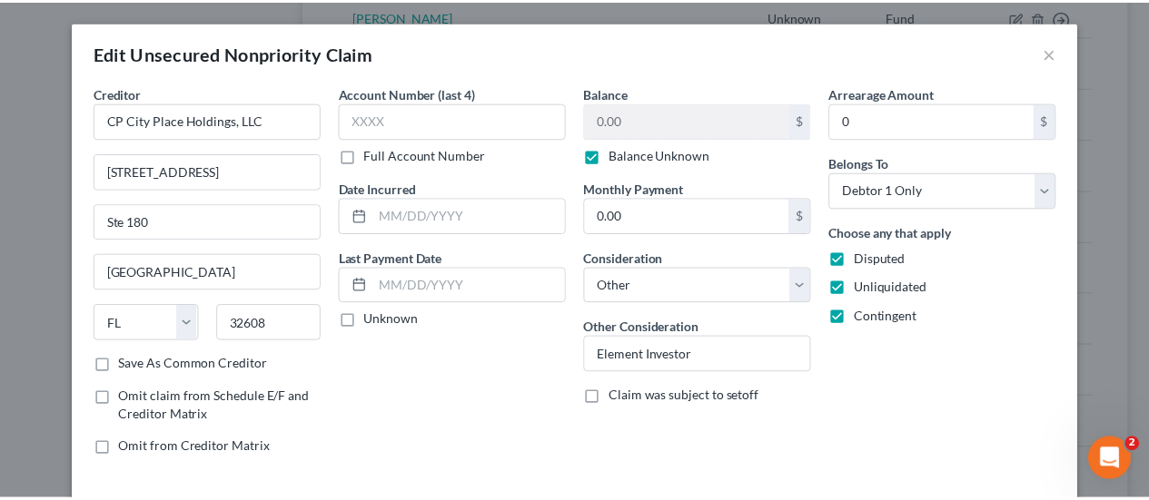
scroll to position [134, 0]
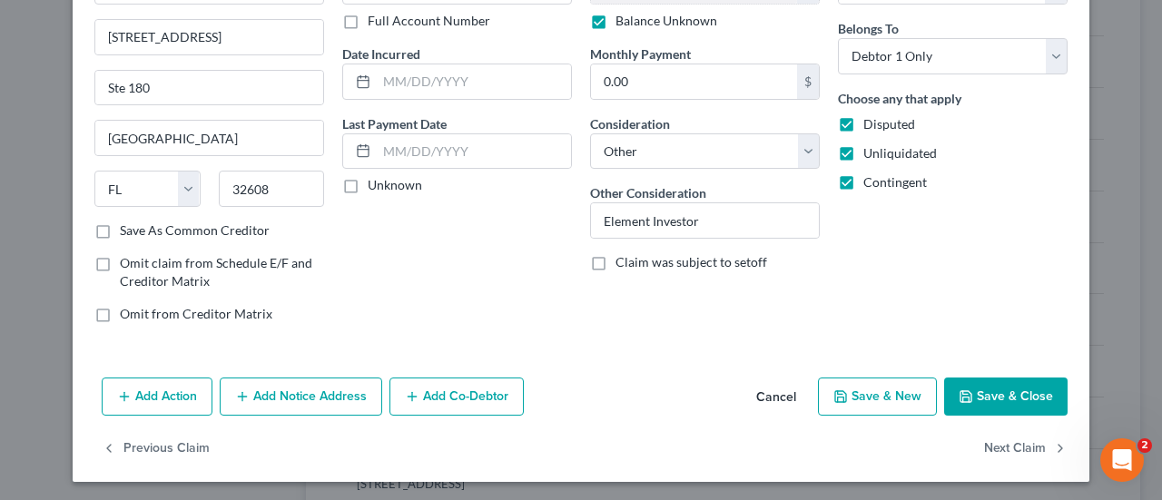
click at [985, 400] on button "Save & Close" at bounding box center [1006, 397] width 124 height 38
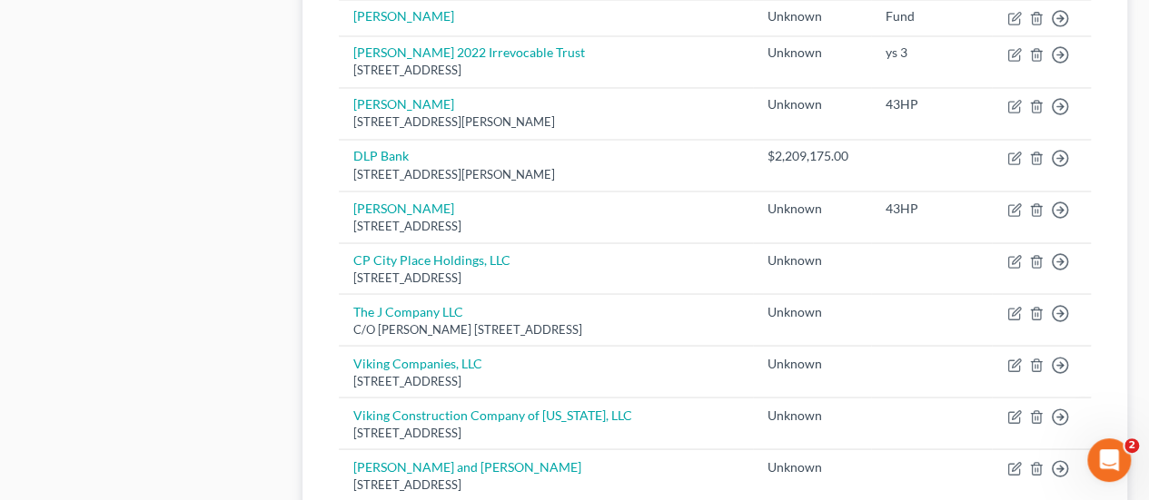
scroll to position [1547, 0]
